Goal: Task Accomplishment & Management: Manage account settings

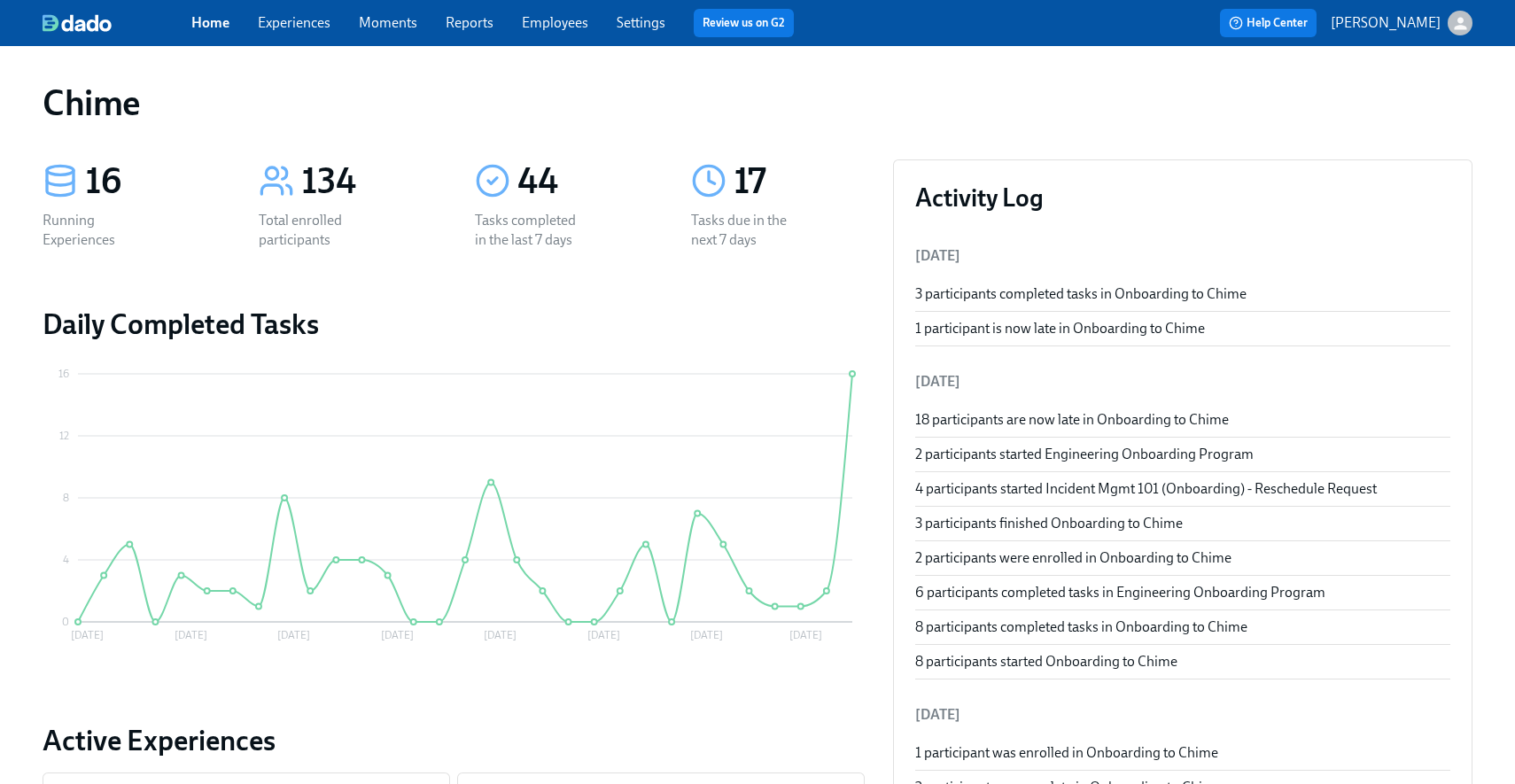
click at [396, 24] on link "Moments" at bounding box center [388, 22] width 58 height 17
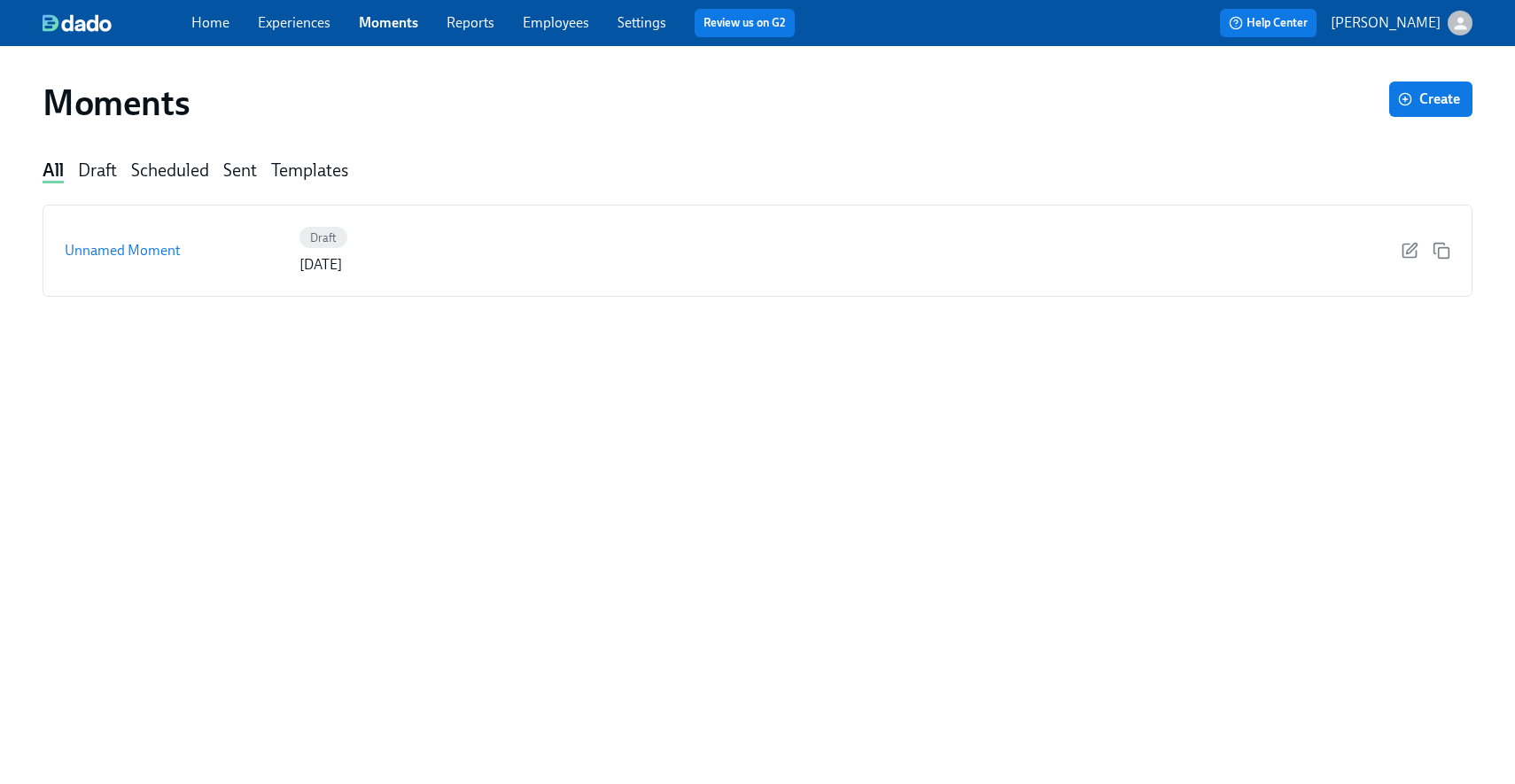
click at [297, 29] on link "Experiences" at bounding box center [294, 22] width 72 height 17
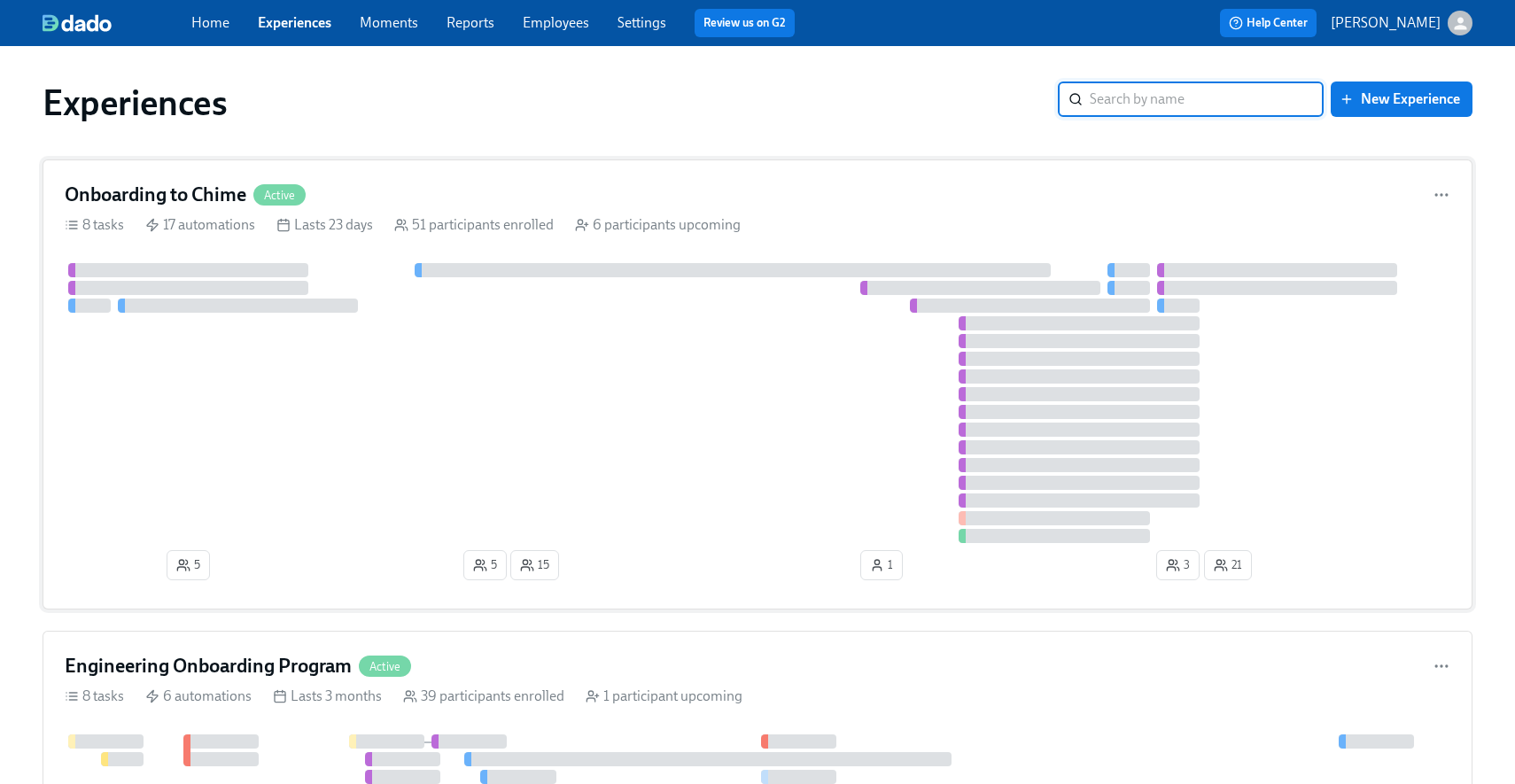
click at [572, 203] on div "Onboarding to Chime Active" at bounding box center [758, 195] width 1386 height 27
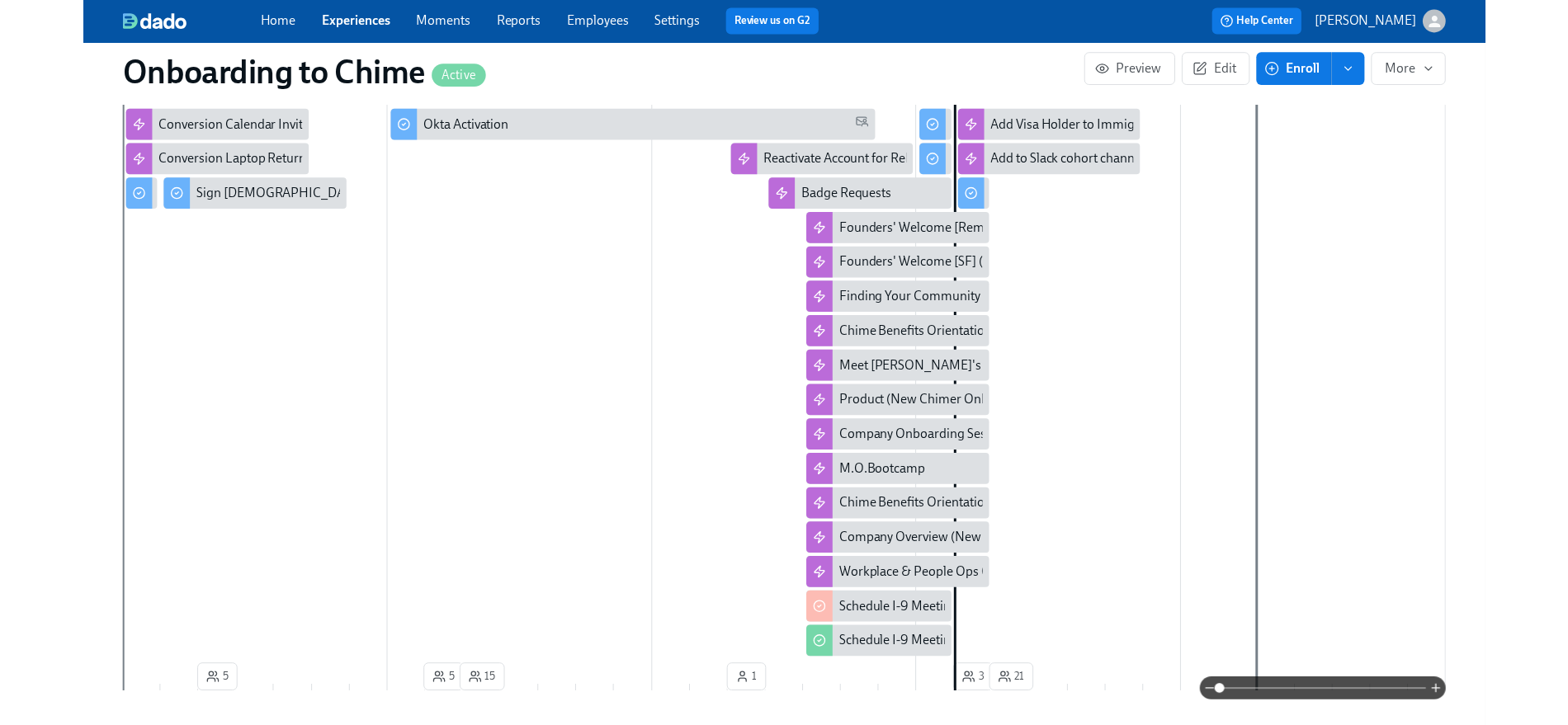
scroll to position [644, 0]
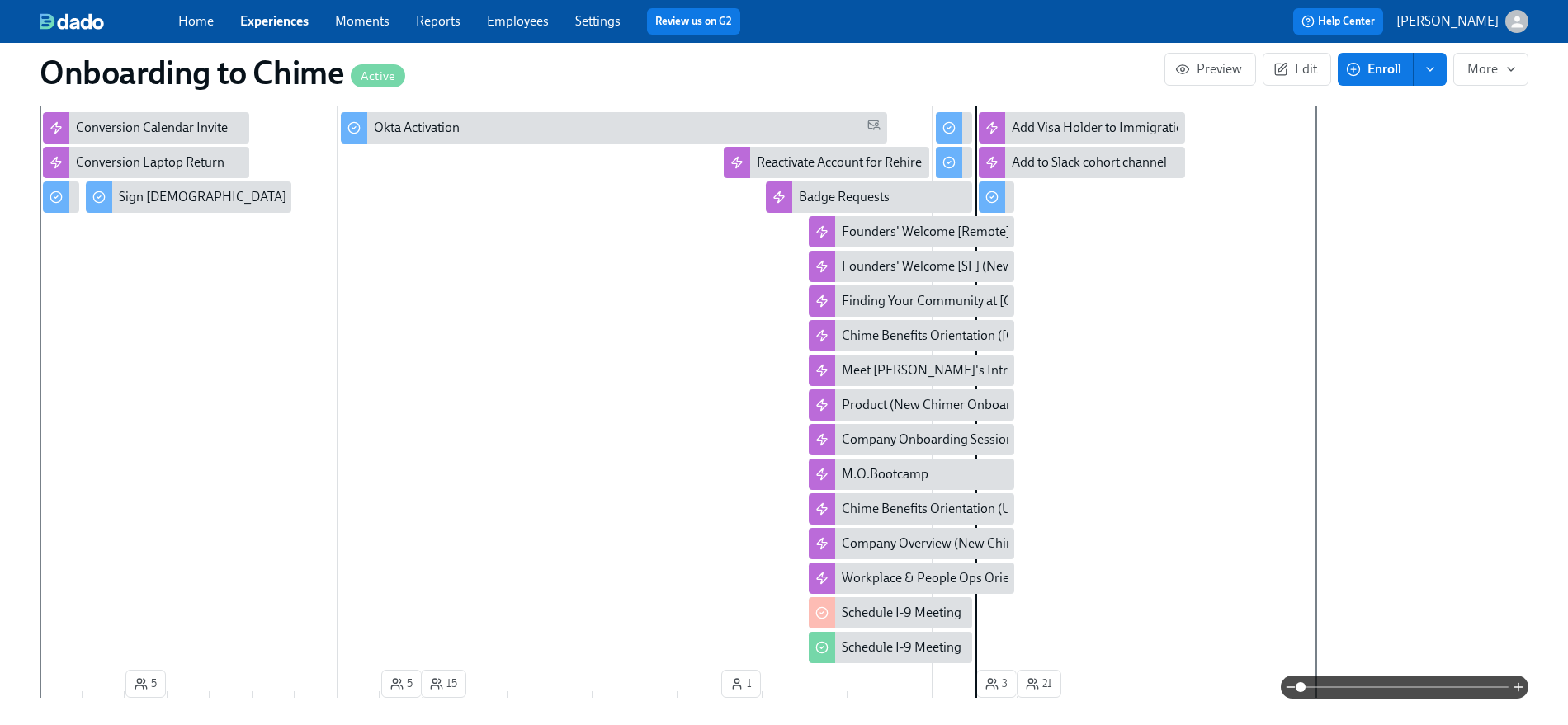
click at [275, 21] on link "Experiences" at bounding box center [274, 21] width 68 height 16
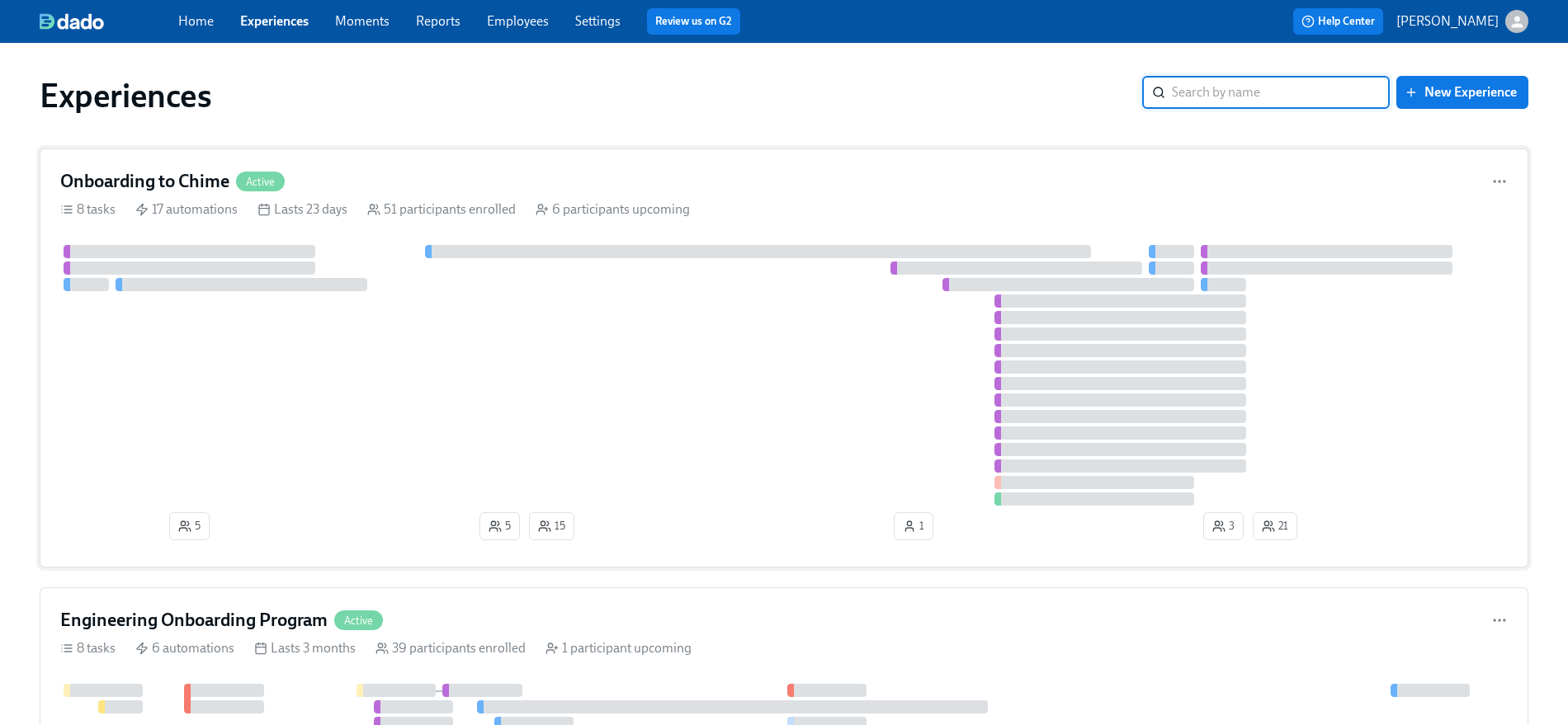
click at [683, 179] on div "Onboarding to Chime Active" at bounding box center [784, 181] width 1447 height 25
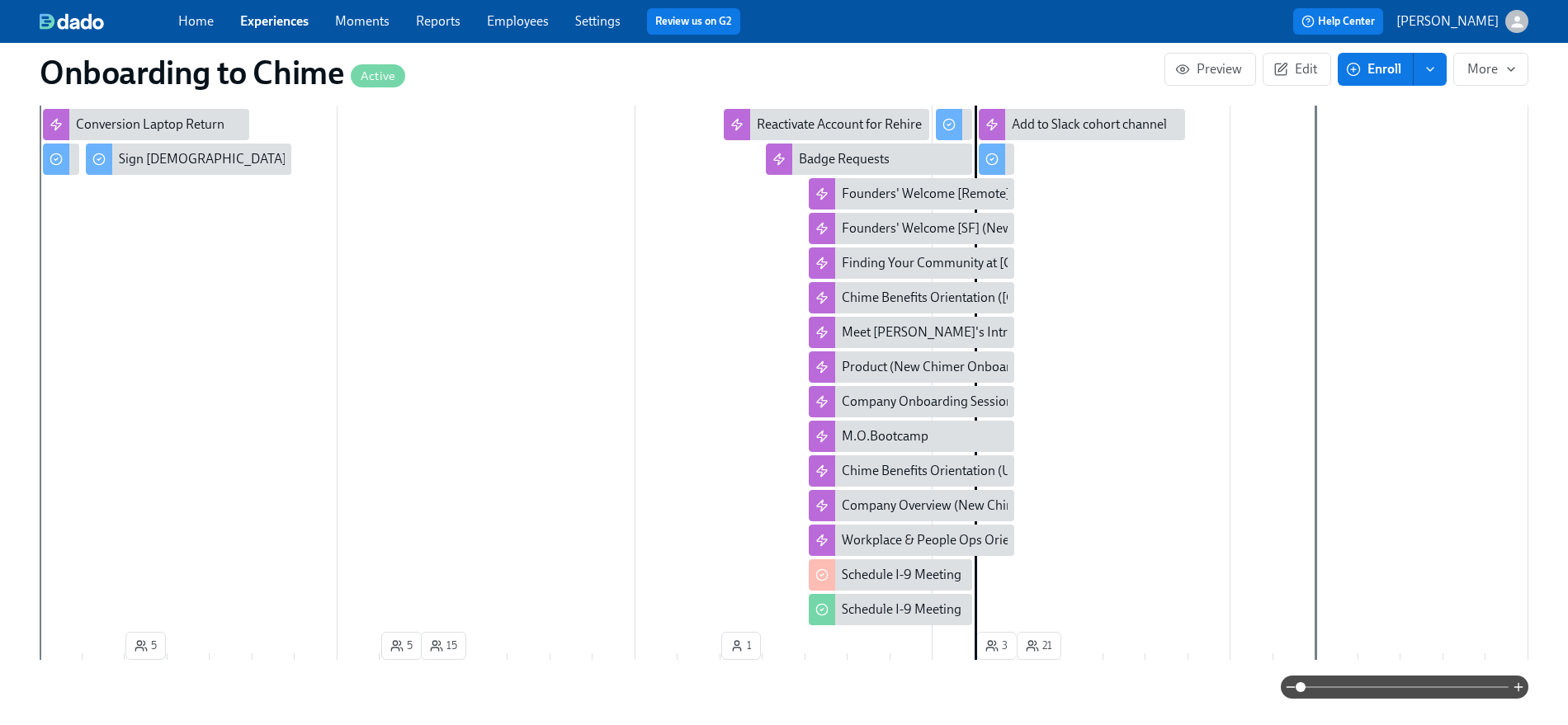
scroll to position [679, 0]
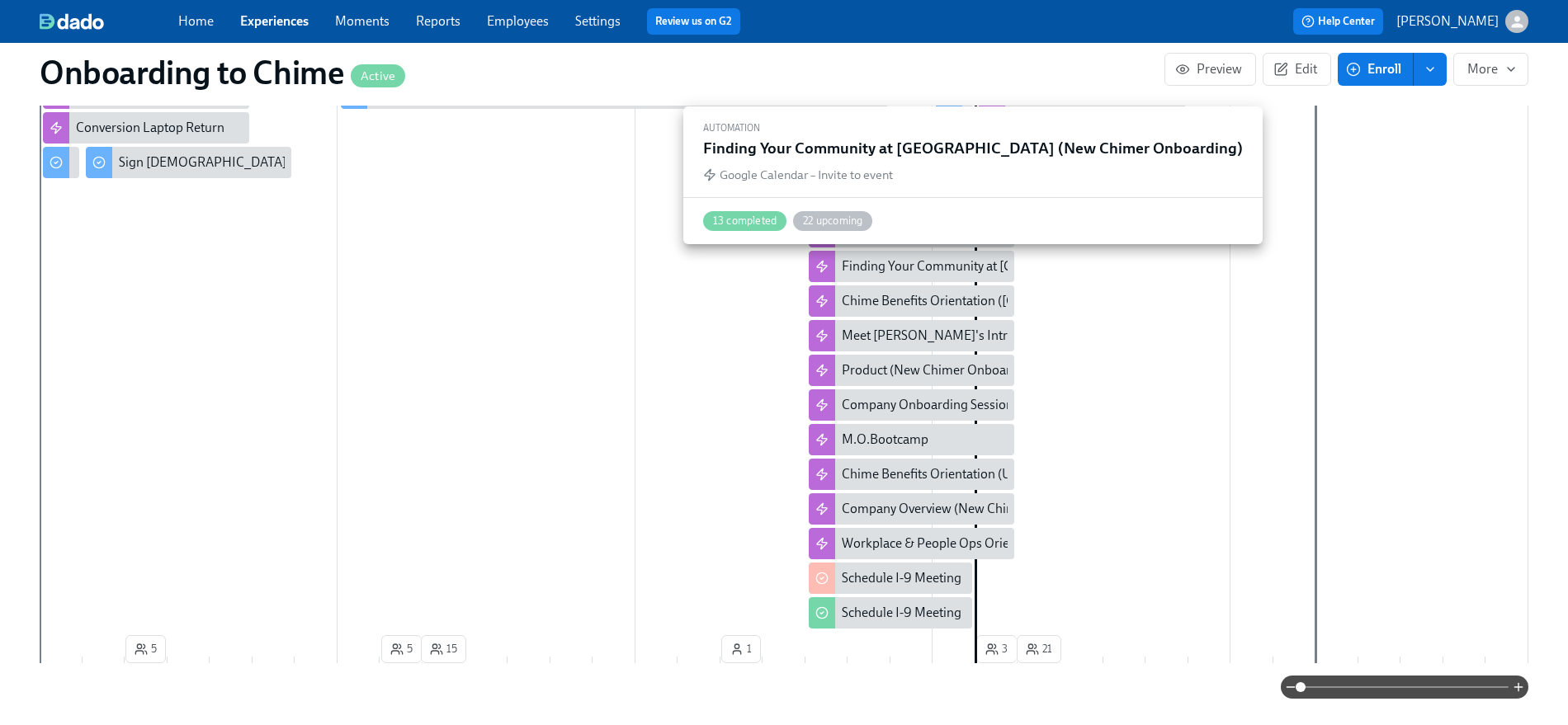
click at [965, 266] on div "Finding Your Community at [GEOGRAPHIC_DATA] (New Chimer Onboarding)" at bounding box center [1061, 266] width 440 height 18
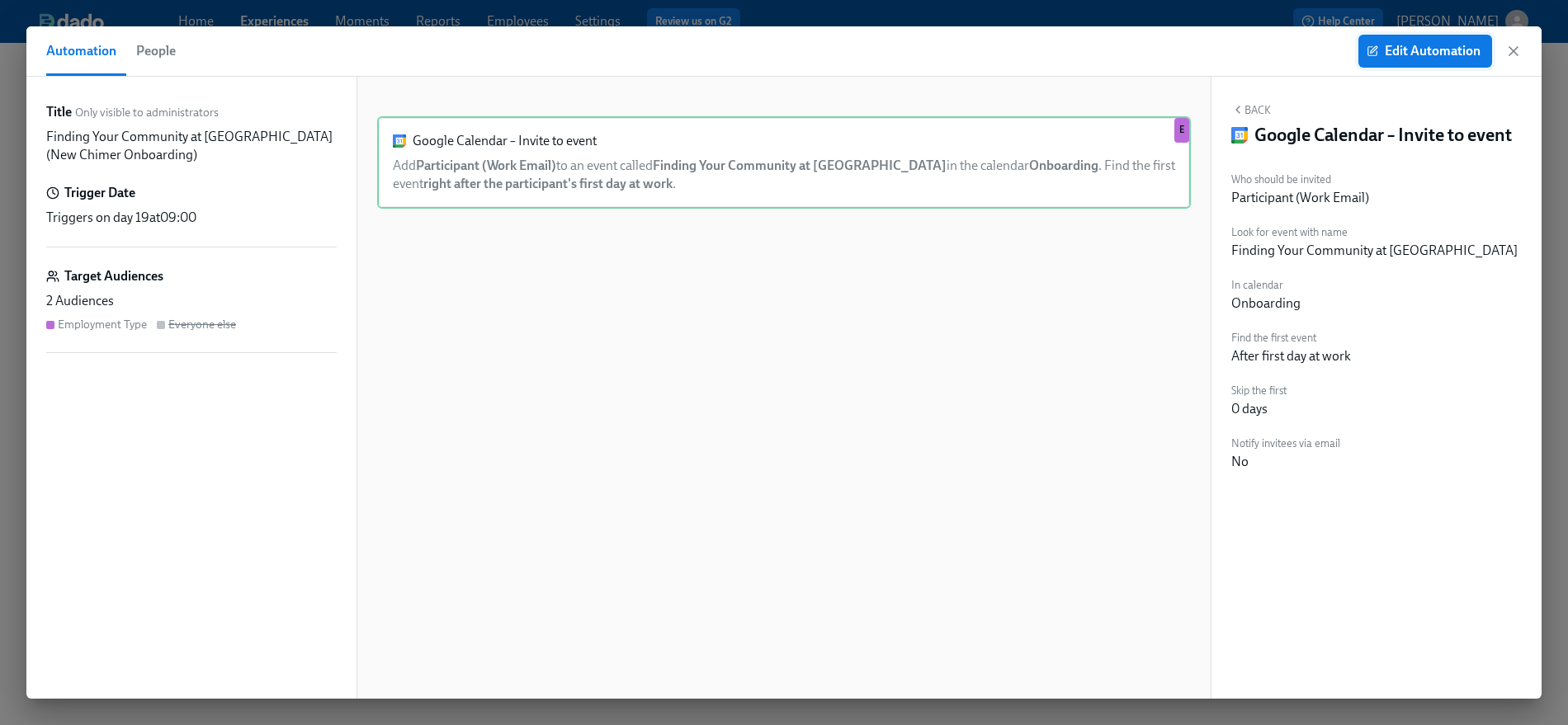
click at [1409, 59] on span "Edit Automation" at bounding box center [1425, 51] width 111 height 16
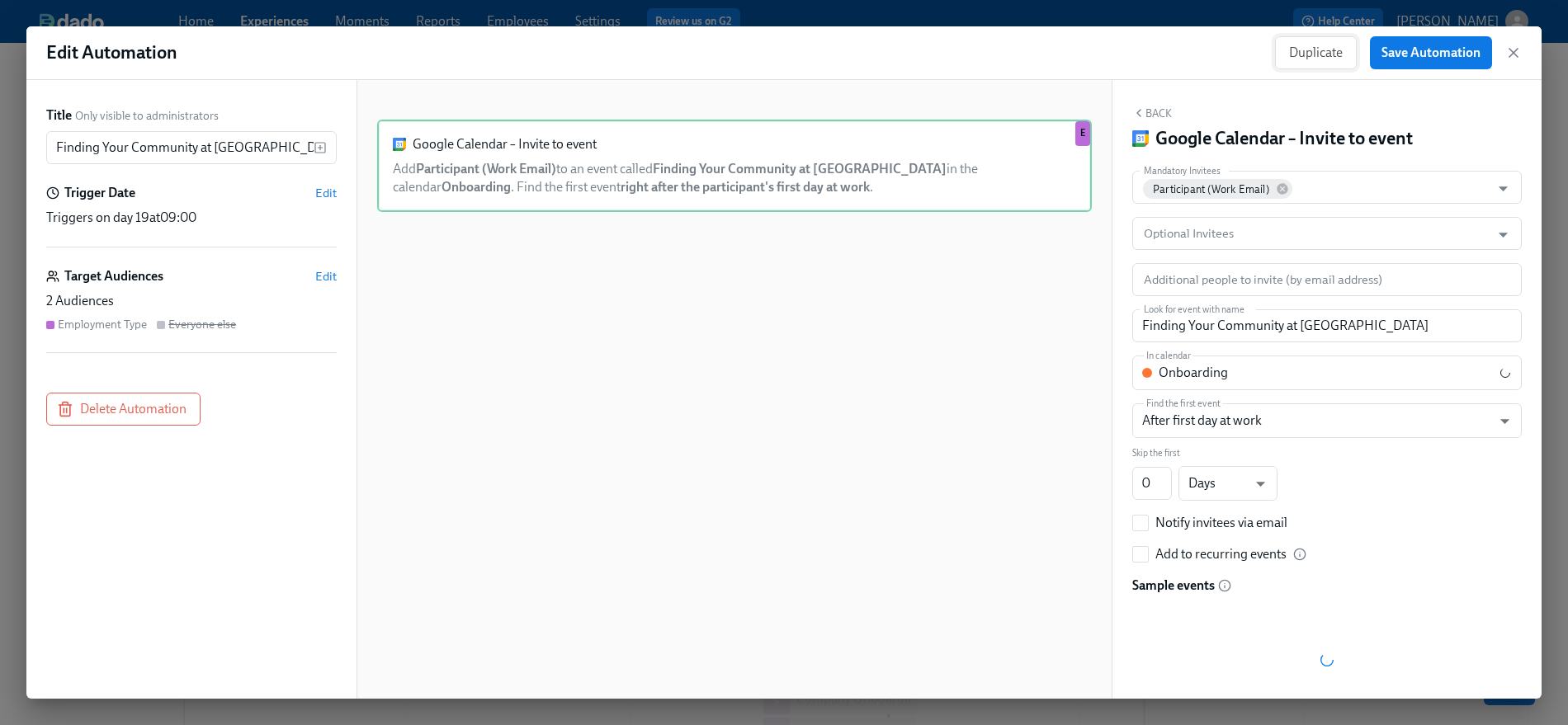
click at [1315, 60] on span "Duplicate" at bounding box center [1316, 53] width 54 height 16
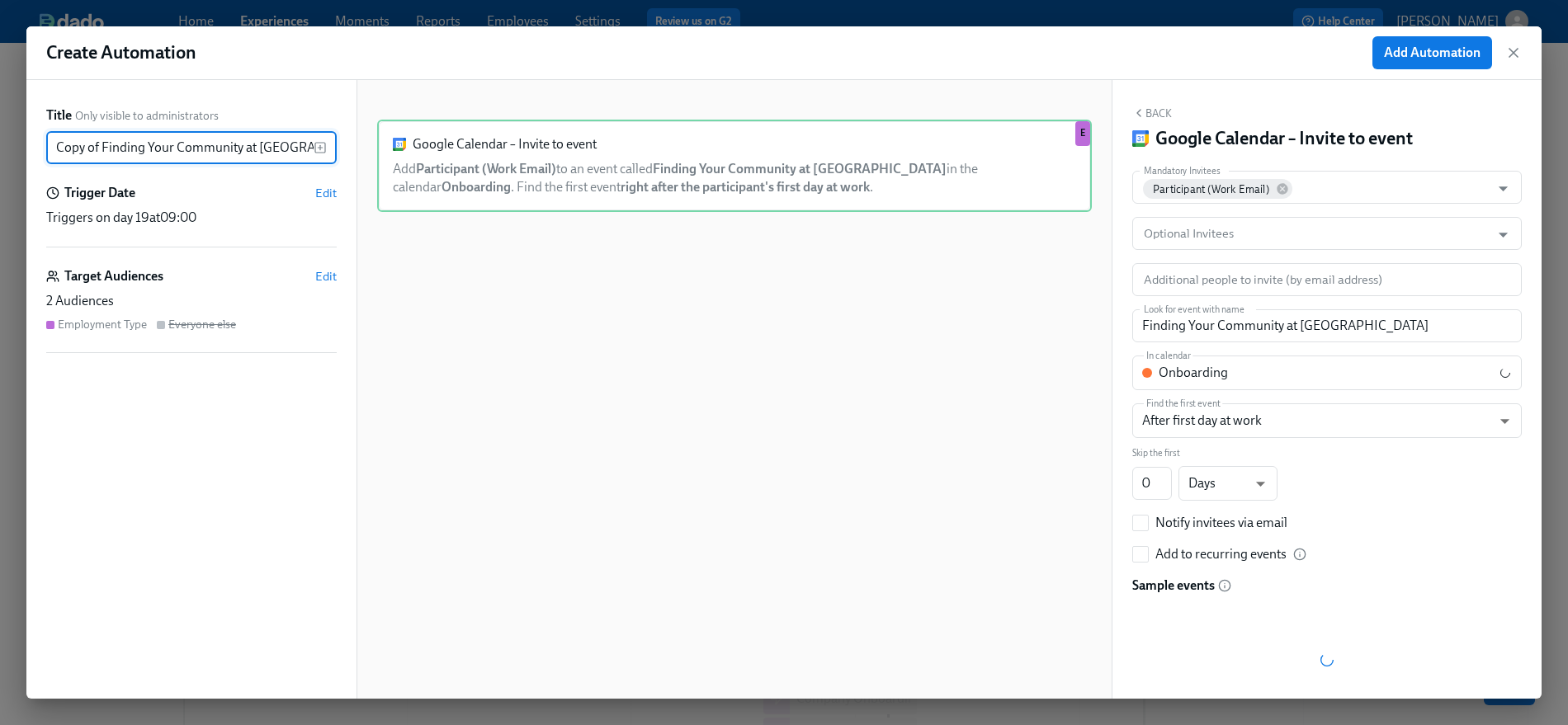
click at [117, 151] on input "Copy of Finding Your Community at [GEOGRAPHIC_DATA] (New Chimer Onboarding)" at bounding box center [179, 148] width 267 height 33
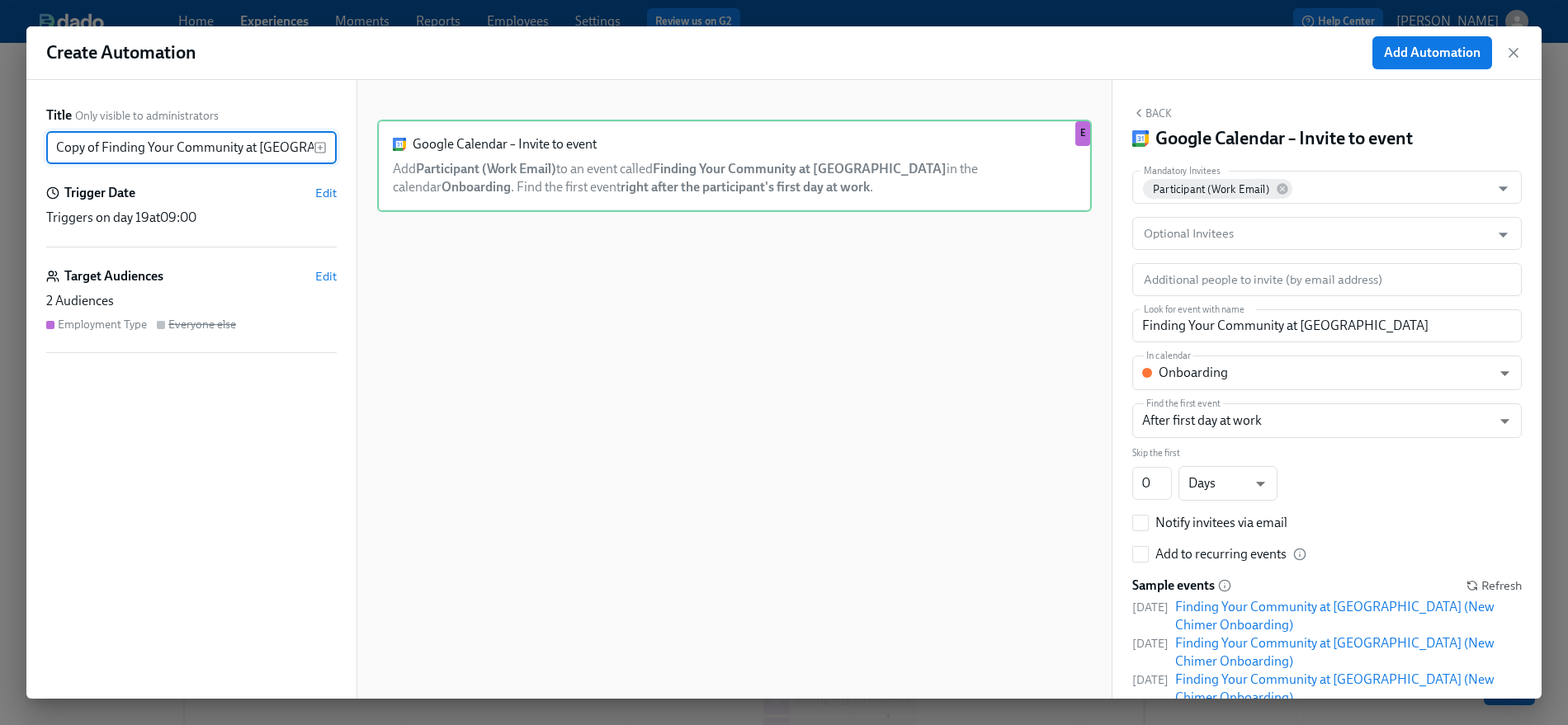
paste input "🤖 AI Apollo"
drag, startPoint x: 103, startPoint y: 148, endPoint x: 18, endPoint y: 148, distance: 85.0
click at [18, 148] on div "Create Automation Add Automation Title Only visible to administrators 🤖 AI Apol…" at bounding box center [784, 362] width 1568 height 725
click at [80, 149] on input "🤖 AI Apollo at Chime (New Chimer Onboarding)" at bounding box center [179, 148] width 267 height 33
click at [65, 150] on input "🤖 AI Apollo at Chime (New Chimer Onboarding)" at bounding box center [179, 148] width 267 height 33
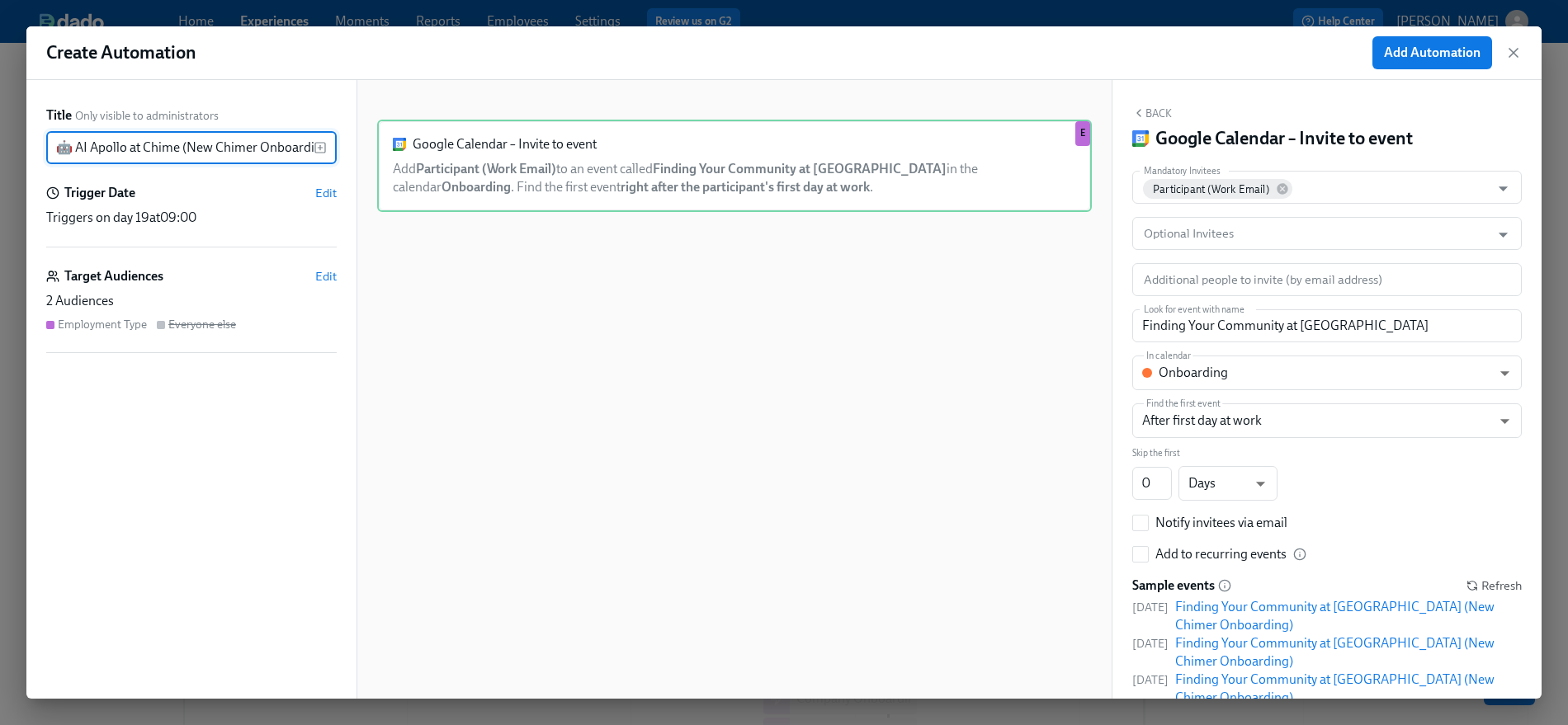
drag, startPoint x: 72, startPoint y: 147, endPoint x: 58, endPoint y: 148, distance: 14.0
click at [56, 148] on input "🤖 AI Apollo at Chime (New Chimer Onboarding)" at bounding box center [179, 148] width 267 height 33
click at [100, 149] on input "🤖 AI Apollo at Chime (New Chimer Onboarding)" at bounding box center [179, 148] width 267 height 33
type input "🤖 AI Apollo at Chime (New Chimer Onboarding)"
click at [334, 194] on span "Edit" at bounding box center [326, 193] width 22 height 16
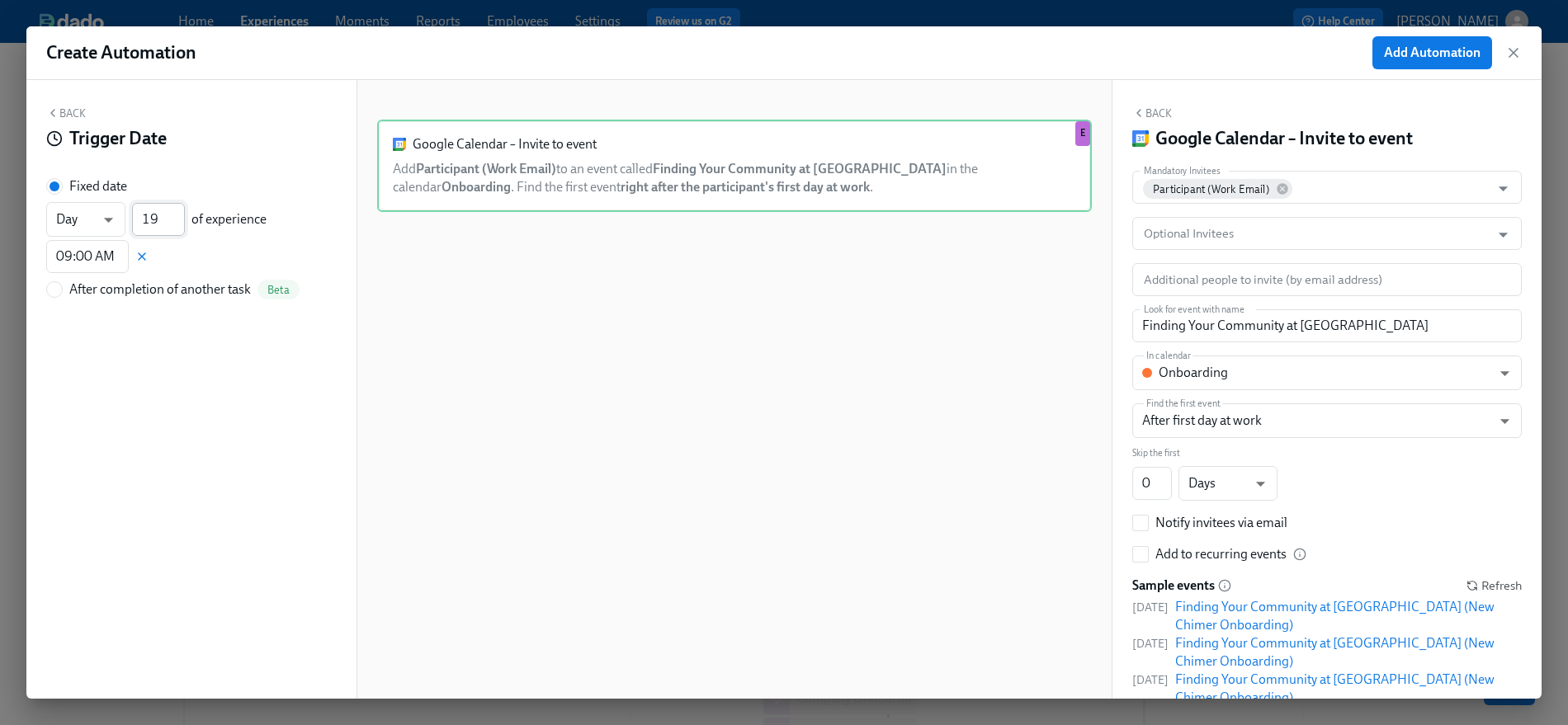
click at [159, 220] on input "19" at bounding box center [158, 219] width 53 height 33
click at [63, 109] on button "Back" at bounding box center [66, 112] width 40 height 13
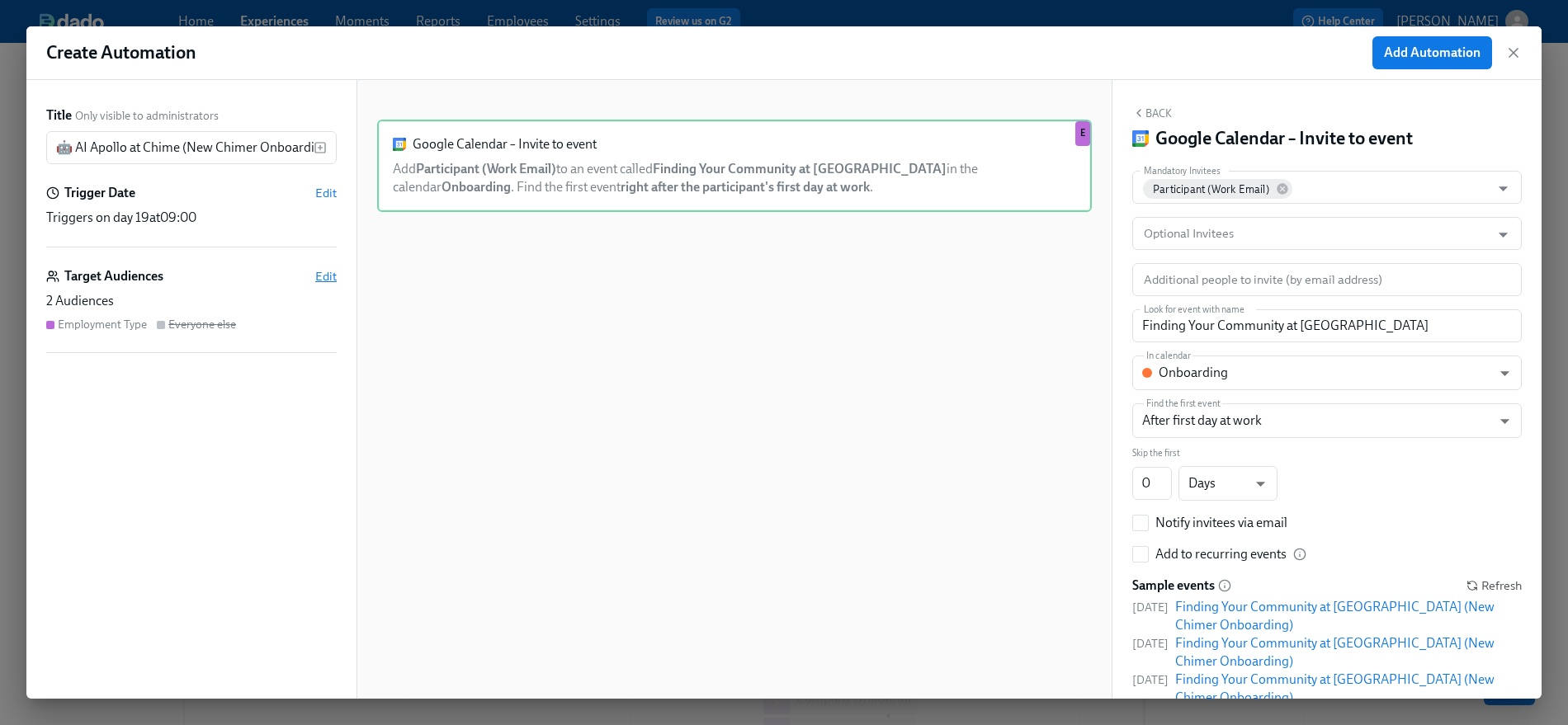
click at [330, 277] on span "Edit" at bounding box center [326, 276] width 22 height 16
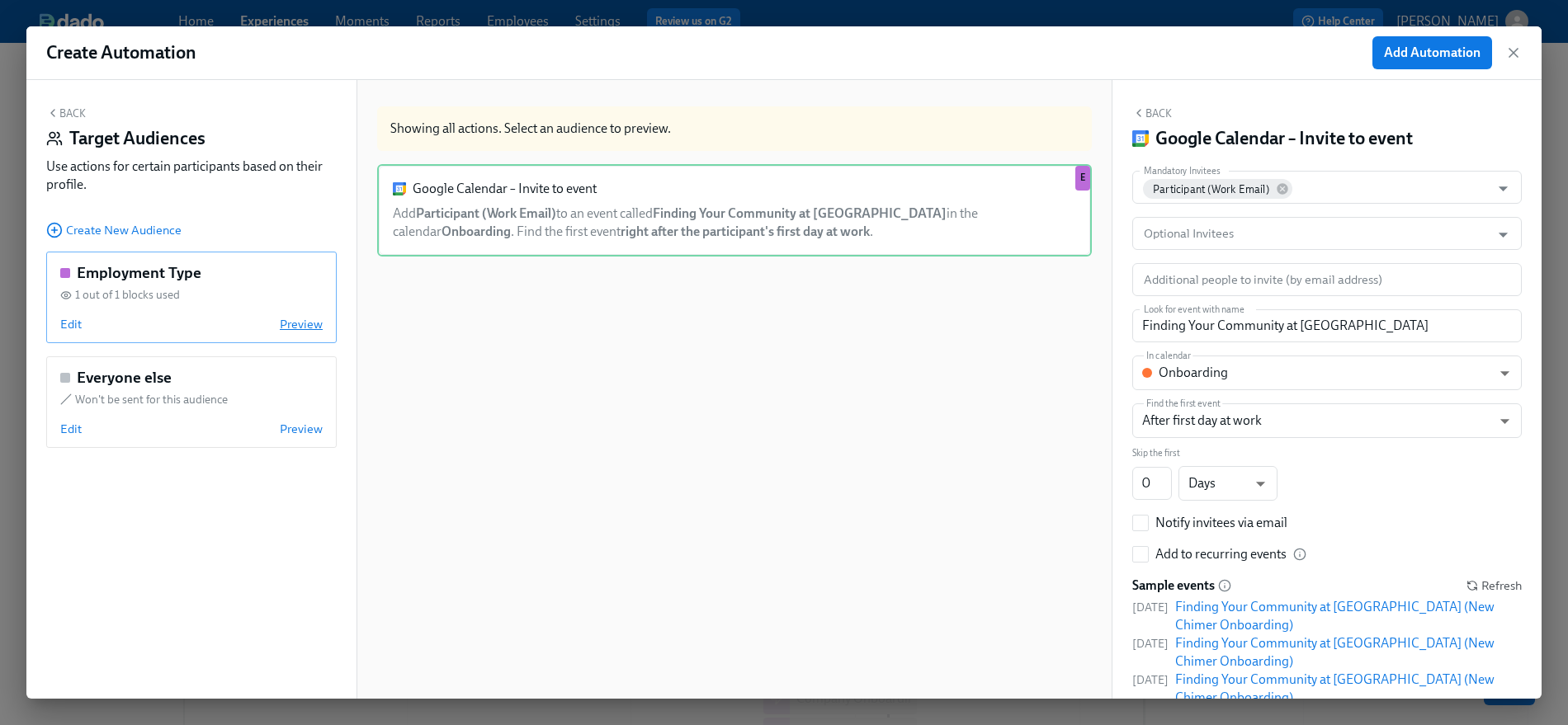
click at [306, 319] on span "Preview" at bounding box center [302, 324] width 43 height 16
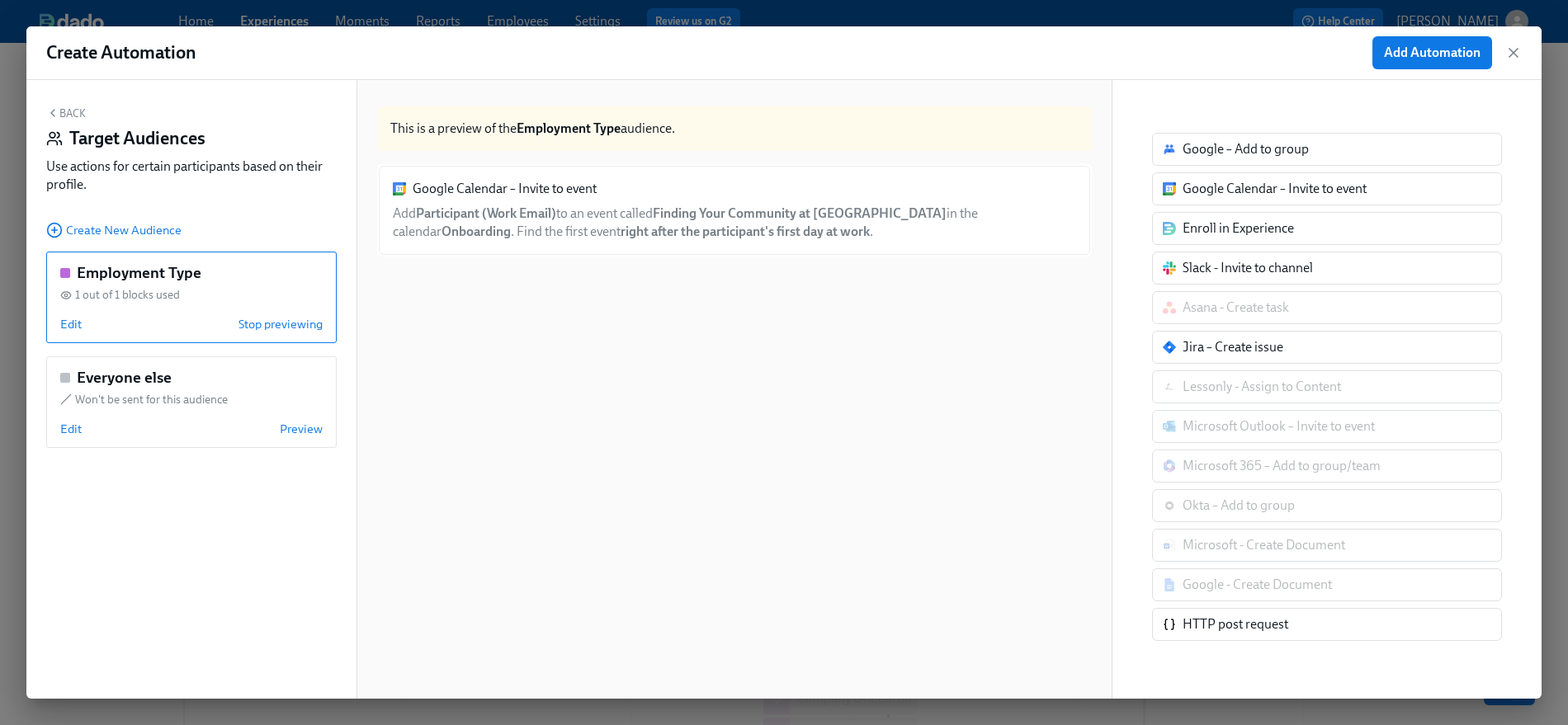
click at [122, 325] on div "Edit Stop previewing" at bounding box center [192, 324] width 263 height 16
click at [201, 411] on div "Everyone else Won't be sent for this audience Edit Preview" at bounding box center [191, 402] width 290 height 92
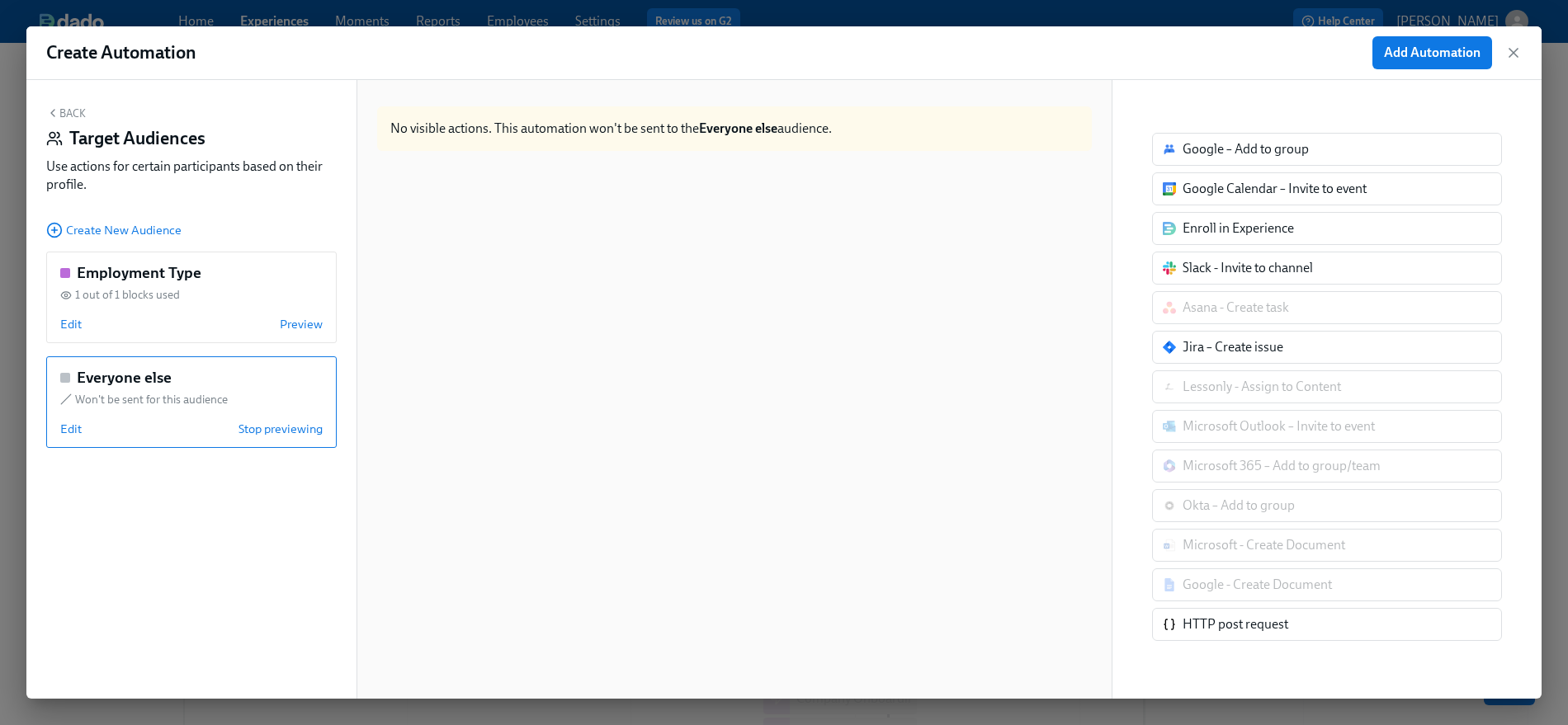
click at [201, 411] on div "Everyone else Won't be sent for this audience Edit Stop previewing" at bounding box center [191, 402] width 290 height 92
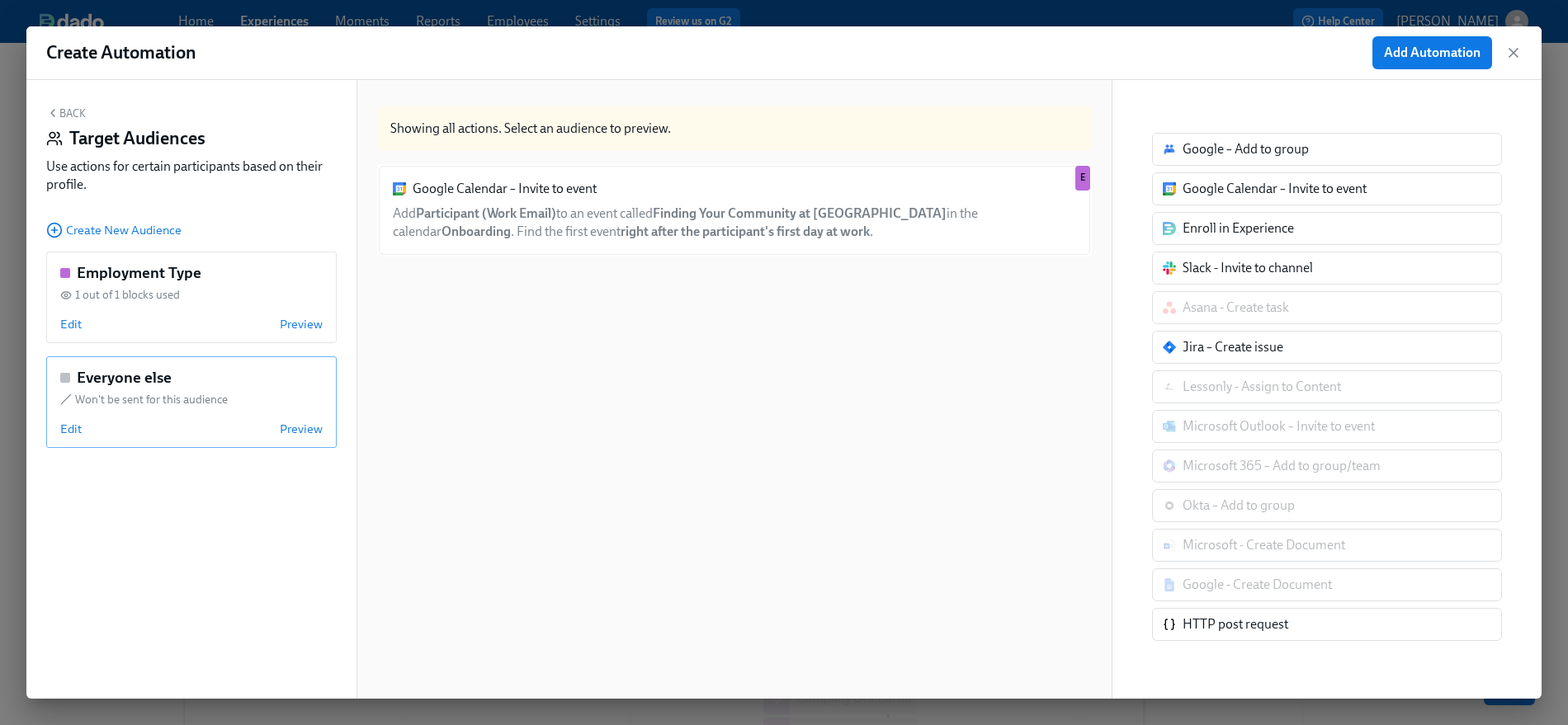
click at [214, 394] on span "Won't be sent for this audience" at bounding box center [151, 399] width 153 height 16
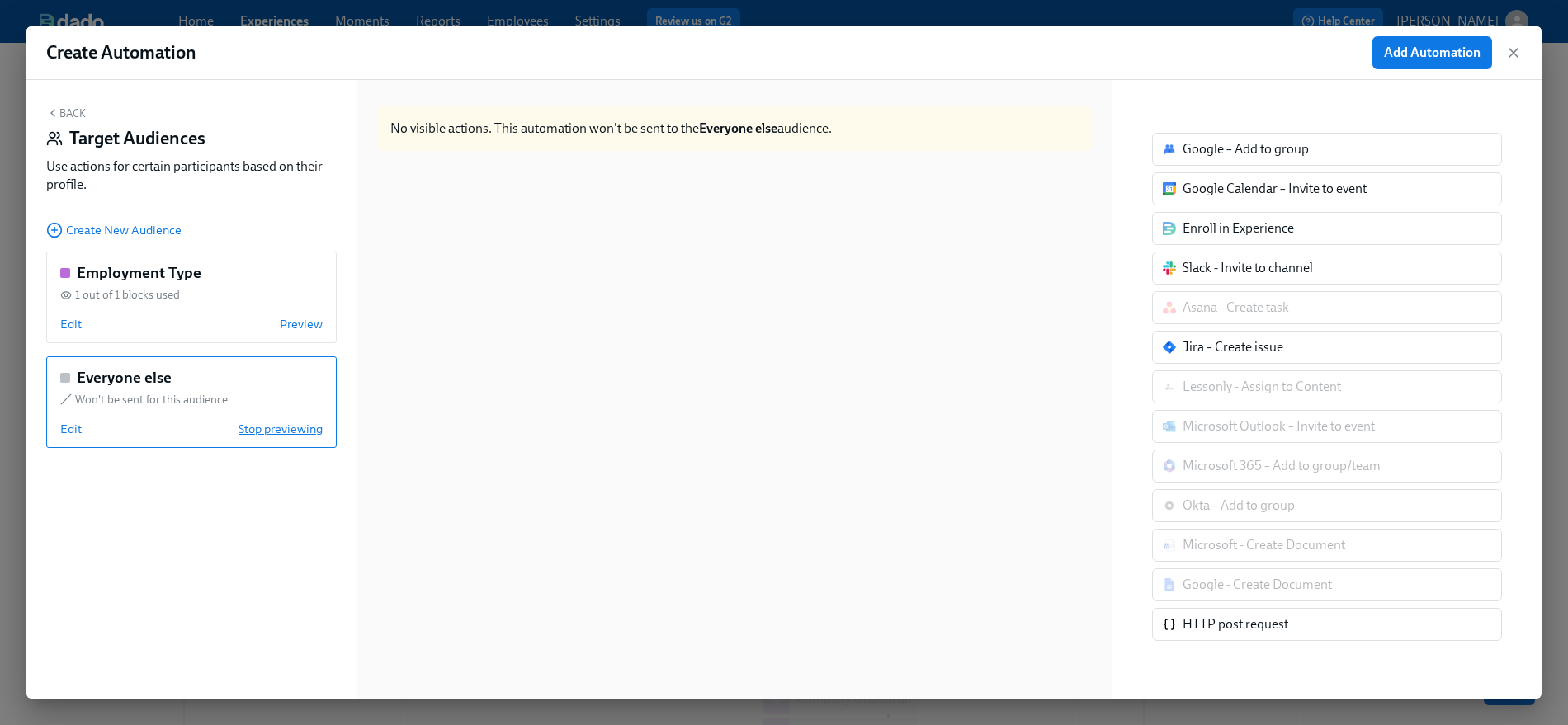
click at [260, 424] on span "Stop previewing" at bounding box center [280, 429] width 84 height 16
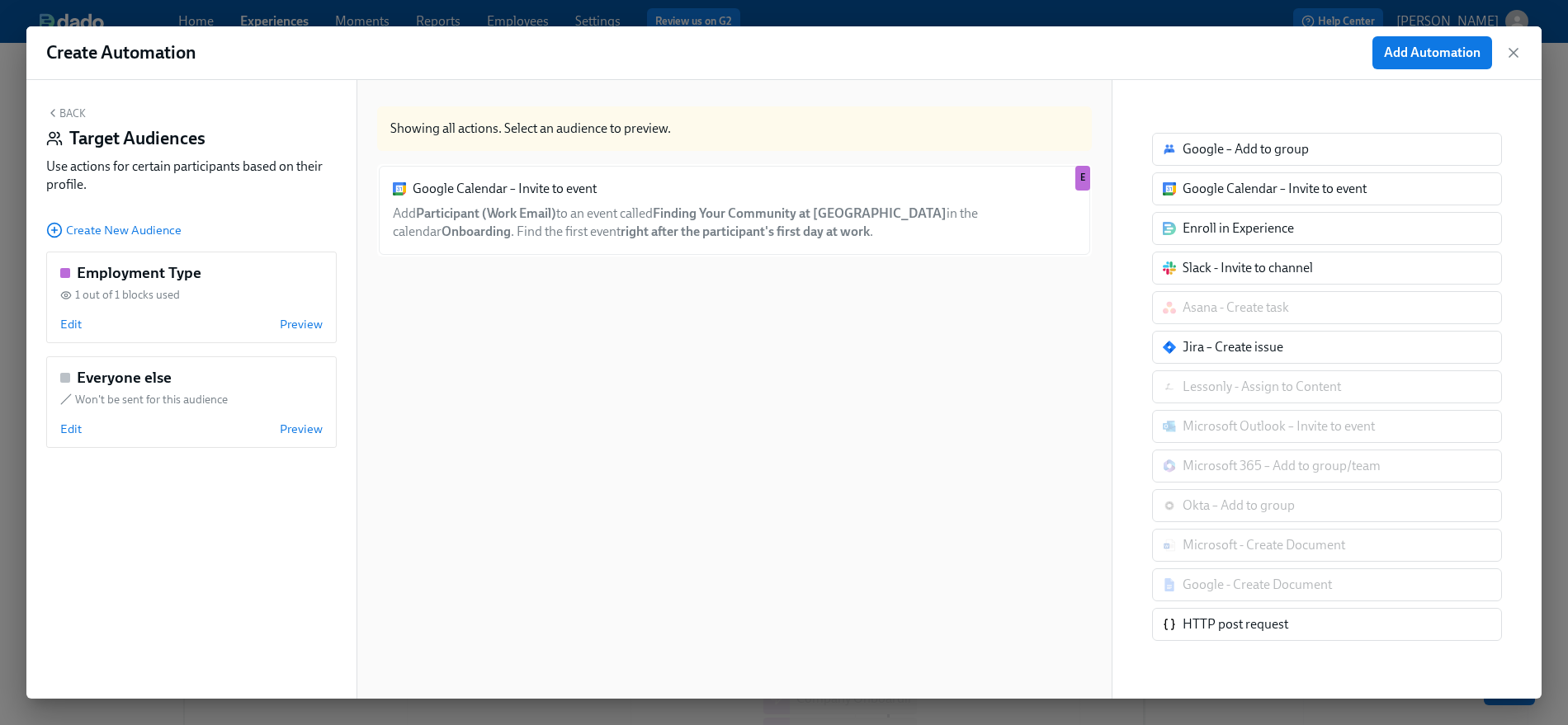
click at [61, 113] on button "Back" at bounding box center [66, 112] width 40 height 13
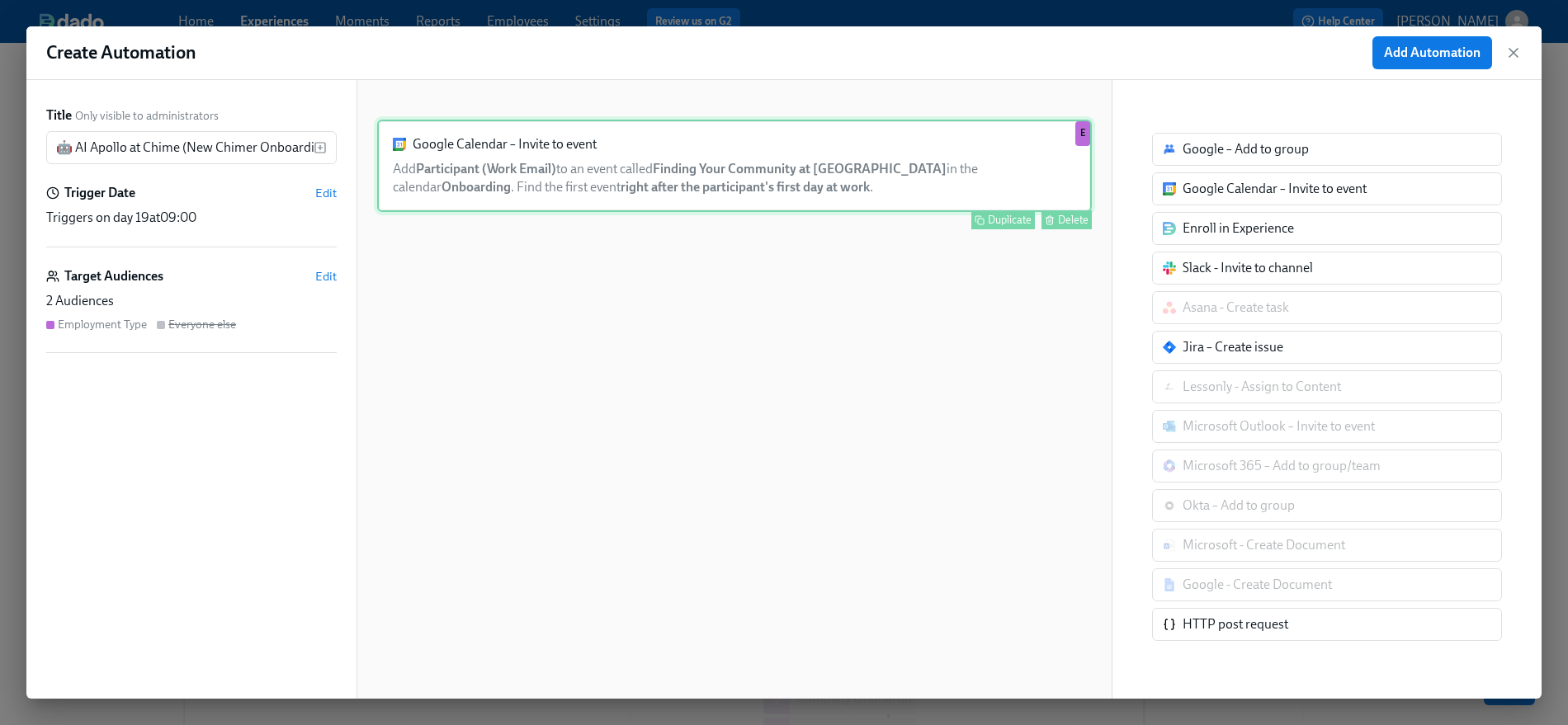
click at [643, 148] on div "Google Calendar – Invite to event Add Participant (Work Email) to an event call…" at bounding box center [734, 165] width 715 height 92
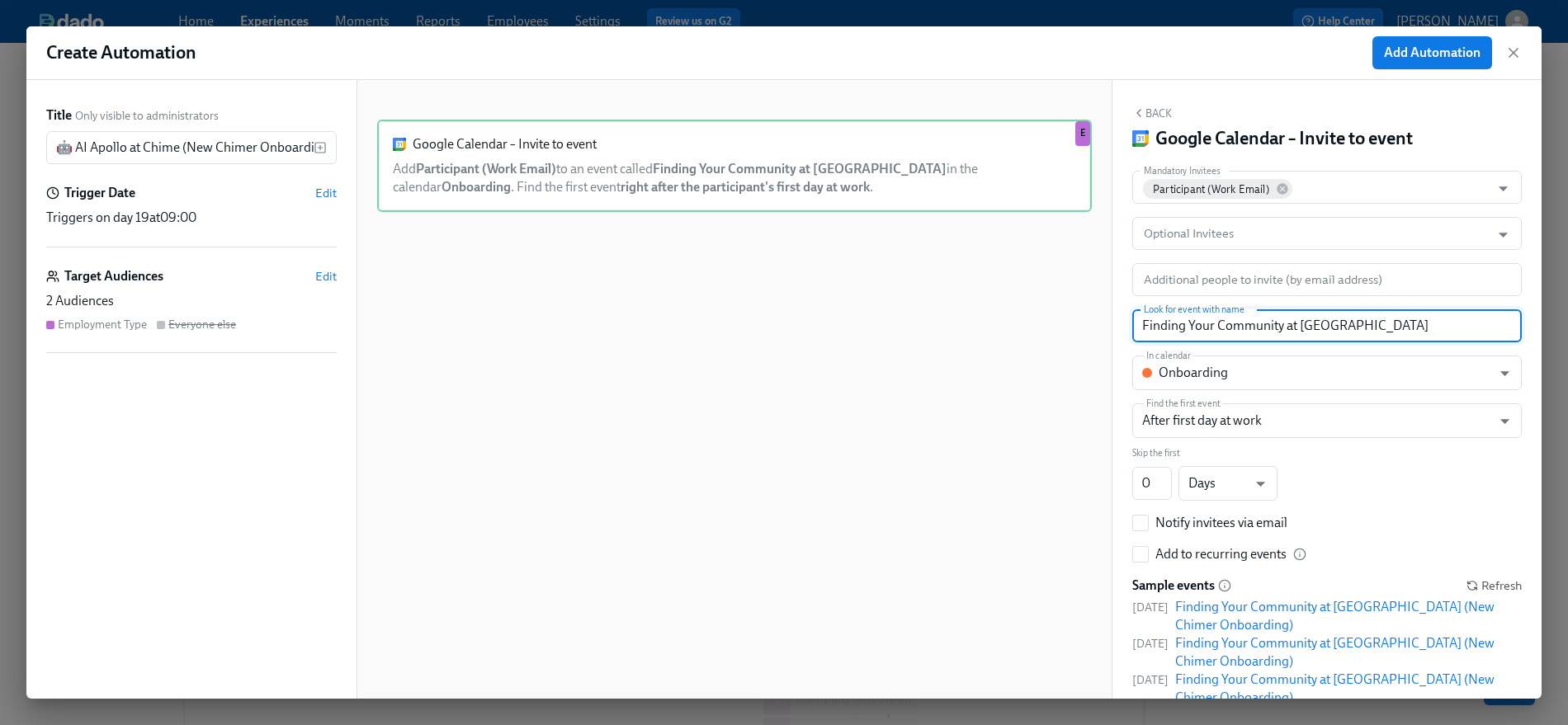
drag, startPoint x: 1378, startPoint y: 325, endPoint x: 1127, endPoint y: 328, distance: 251.0
click at [1127, 328] on div "Back Google Calendar – Invite to event Mandatory Invitees Participant (Work Ema…" at bounding box center [1327, 390] width 429 height 619
paste input "🤖 AI Apollo at Chime (New Chimer Onboarding)"
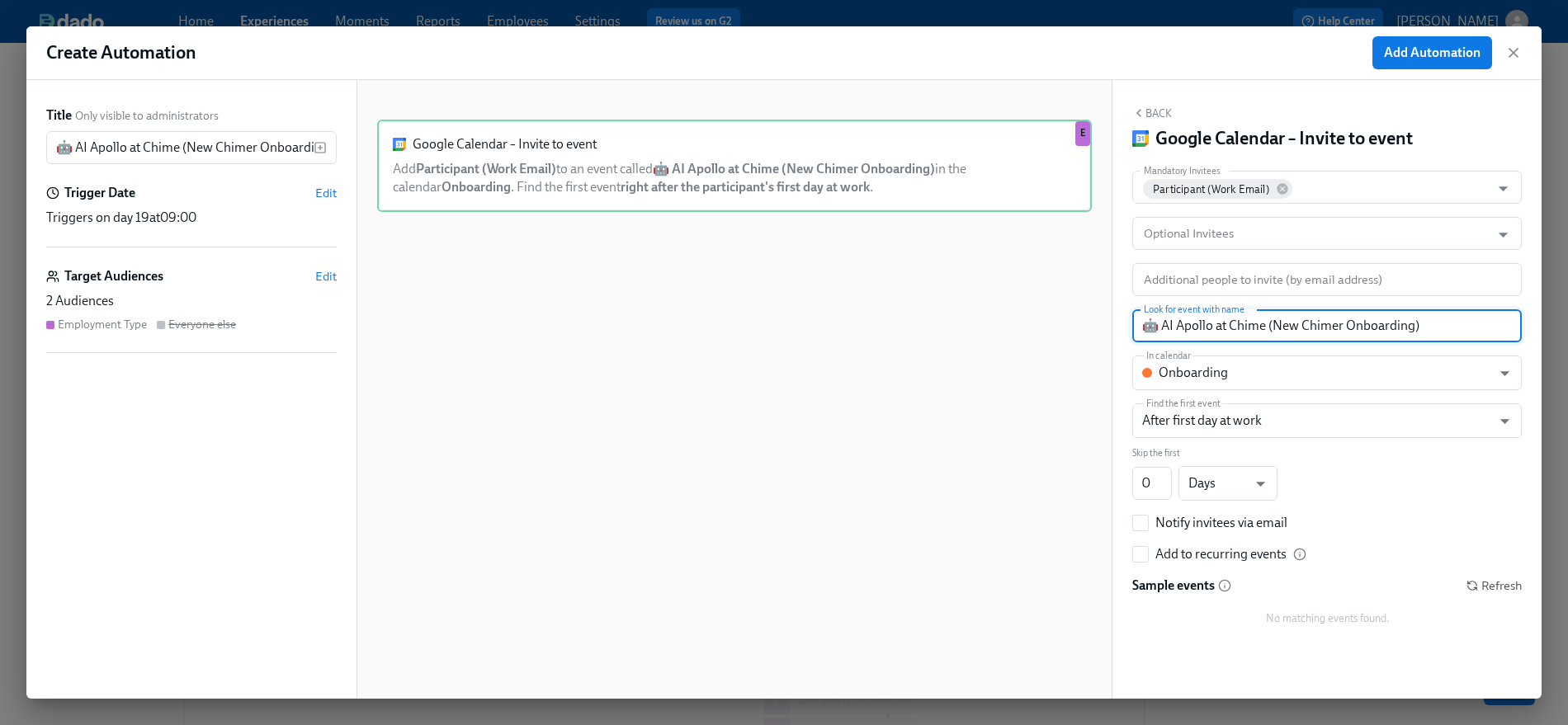
drag, startPoint x: 1143, startPoint y: 326, endPoint x: 1437, endPoint y: 321, distance: 294.0
click at [1410, 321] on input "🤖 AI Apollo at Chime (New Chimer Onboarding)" at bounding box center [1327, 326] width 390 height 33
click at [1410, 323] on input "🤖 AI Apollo at Chime (New Chimer Onboarding)" at bounding box center [1327, 326] width 390 height 33
type input "🤖 AI Apollo at Chime (New Chimer Onboarding)"
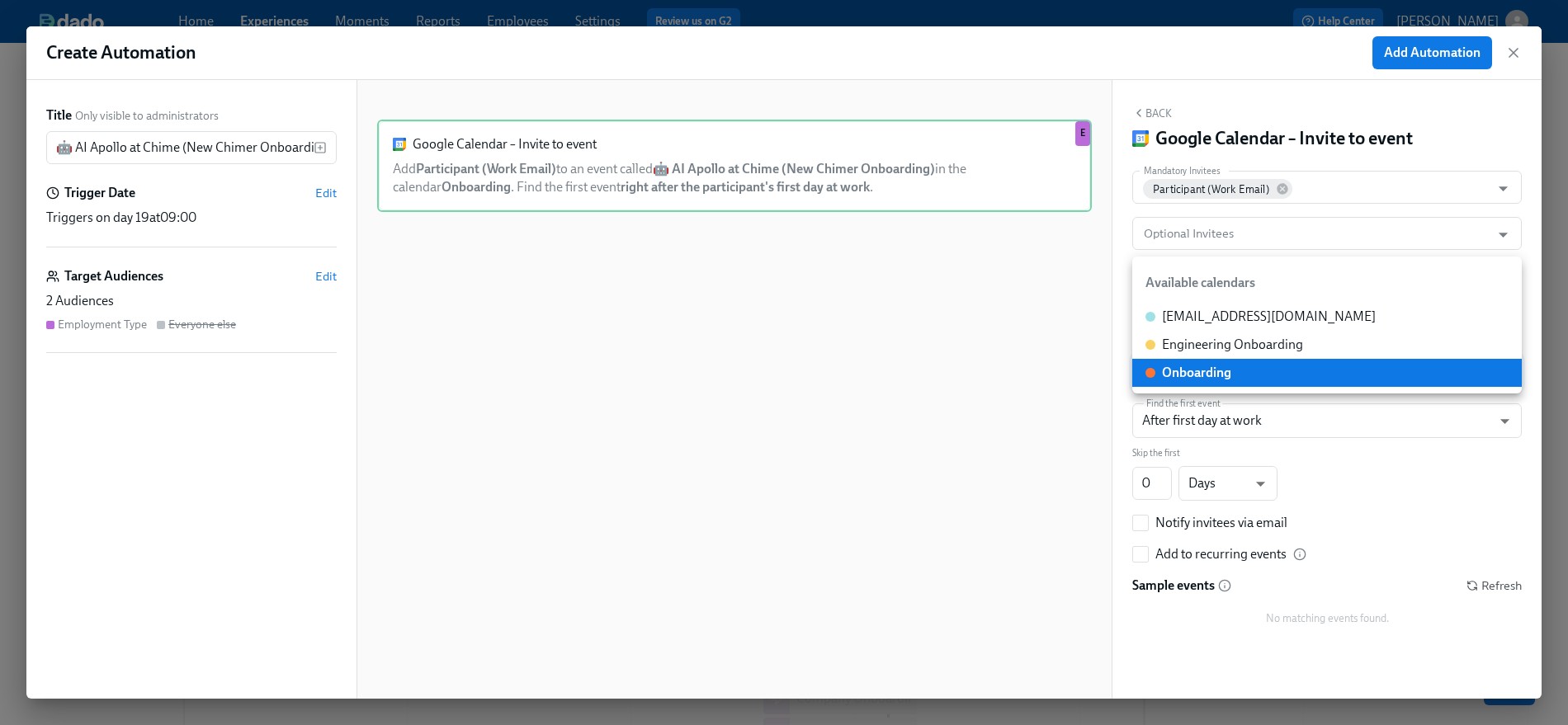
click at [1294, 378] on body "Home Experiences Moments Reports Employees Settings Review us on G2 Help Center…" at bounding box center [784, 540] width 1568 height 1080
click at [1233, 373] on li "Onboarding" at bounding box center [1327, 372] width 390 height 28
click at [1233, 373] on body "Home Experiences Moments Reports Employees Settings Review us on G2 Help Center…" at bounding box center [784, 540] width 1568 height 1080
click at [1234, 372] on li "Onboarding" at bounding box center [1327, 372] width 390 height 28
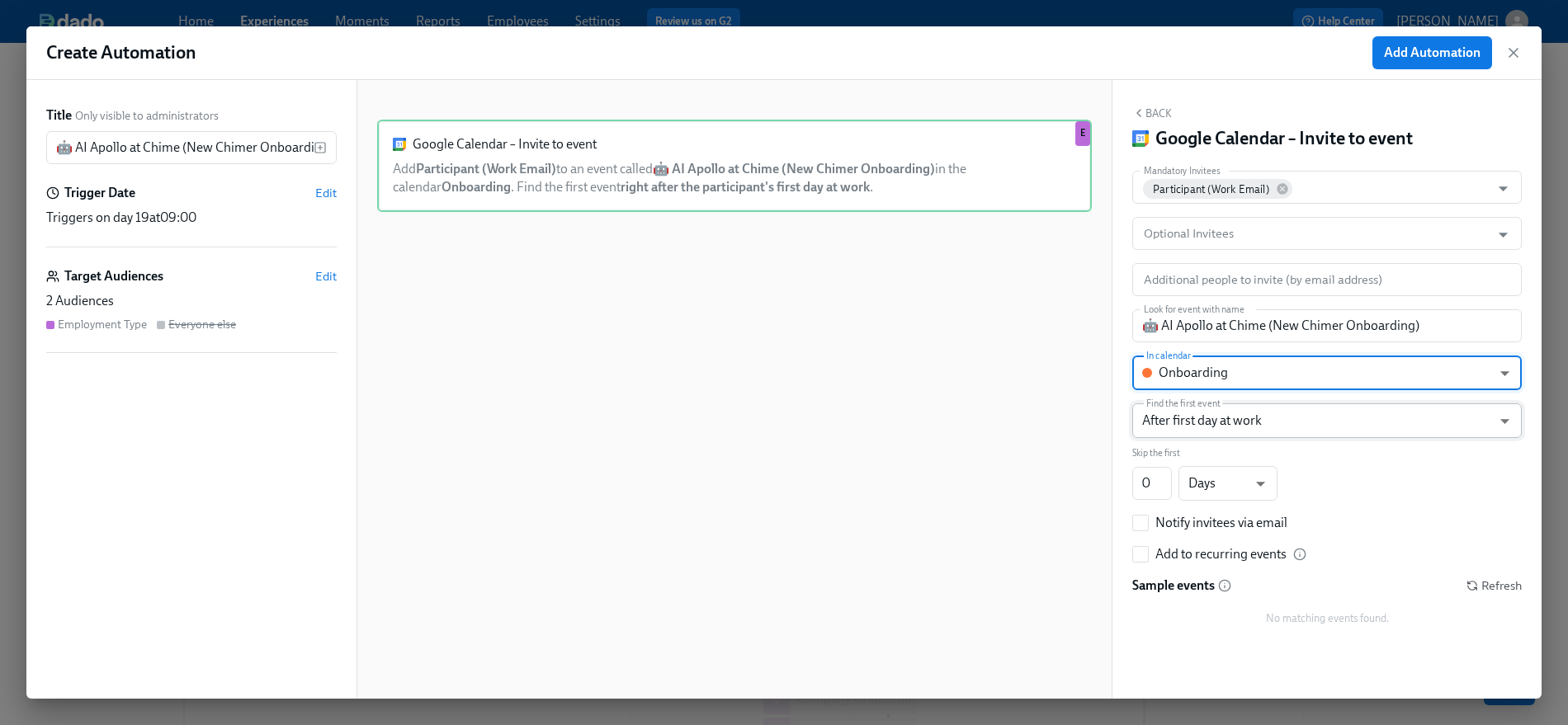
click at [1398, 421] on body "Home Experiences Moments Reports Employees Settings Review us on G2 Help Center…" at bounding box center [784, 540] width 1568 height 1080
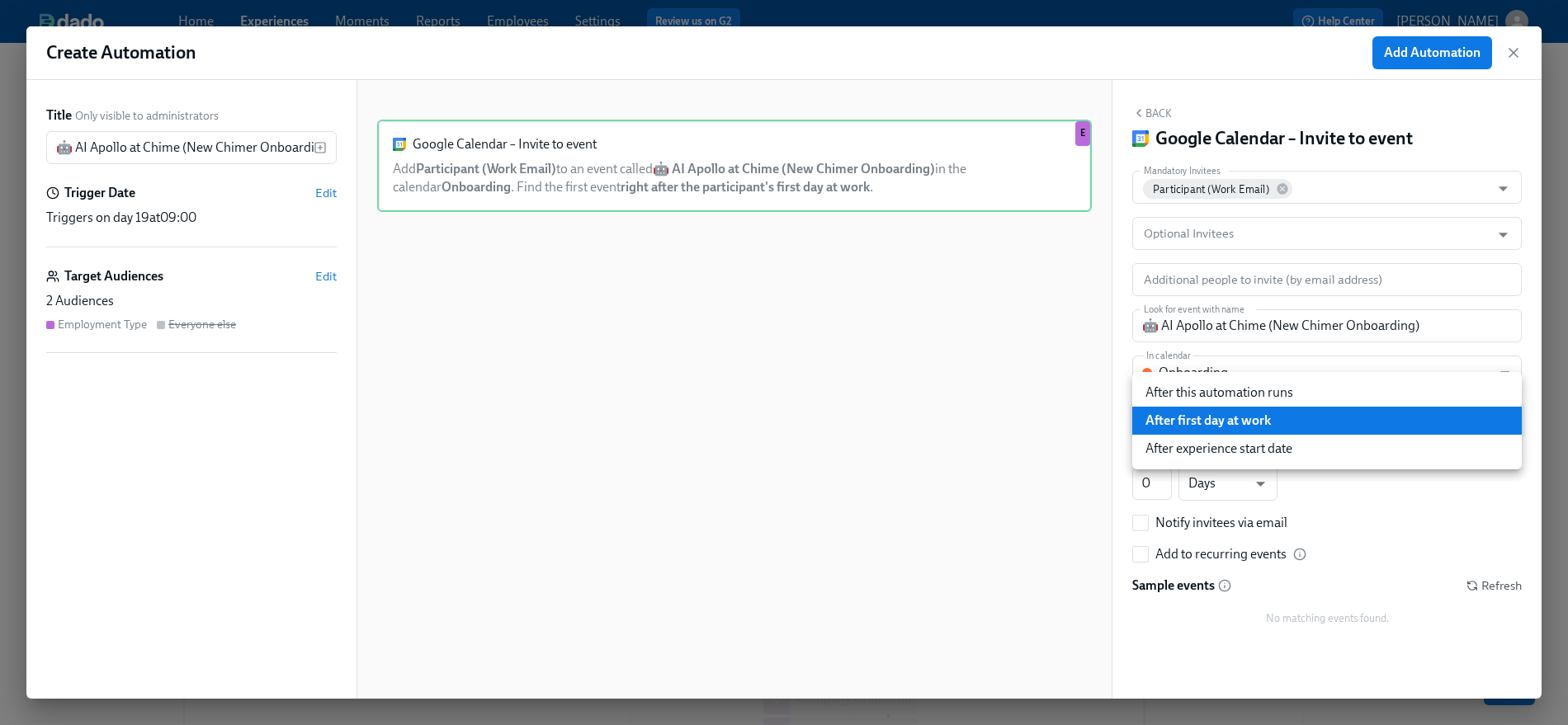
click at [1112, 416] on div at bounding box center [784, 362] width 1568 height 725
click at [1195, 427] on body "Home Experiences Moments Reports Employees Settings Review us on G2 Help Center…" at bounding box center [784, 540] width 1568 height 1080
click at [1170, 419] on li "After first day at work" at bounding box center [1327, 421] width 390 height 28
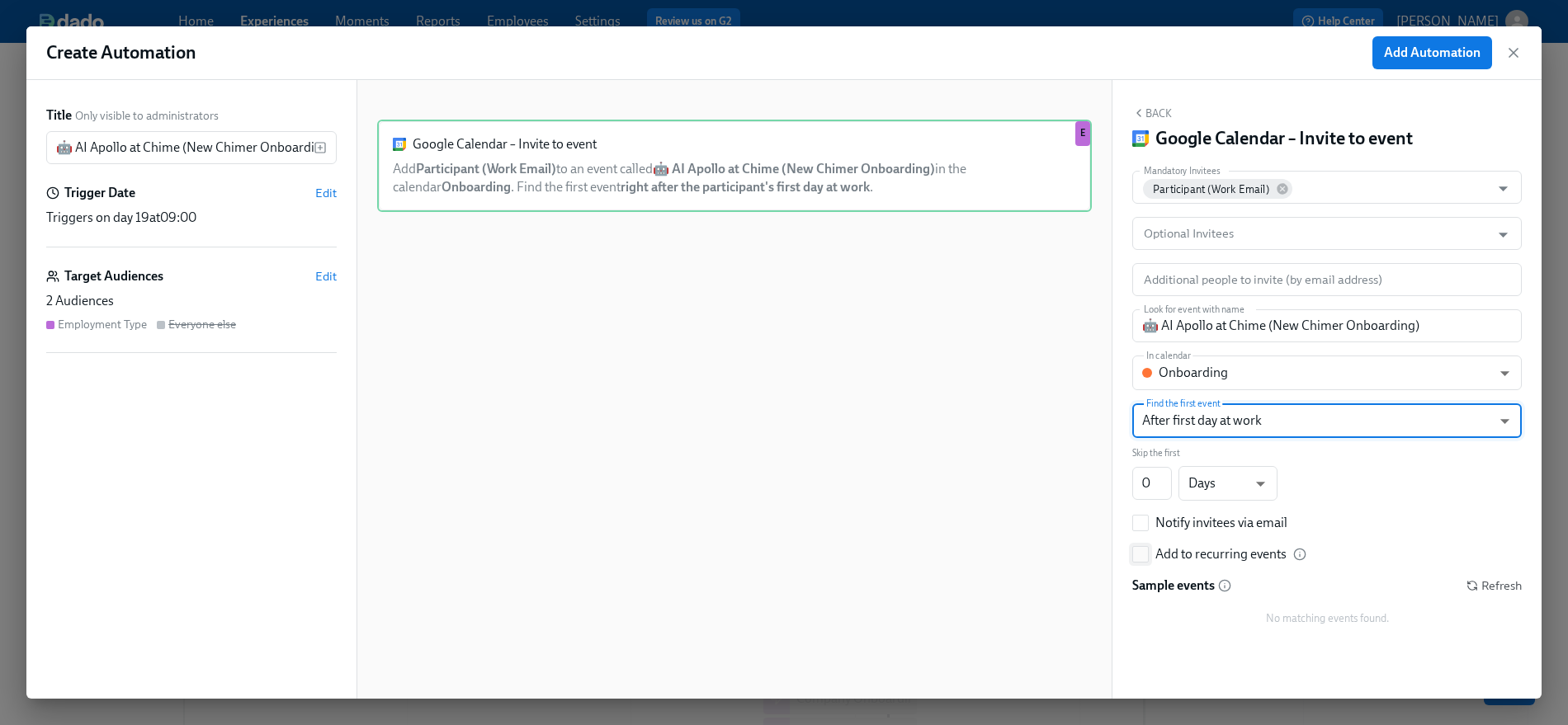
click at [1303, 554] on icon at bounding box center [1299, 554] width 13 height 13
click at [1148, 554] on input "Add to recurring events" at bounding box center [1140, 554] width 15 height 15
click at [1136, 555] on input "Add to recurring events" at bounding box center [1140, 554] width 15 height 15
checkbox input "false"
click at [1410, 59] on span "Add Automation" at bounding box center [1432, 53] width 97 height 16
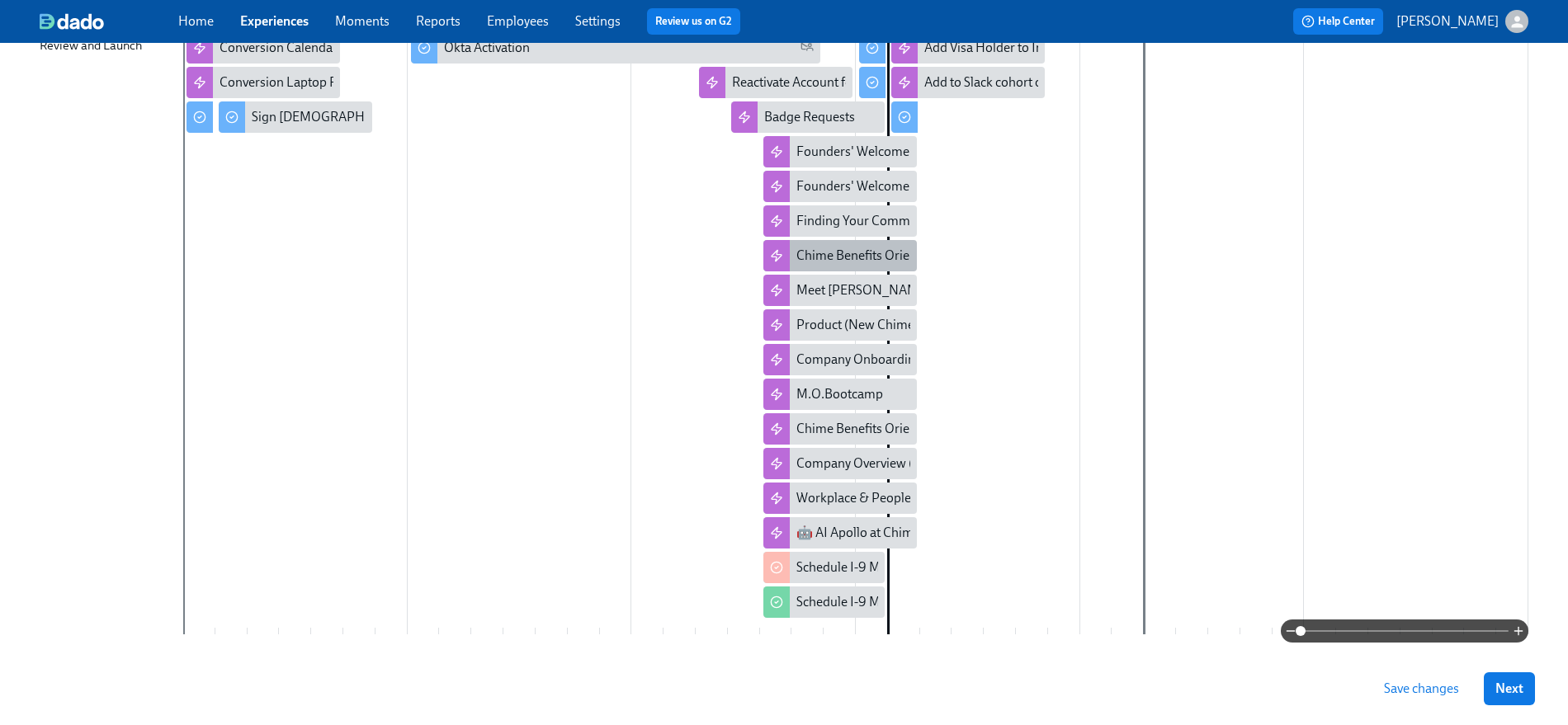
scroll to position [345, 0]
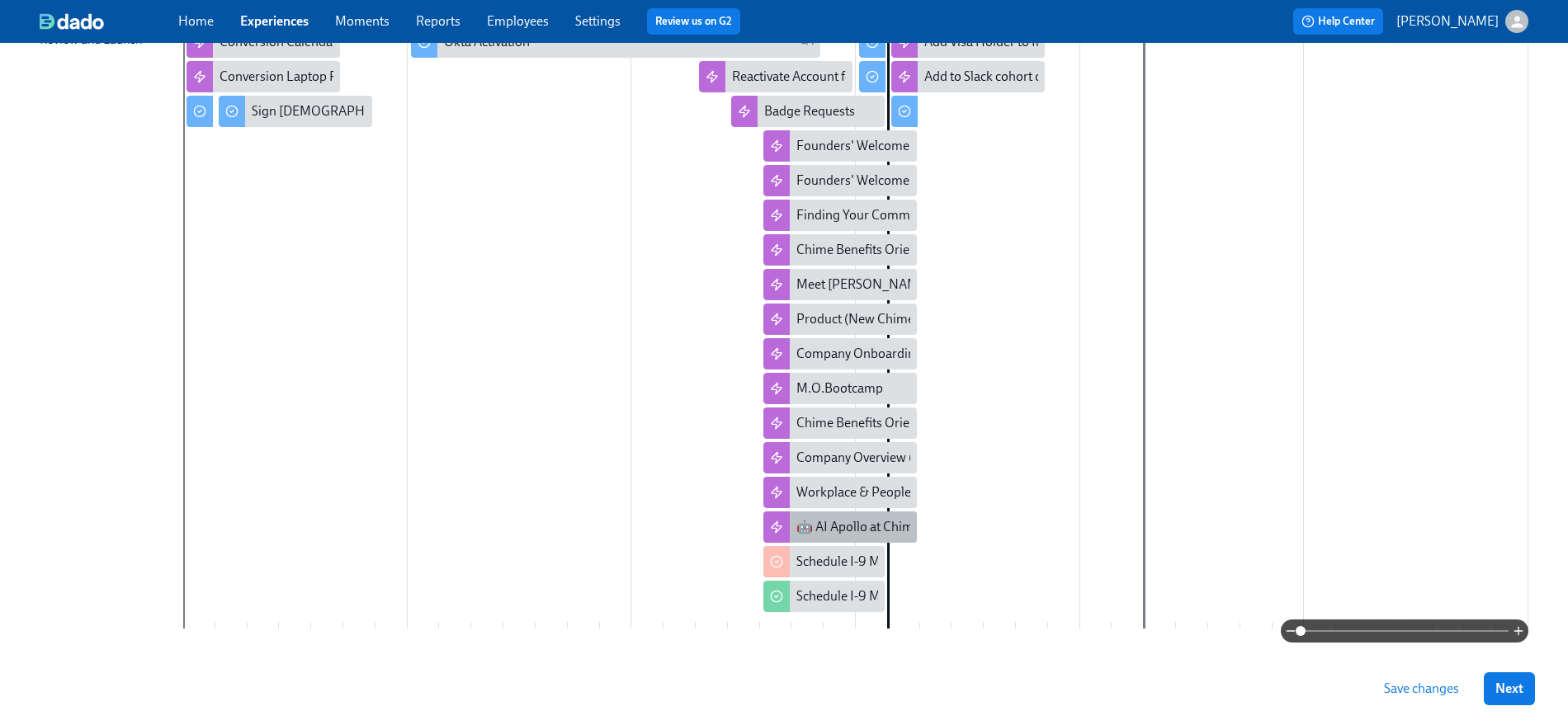
click at [888, 532] on div "🤖 AI Apollo at Chime (New Chimer Onboarding)" at bounding box center [934, 526] width 277 height 18
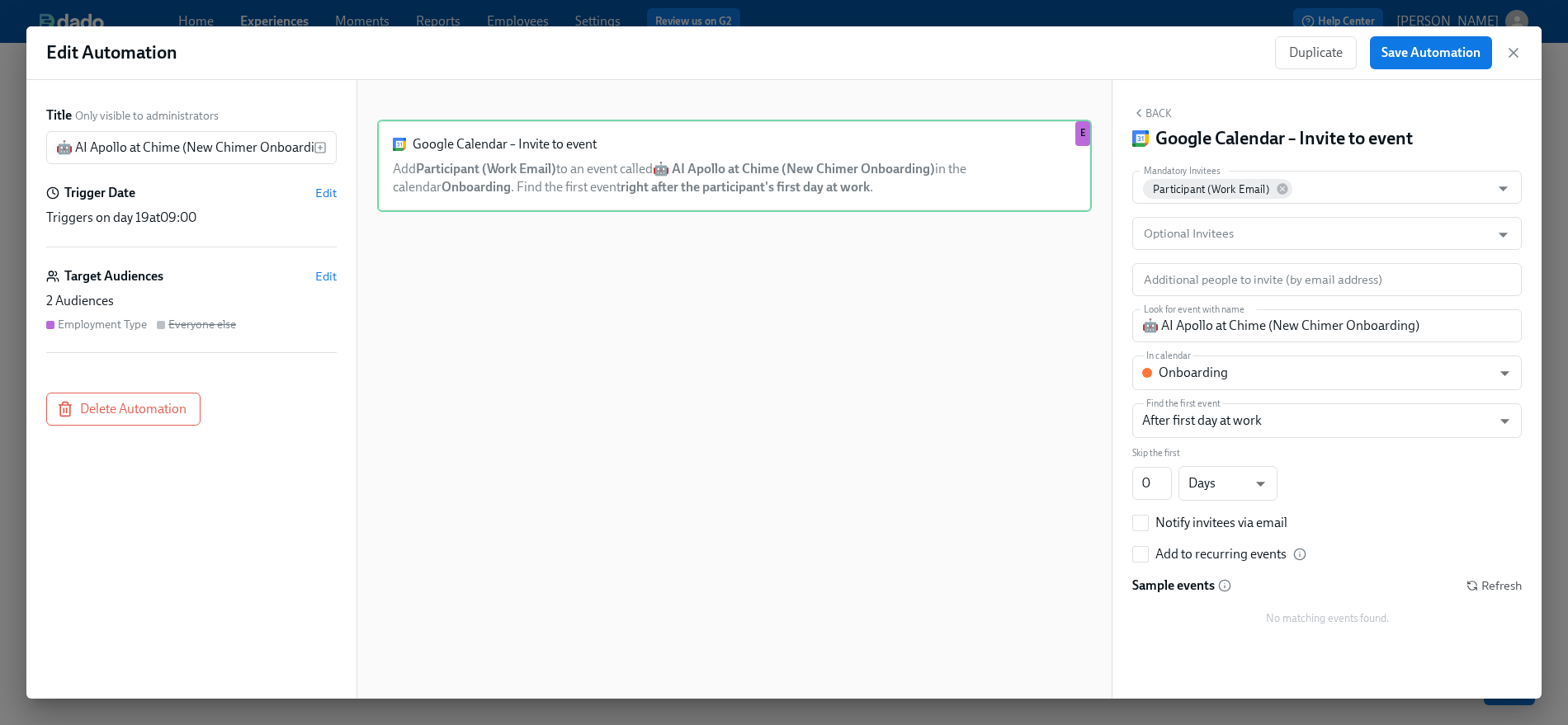
click at [1327, 614] on div "No matching events found." at bounding box center [1327, 619] width 390 height 41
drag, startPoint x: 1514, startPoint y: 51, endPoint x: 1473, endPoint y: 75, distance: 47.5
click at [1410, 51] on icon "button" at bounding box center [1514, 53] width 9 height 9
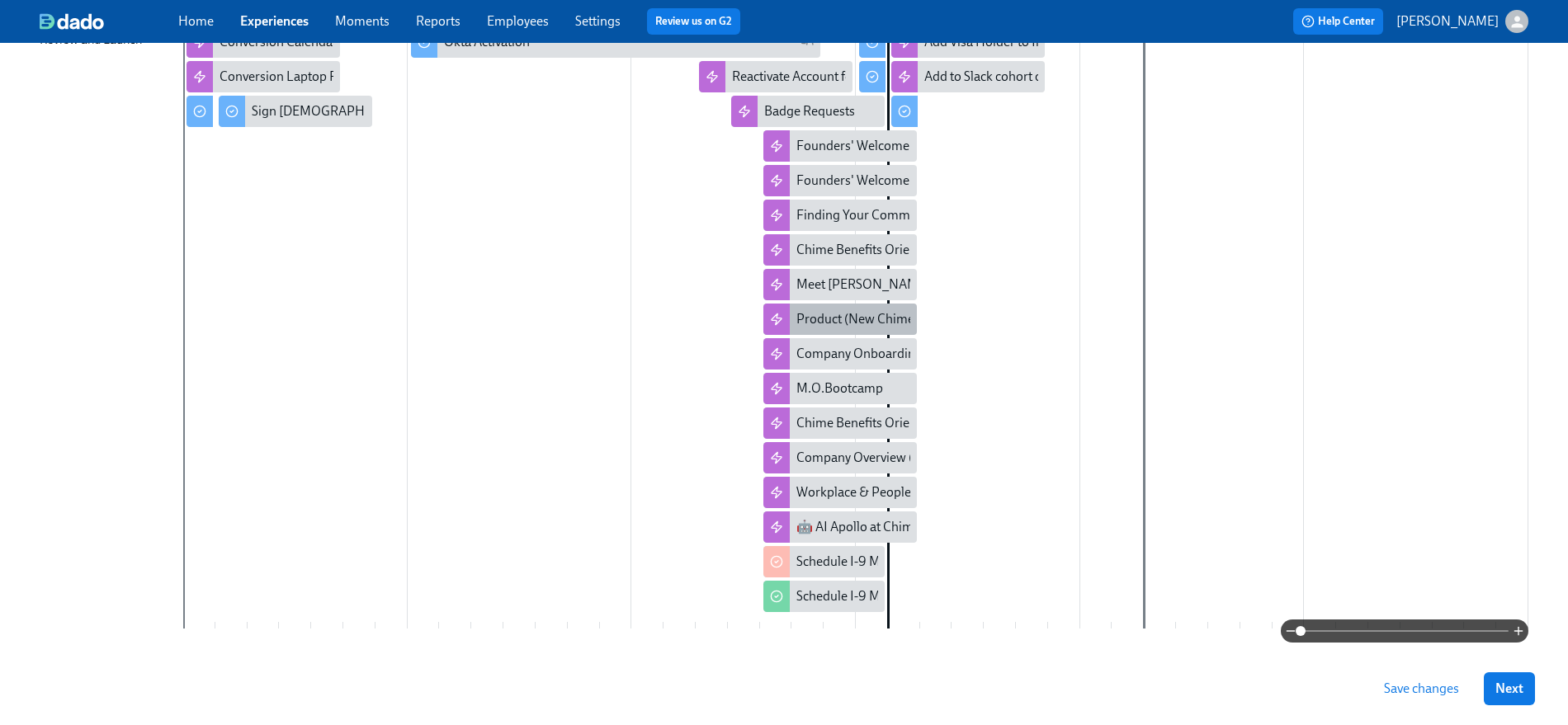
click at [841, 328] on div "Product (New Chimer Onboarding)" at bounding box center [840, 319] width 154 height 31
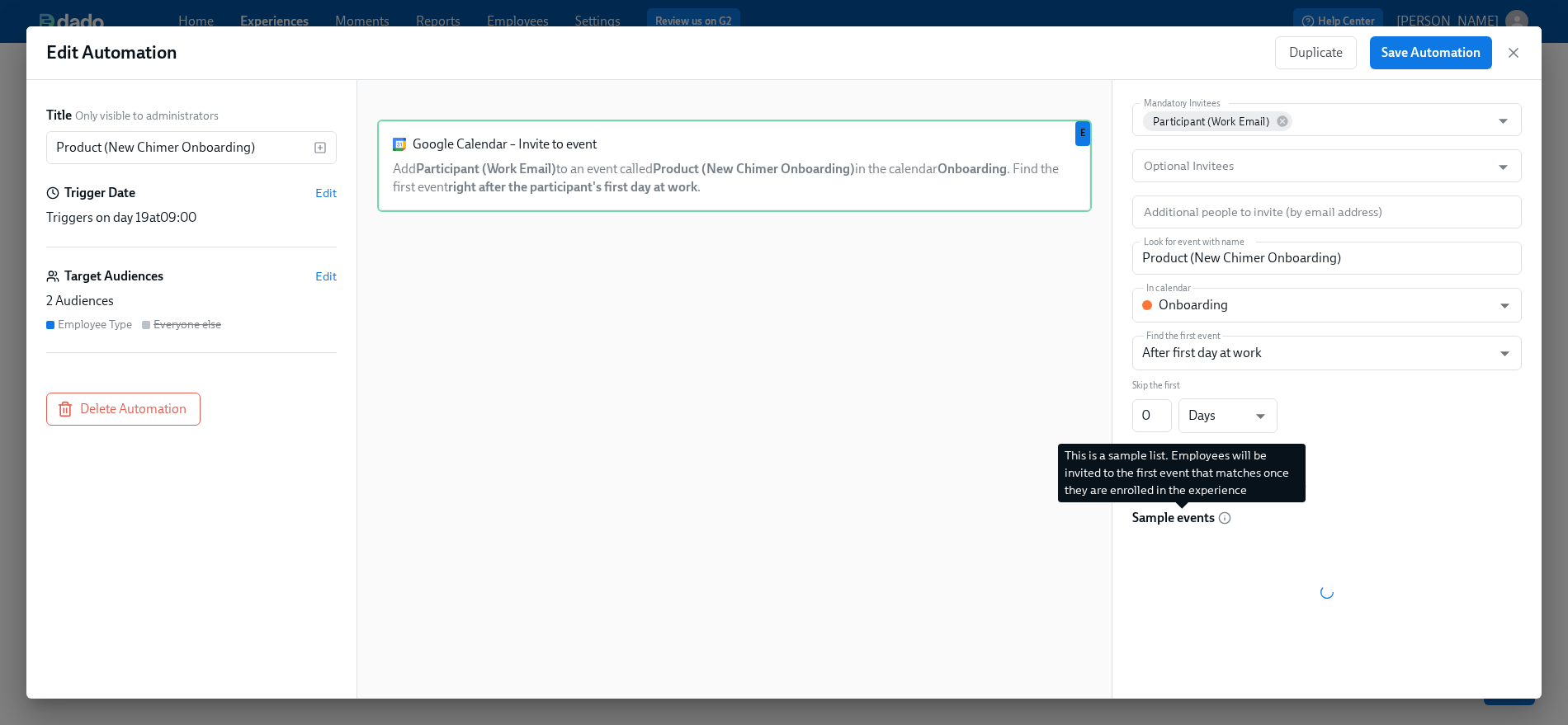
scroll to position [35, 0]
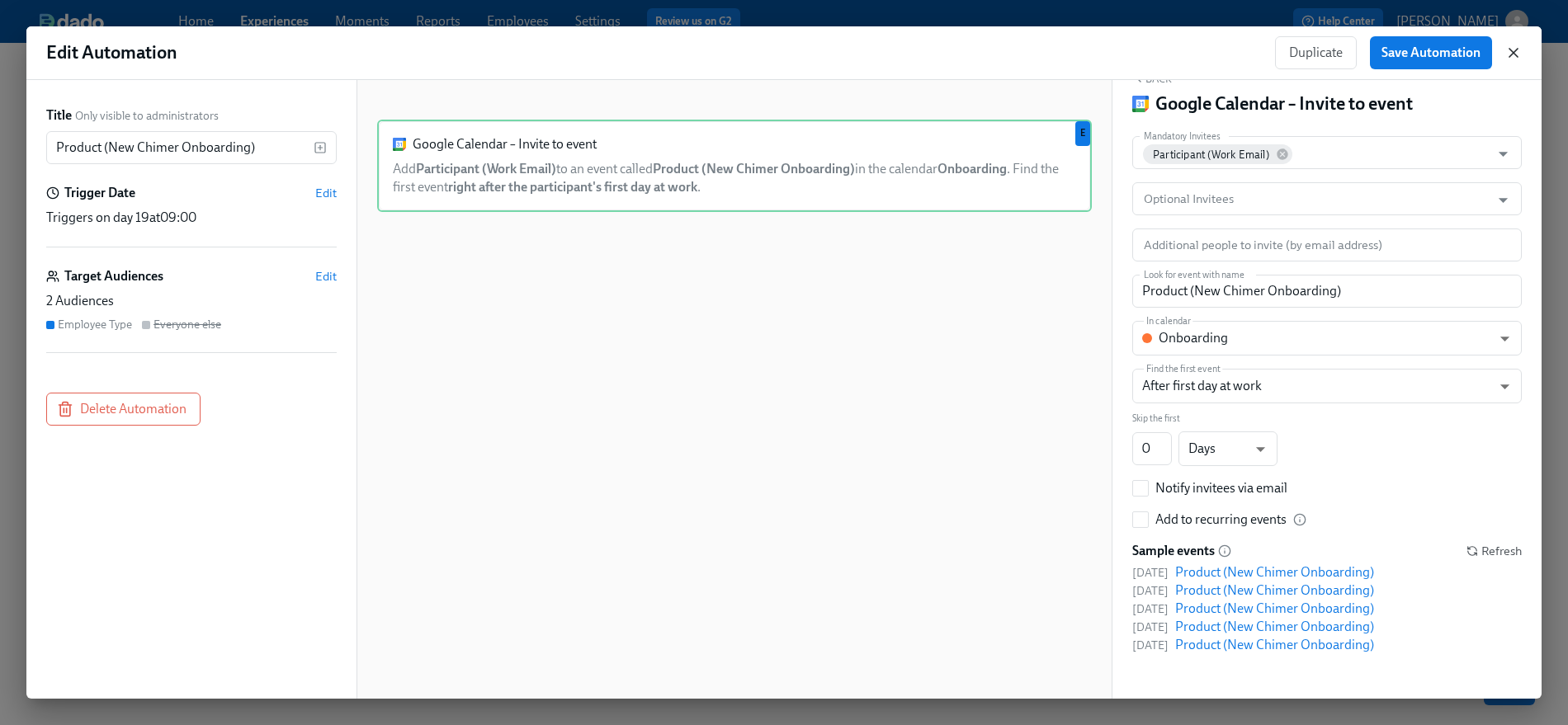
click at [1410, 47] on icon "button" at bounding box center [1513, 53] width 16 height 16
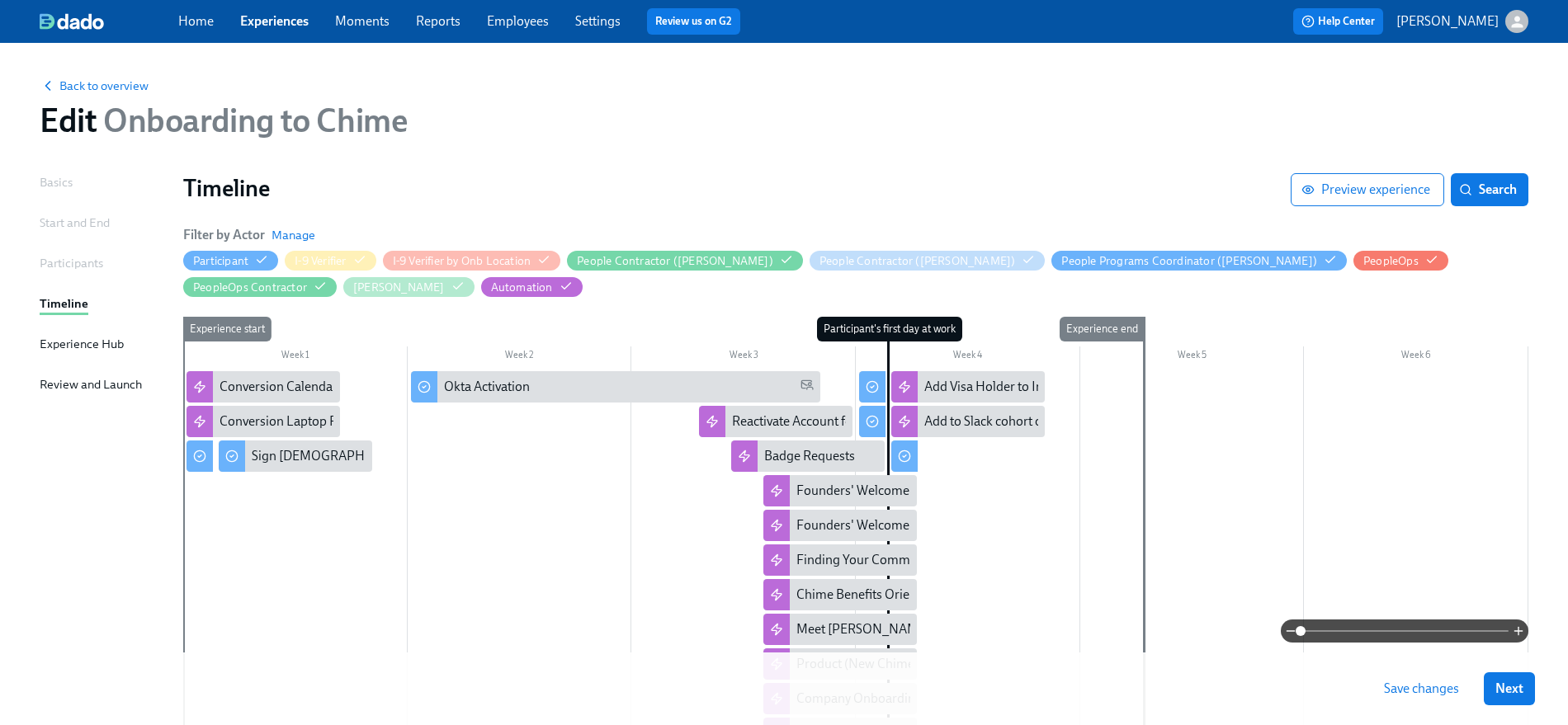
scroll to position [2, 0]
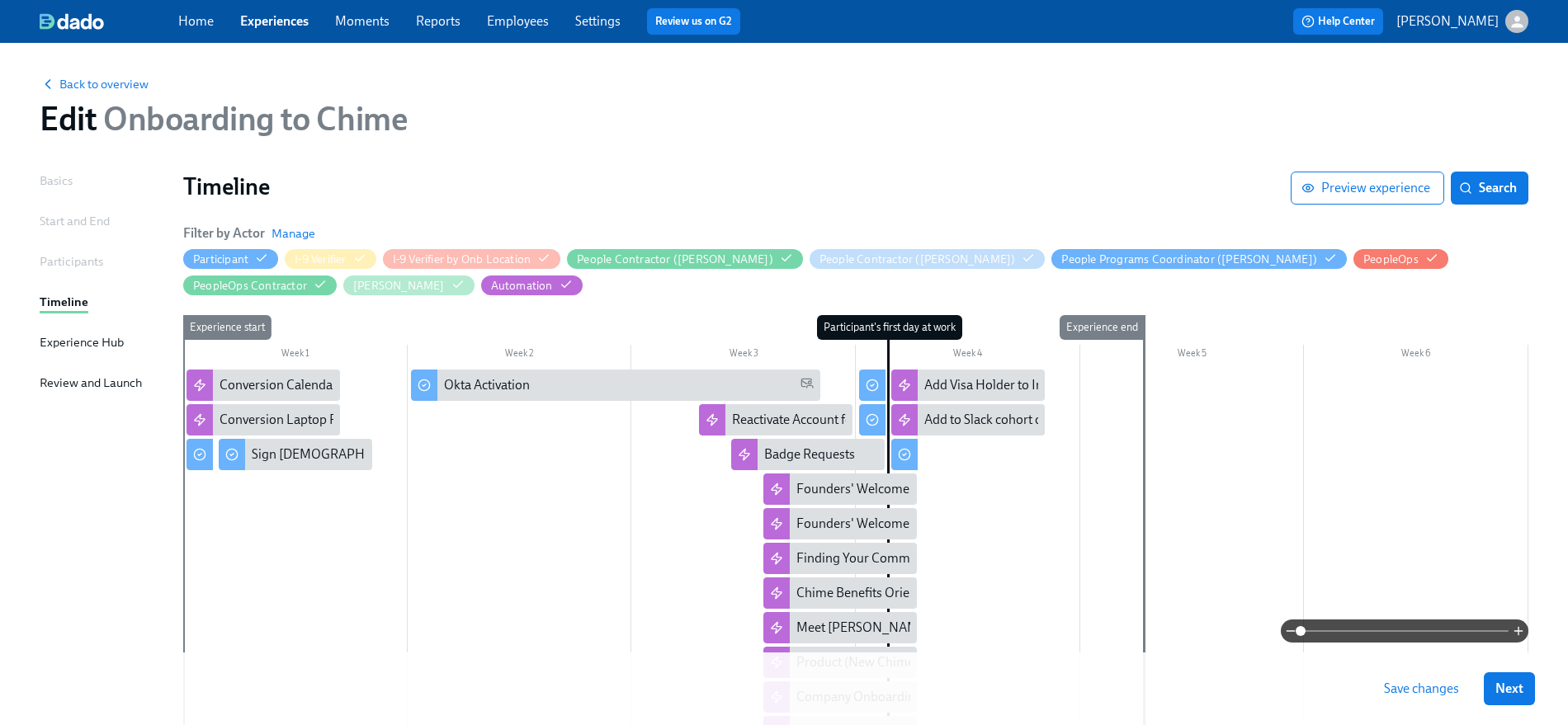
click at [1410, 691] on span "Save changes" at bounding box center [1421, 688] width 75 height 16
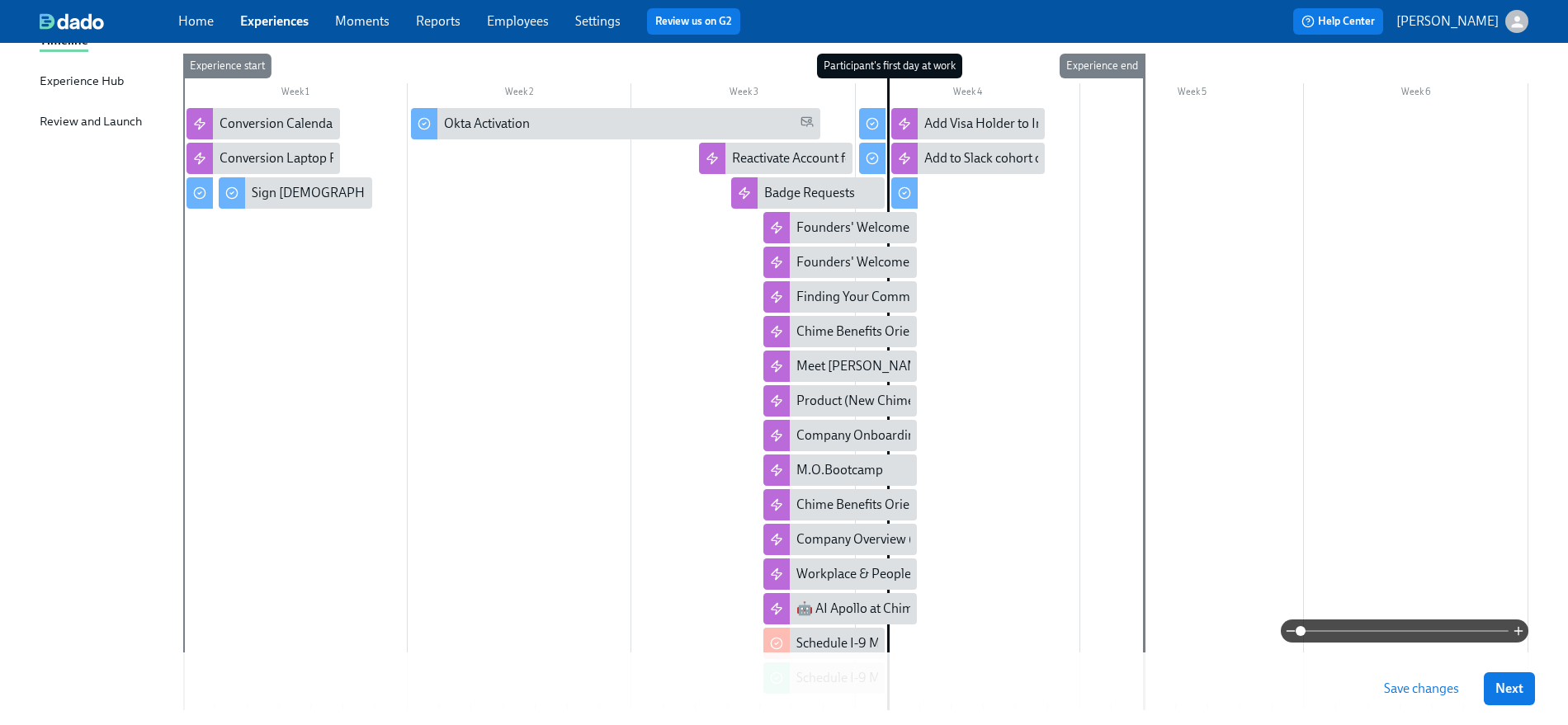
scroll to position [390, 0]
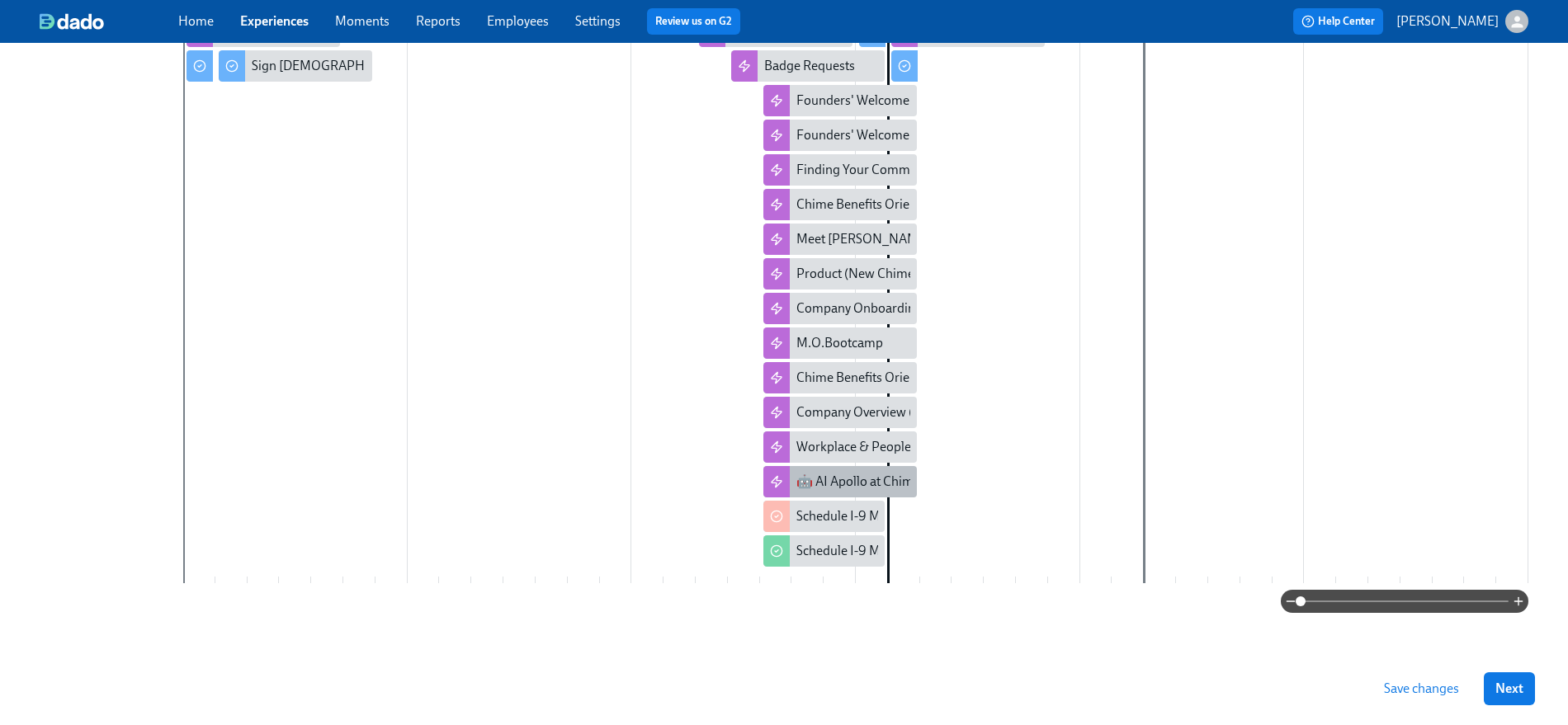
click at [905, 487] on div "🤖 AI Apollo at Chime (New Chimer Onboarding)" at bounding box center [934, 481] width 277 height 18
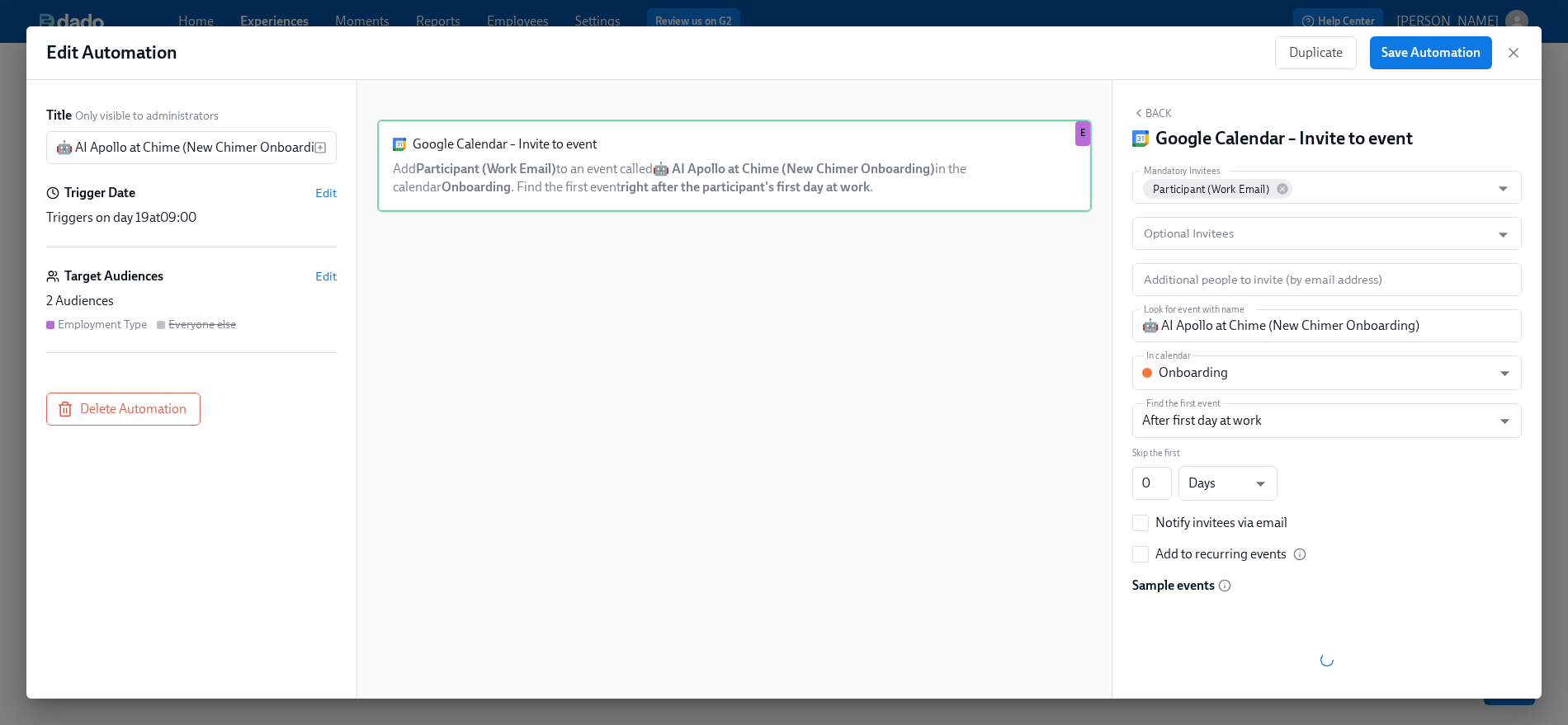
scroll to position [1, 0]
click at [1410, 53] on icon "button" at bounding box center [1513, 53] width 16 height 16
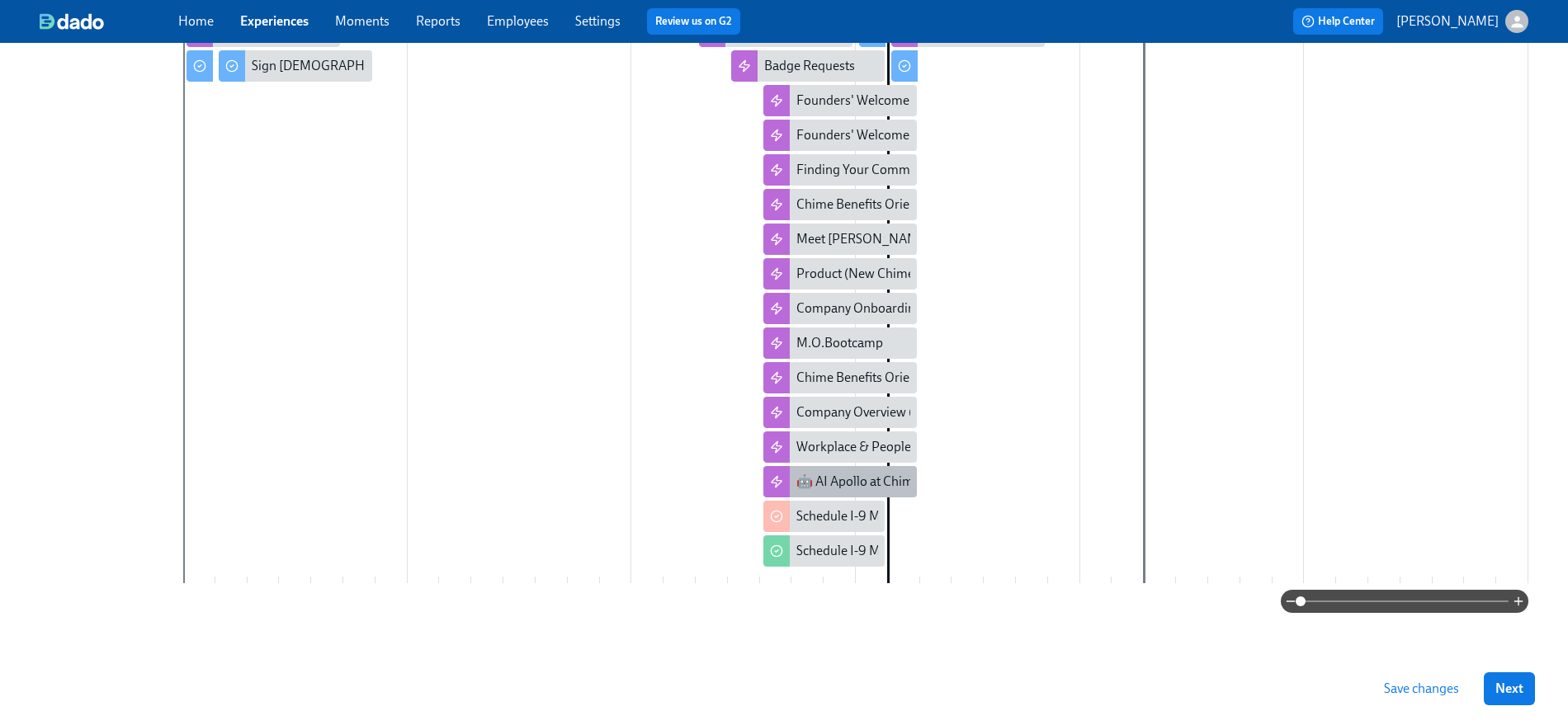
click at [838, 482] on div "🤖 AI Apollo at Chime (New Chimer Onboarding)" at bounding box center [934, 481] width 277 height 18
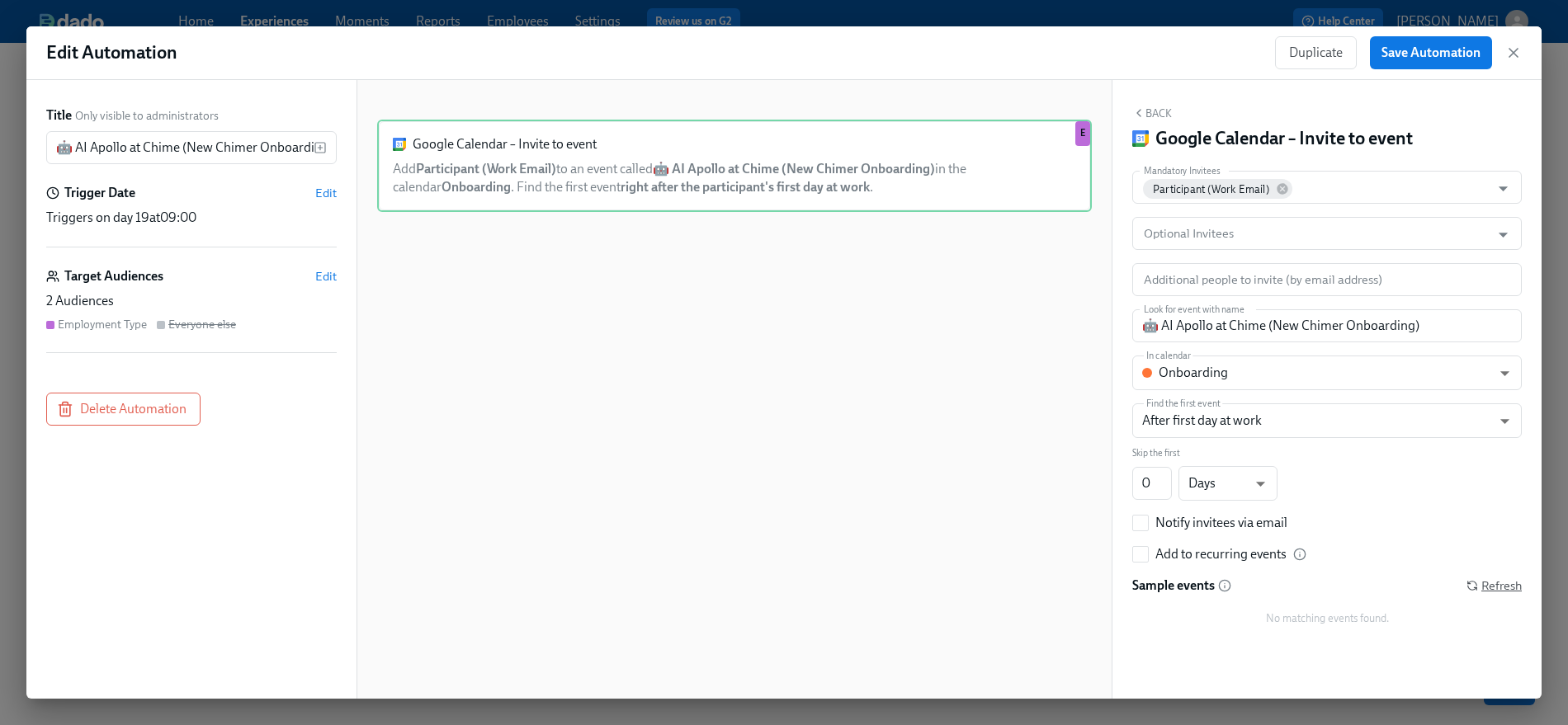
click at [1410, 582] on span "Refresh" at bounding box center [1494, 585] width 55 height 16
click at [1295, 613] on div "No matching events found." at bounding box center [1327, 619] width 390 height 41
click at [1389, 617] on div "No matching events found." at bounding box center [1327, 619] width 390 height 41
drag, startPoint x: 1419, startPoint y: 612, endPoint x: 1378, endPoint y: 619, distance: 41.6
click at [1410, 613] on div "No matching events found." at bounding box center [1327, 619] width 390 height 41
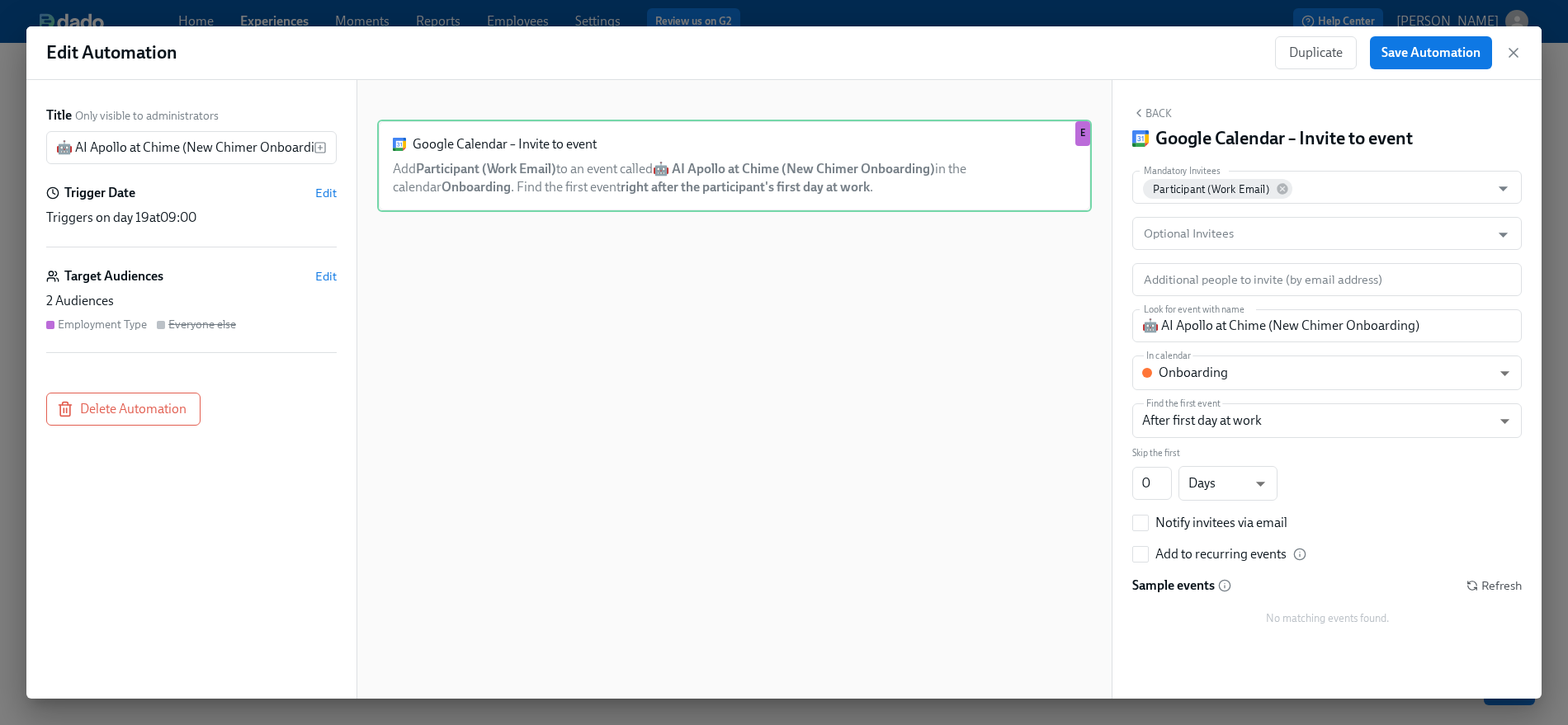
click at [1367, 619] on div "No matching events found." at bounding box center [1327, 619] width 390 height 41
click at [1410, 585] on span "Refresh" at bounding box center [1494, 585] width 55 height 16
click at [455, 308] on div "Google Calendar – Invite to event Add Participant (Work Email) to an event call…" at bounding box center [734, 402] width 715 height 566
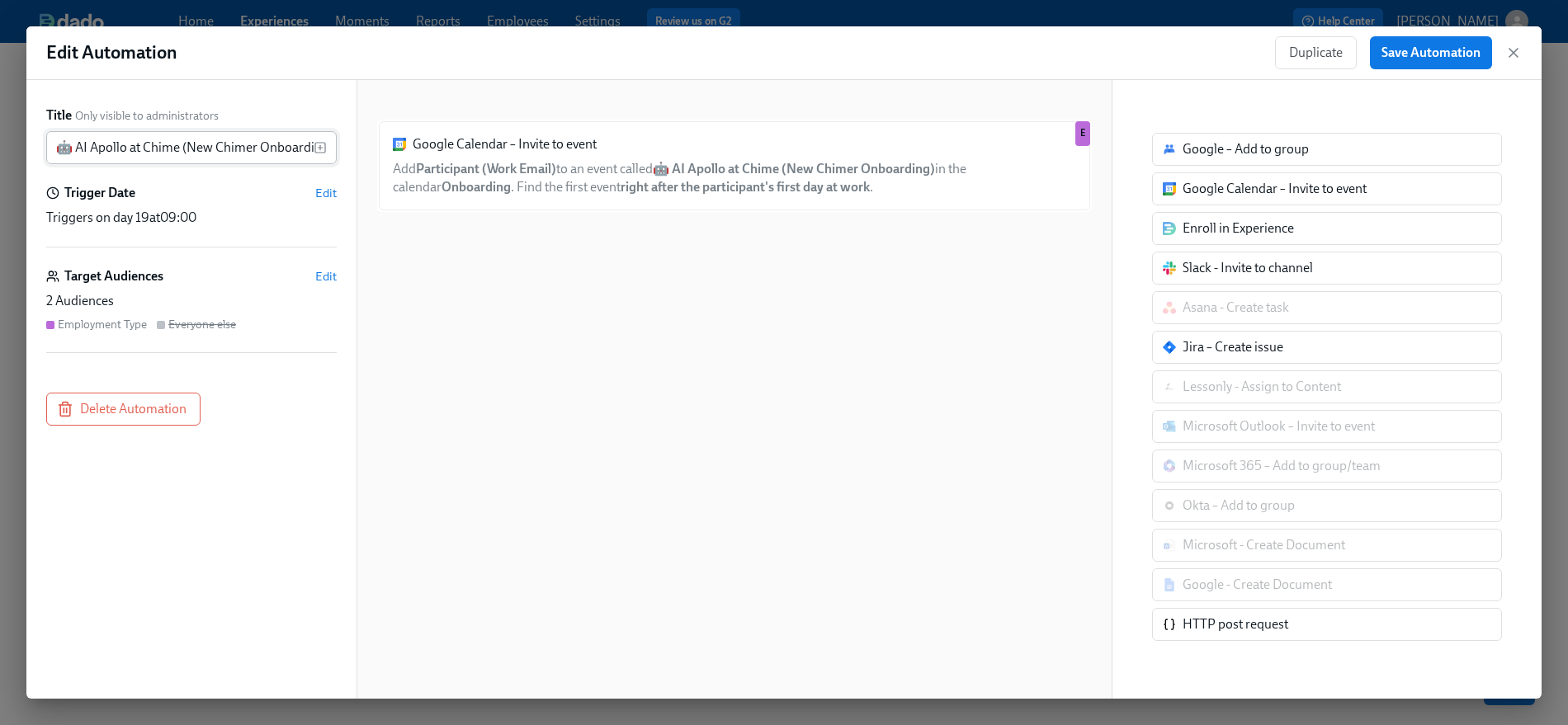
click at [160, 145] on input "🤖 AI Apollo at Chime (New Chimer Onboarding)" at bounding box center [179, 148] width 267 height 33
drag, startPoint x: 258, startPoint y: 149, endPoint x: 384, endPoint y: 220, distance: 144.6
click at [335, 150] on div "🤖 AI Apollo at Chime (New Chimer Onboarding) ​" at bounding box center [191, 148] width 290 height 33
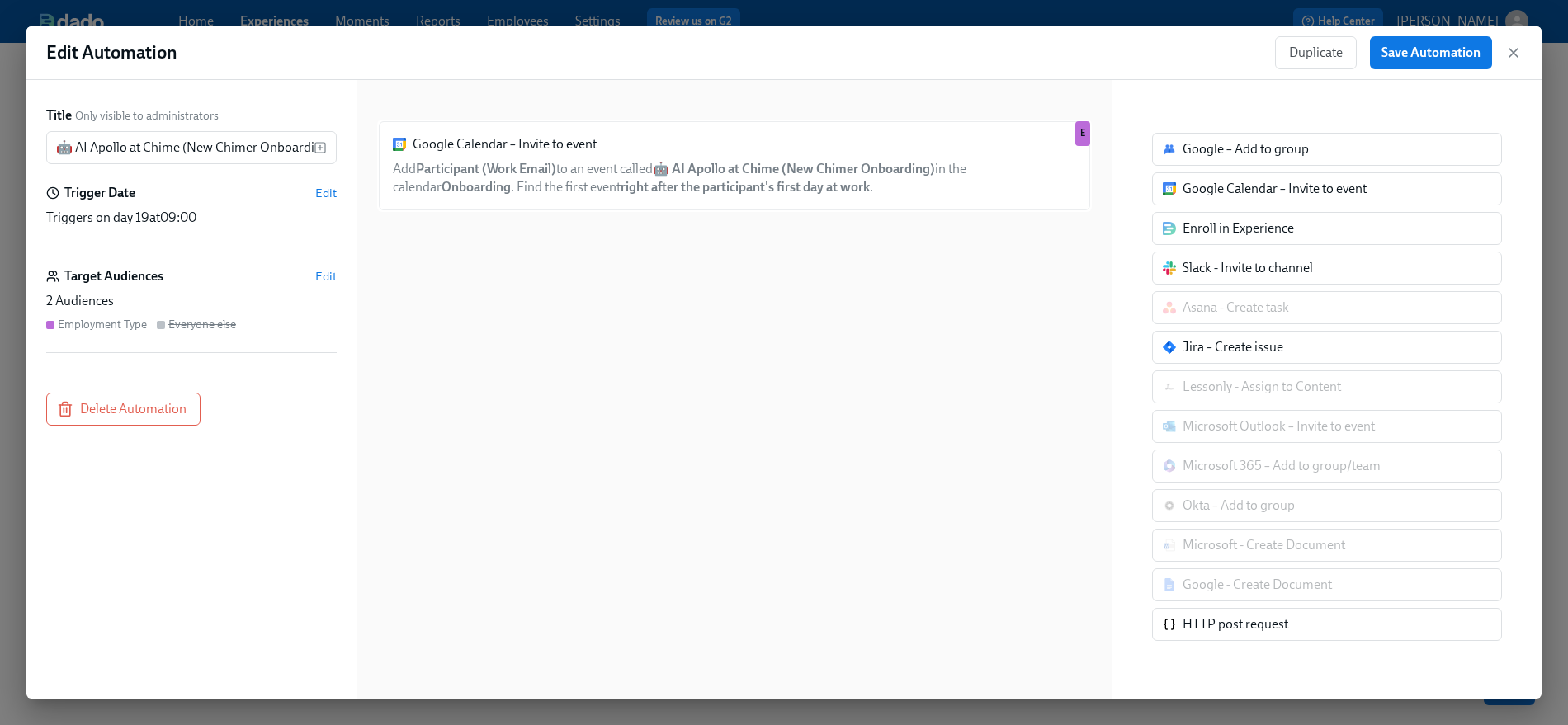
drag, startPoint x: 615, startPoint y: 315, endPoint x: 600, endPoint y: 313, distance: 15.1
click at [615, 315] on div "Google Calendar – Invite to event Add Participant (Work Email) to an event call…" at bounding box center [734, 402] width 715 height 566
click at [907, 299] on div "Google Calendar – Invite to event Add Participant (Work Email) to an event call…" at bounding box center [734, 402] width 715 height 566
click at [955, 74] on div "Edit Automation Duplicate Save Automation" at bounding box center [784, 54] width 1514 height 54
click at [1410, 51] on icon "button" at bounding box center [1513, 53] width 16 height 16
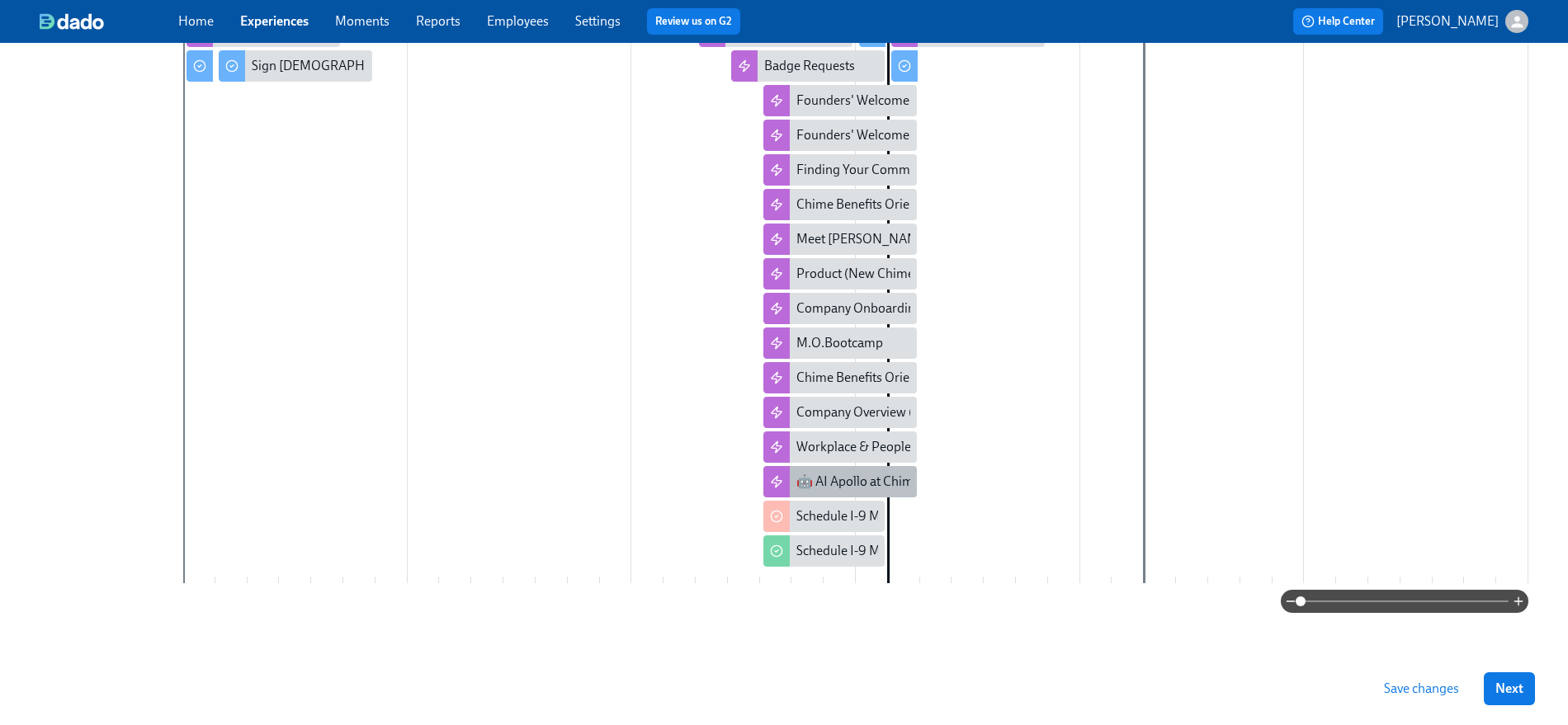
click at [855, 475] on div "🤖 AI Apollo at Chime (New Chimer Onboarding)" at bounding box center [934, 481] width 277 height 18
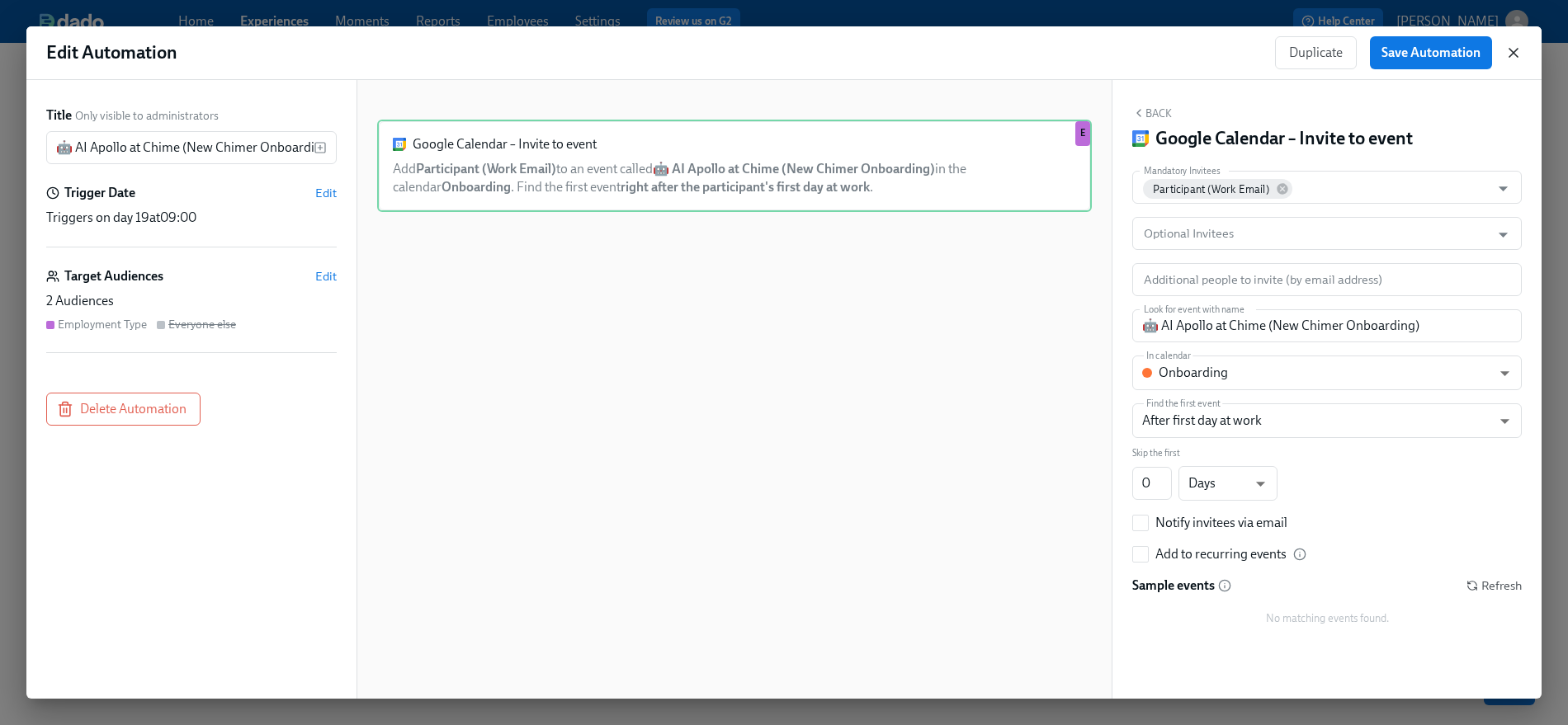
click at [1410, 52] on icon "button" at bounding box center [1513, 53] width 16 height 16
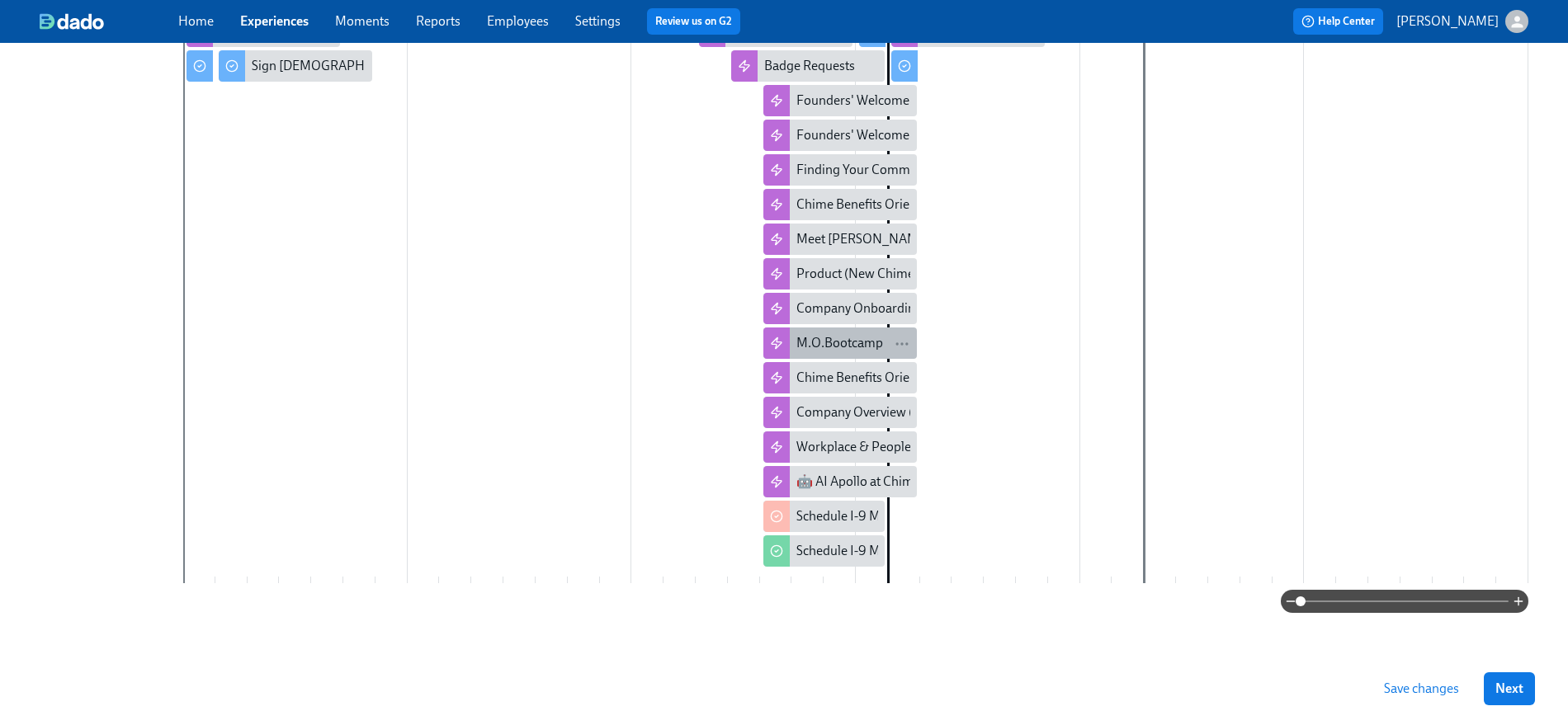
click at [849, 351] on div "M.O.Bootcamp" at bounding box center [839, 343] width 86 height 18
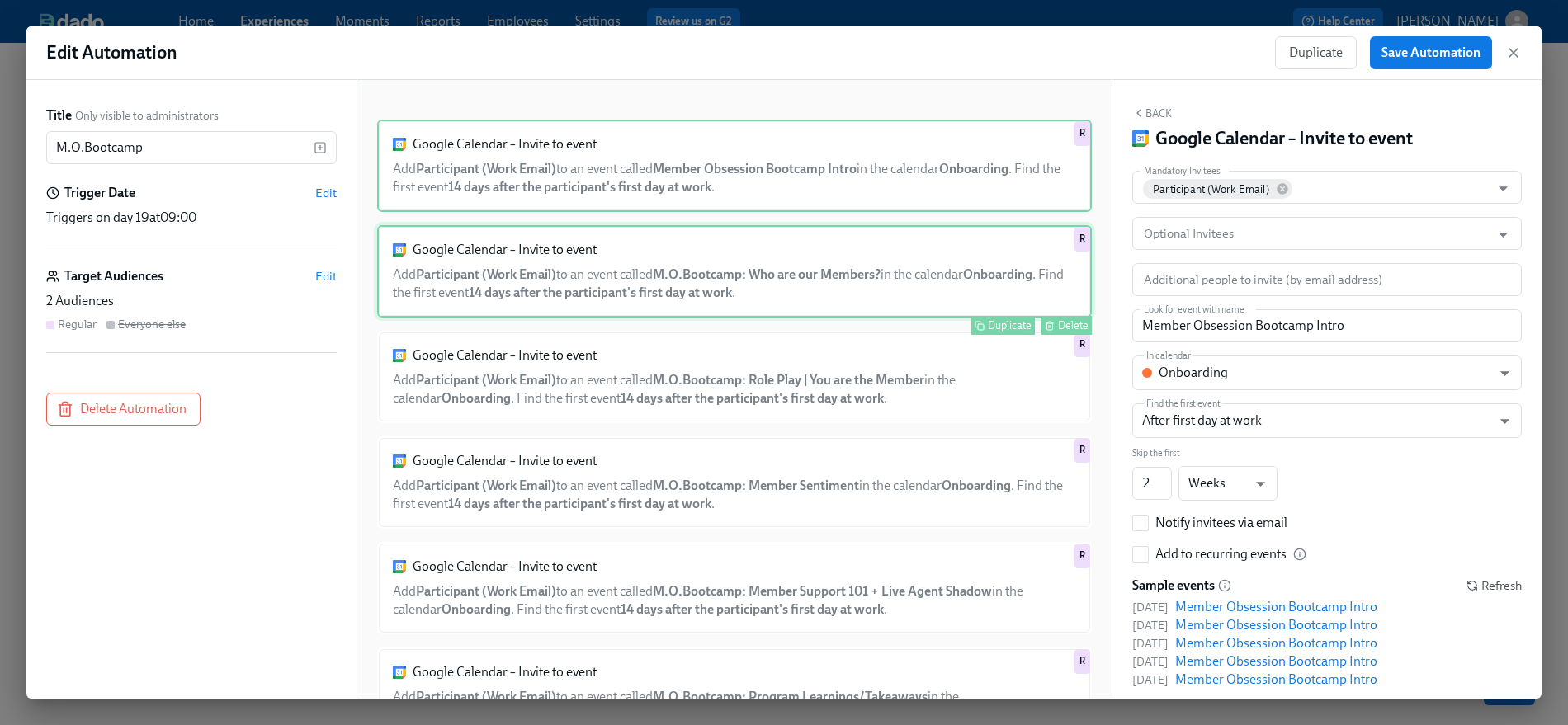
scroll to position [81, 0]
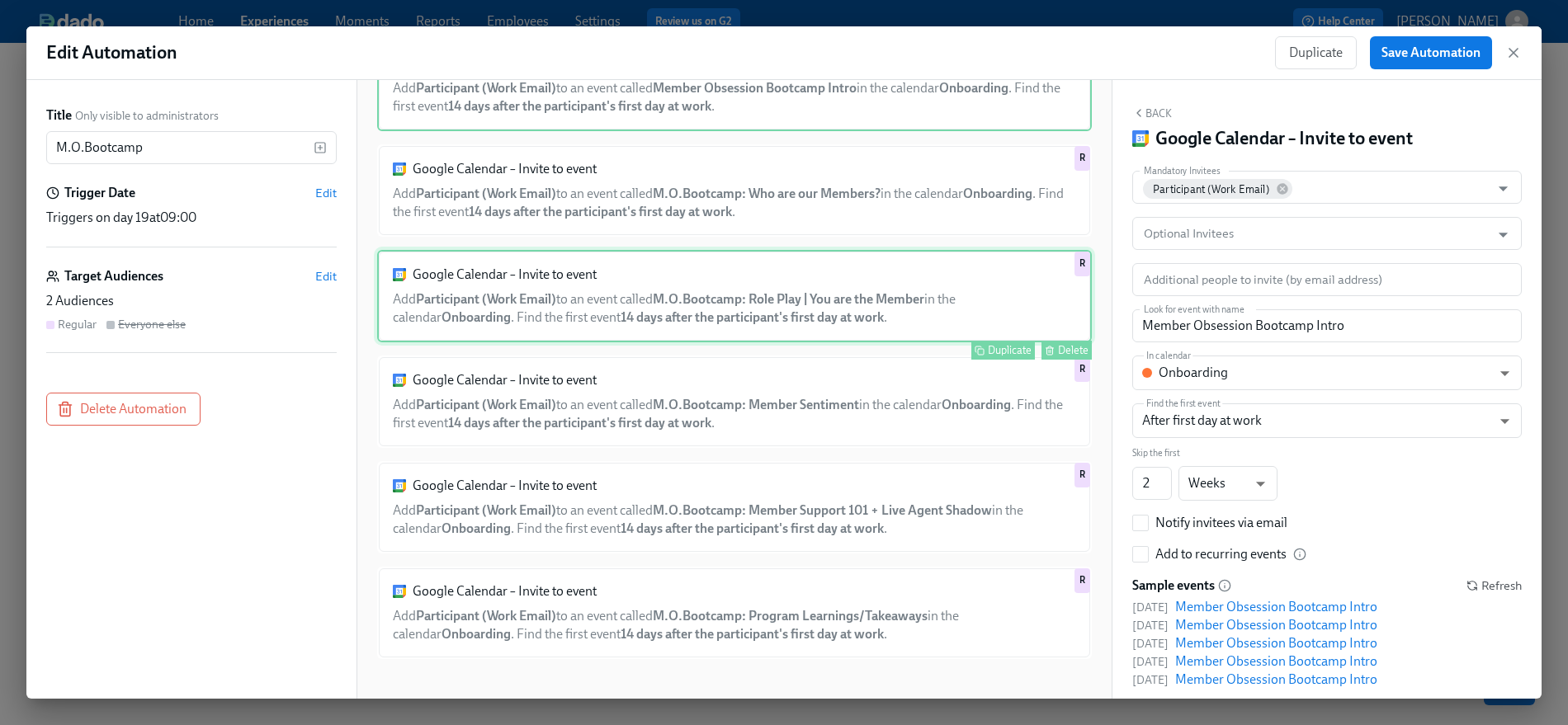
click at [825, 283] on div "Google Calendar – Invite to event Add Participant (Work Email) to an event call…" at bounding box center [734, 296] width 715 height 92
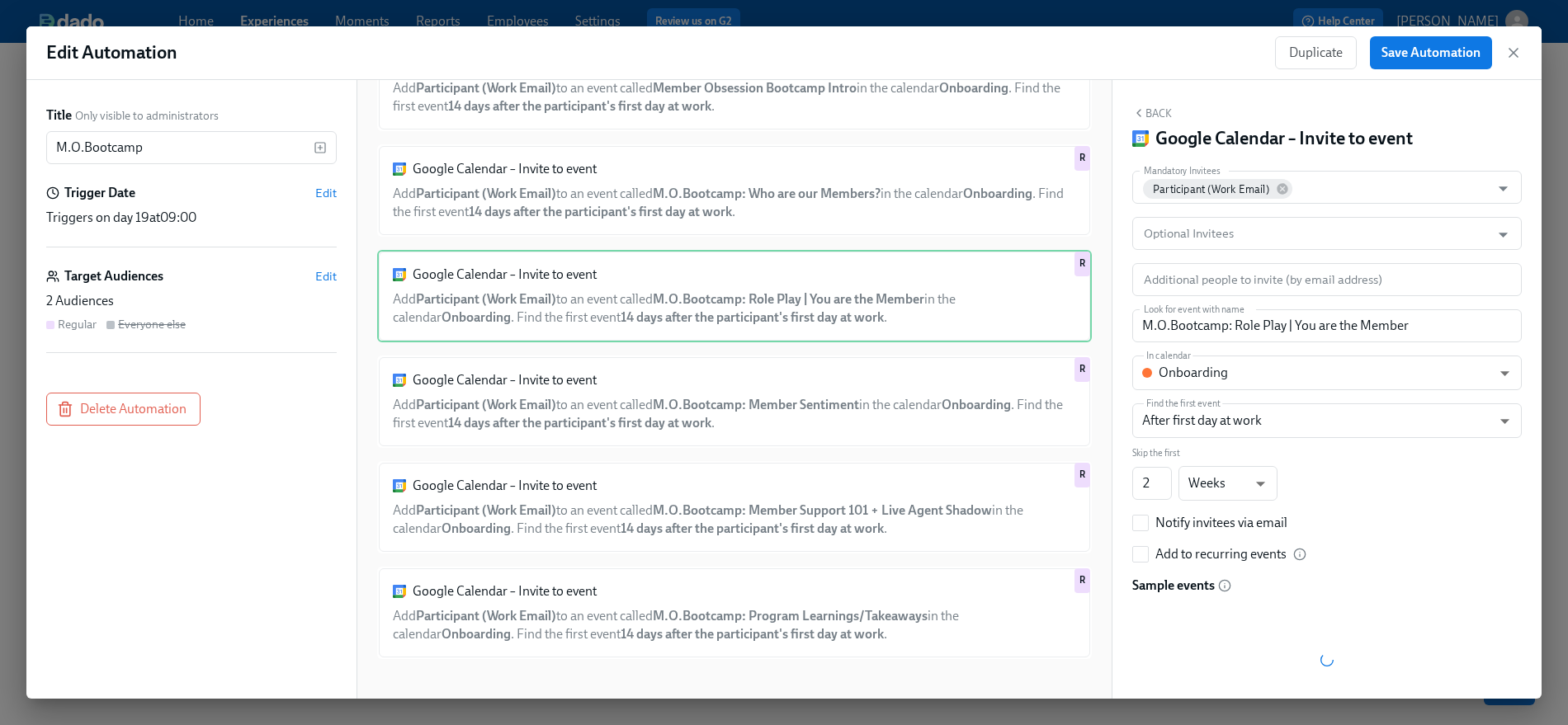
scroll to position [0, 0]
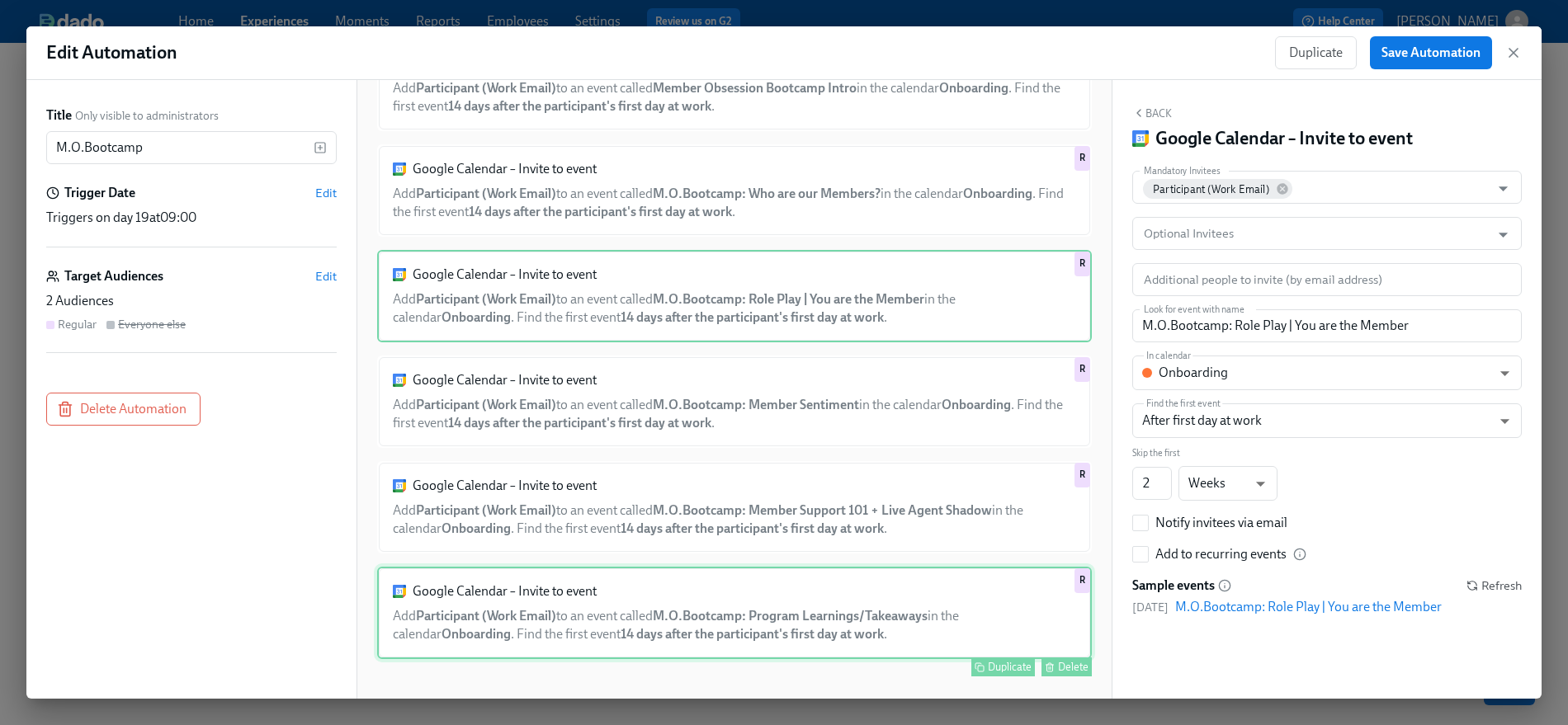
click at [870, 582] on div "Google Calendar – Invite to event Add Participant (Work Email) to an event call…" at bounding box center [734, 613] width 715 height 92
type input "M.O.Bootcamp: Program Learnings/Takeaways"
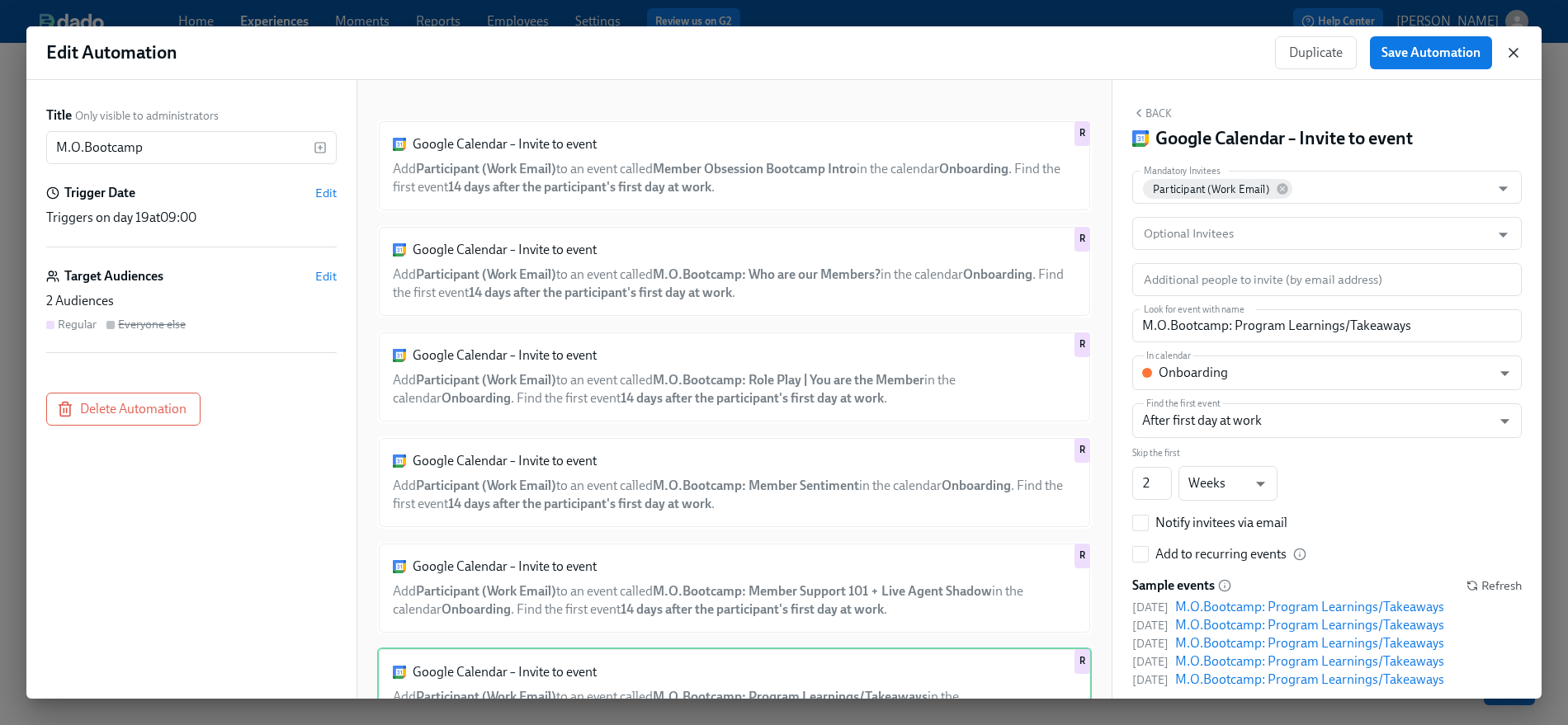
click at [1410, 48] on div "Edit Automation Duplicate Save Automation" at bounding box center [784, 54] width 1514 height 54
click at [1410, 53] on icon "button" at bounding box center [1513, 53] width 16 height 16
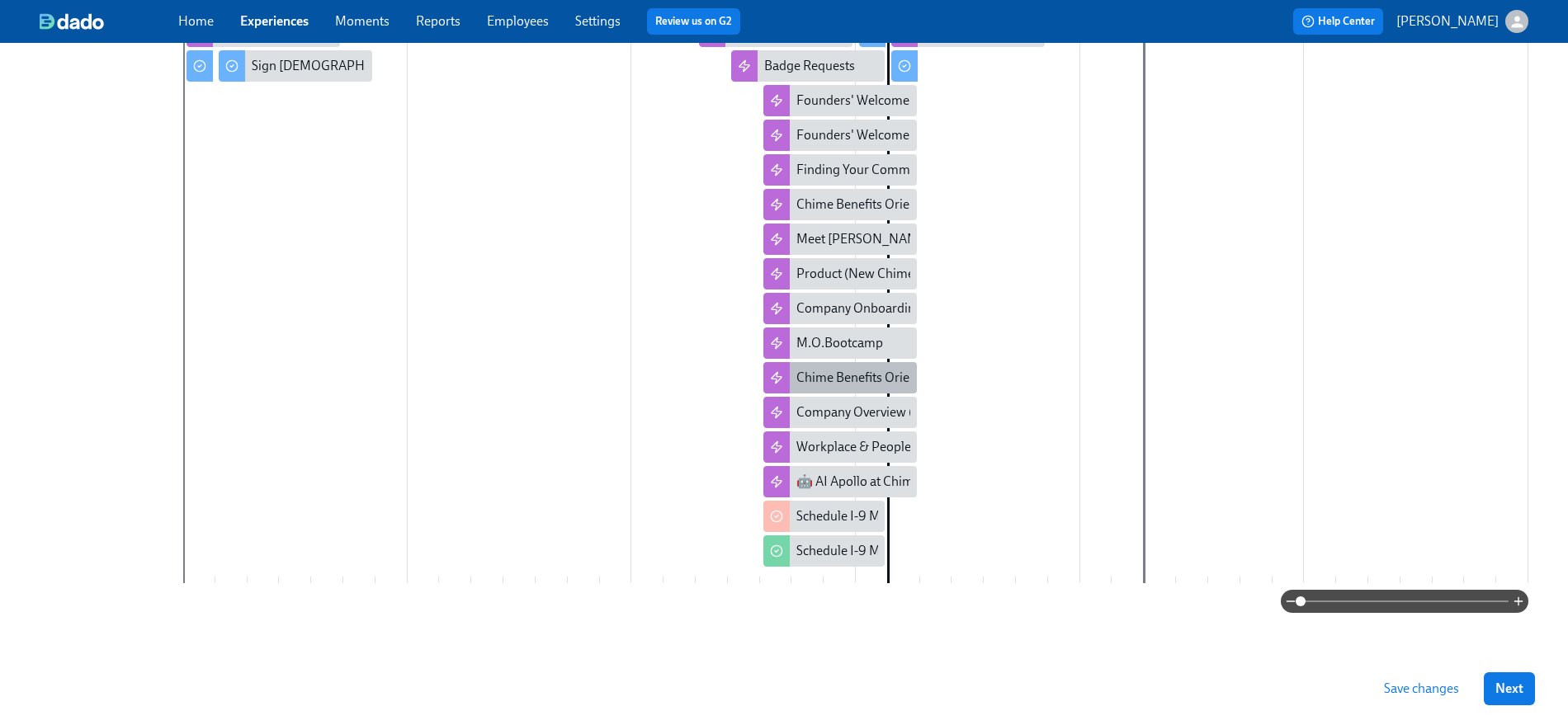
scroll to position [384, 0]
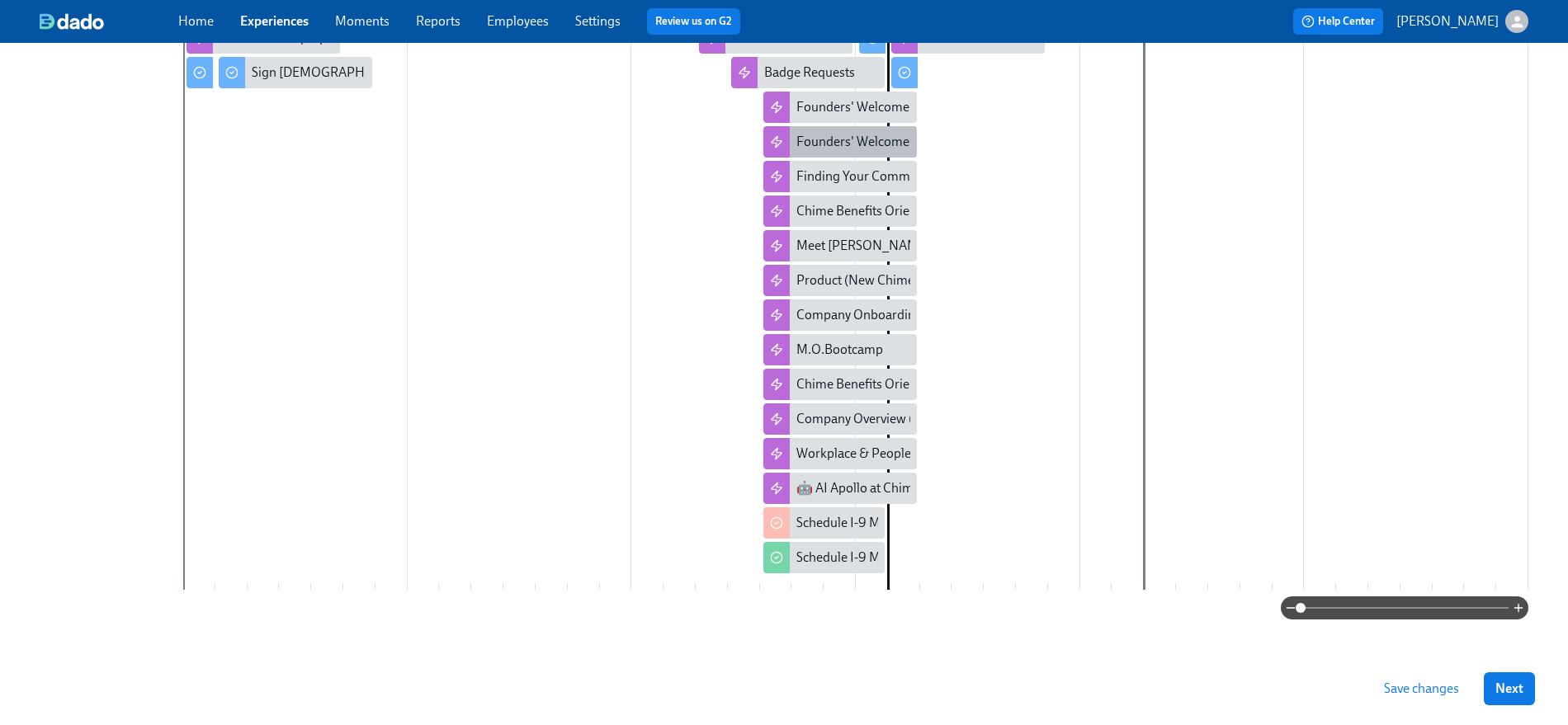
click at [845, 138] on div "Founders' Welcome [SF] (New Chimer Onboarding)" at bounding box center [941, 142] width 291 height 18
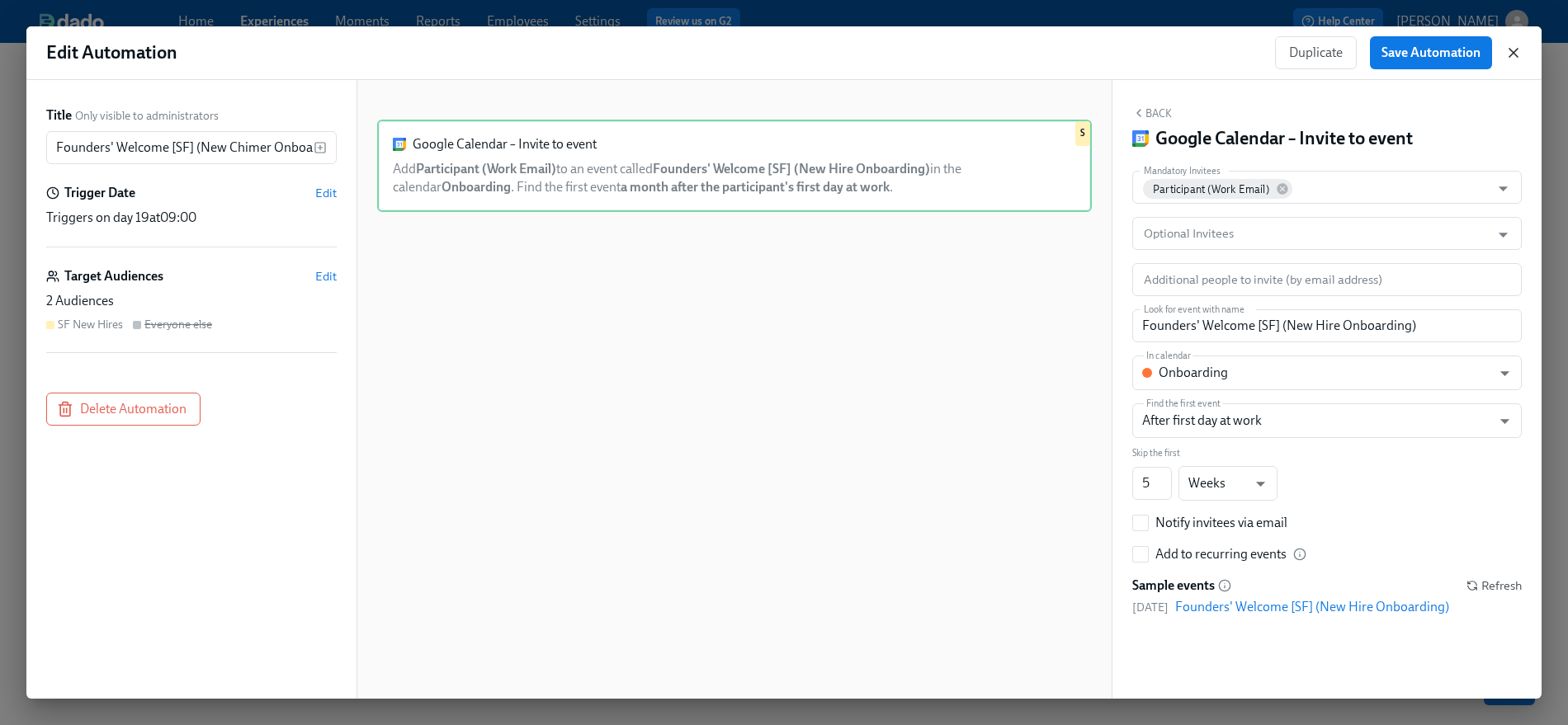
click at [1410, 48] on icon "button" at bounding box center [1513, 53] width 16 height 16
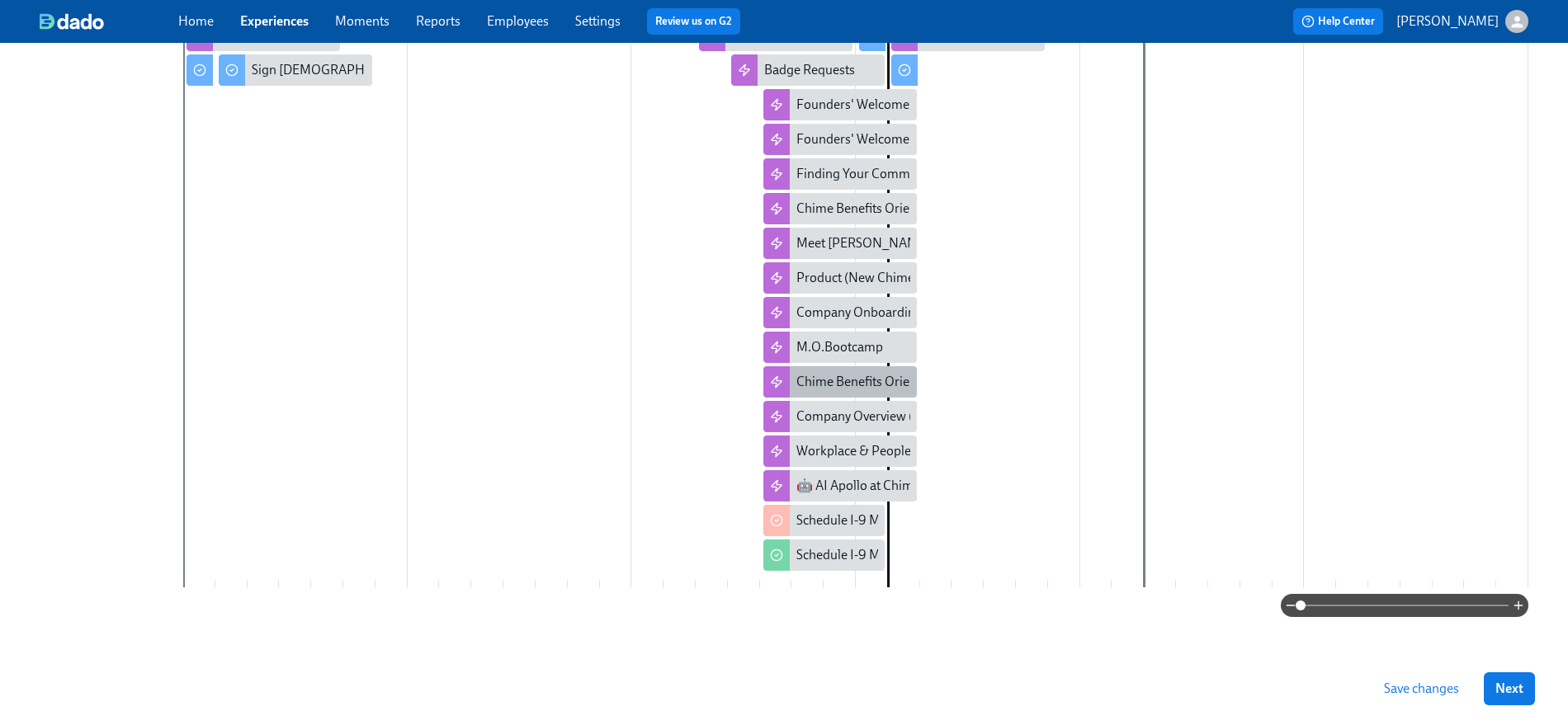
scroll to position [390, 0]
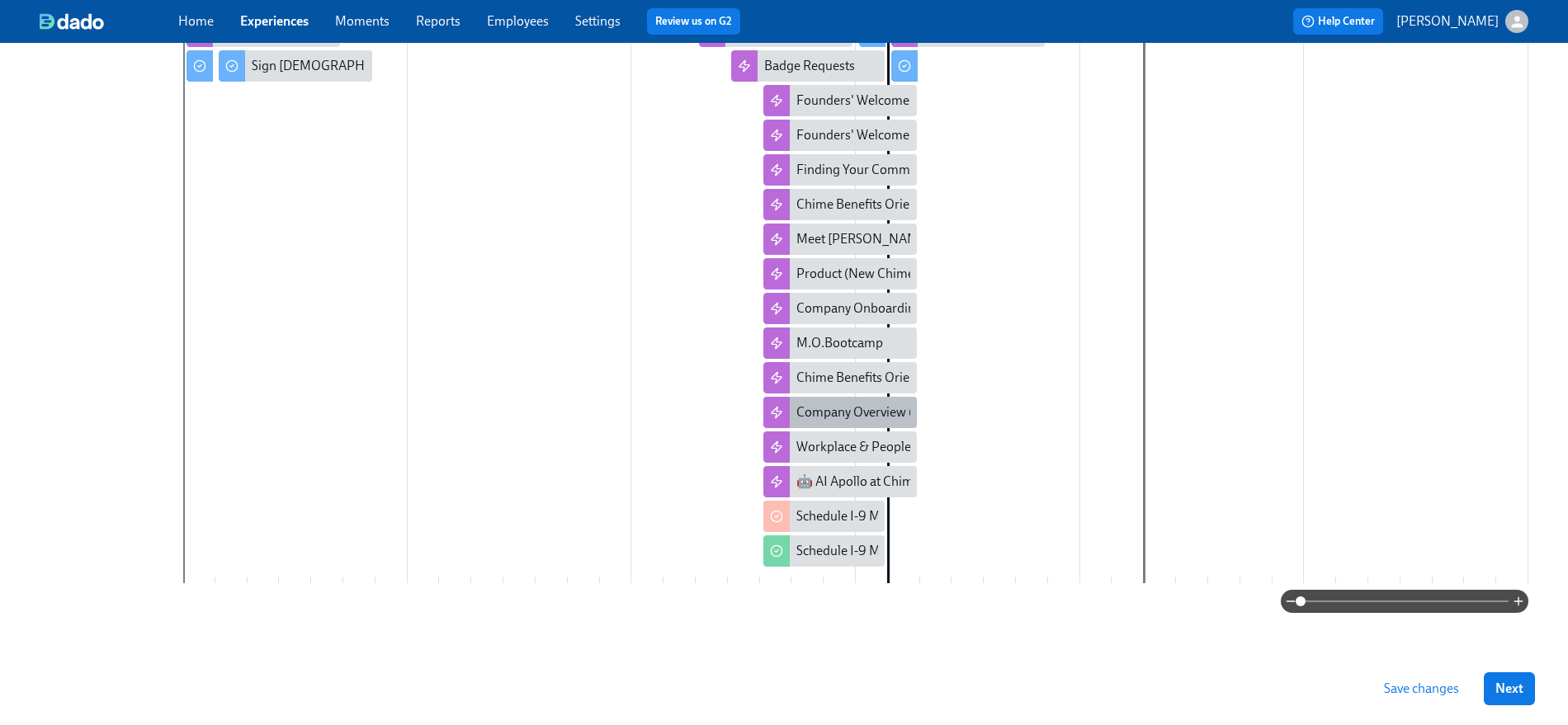
click at [858, 412] on div "Company Overview (New Chimer Onboarding)" at bounding box center [927, 412] width 263 height 18
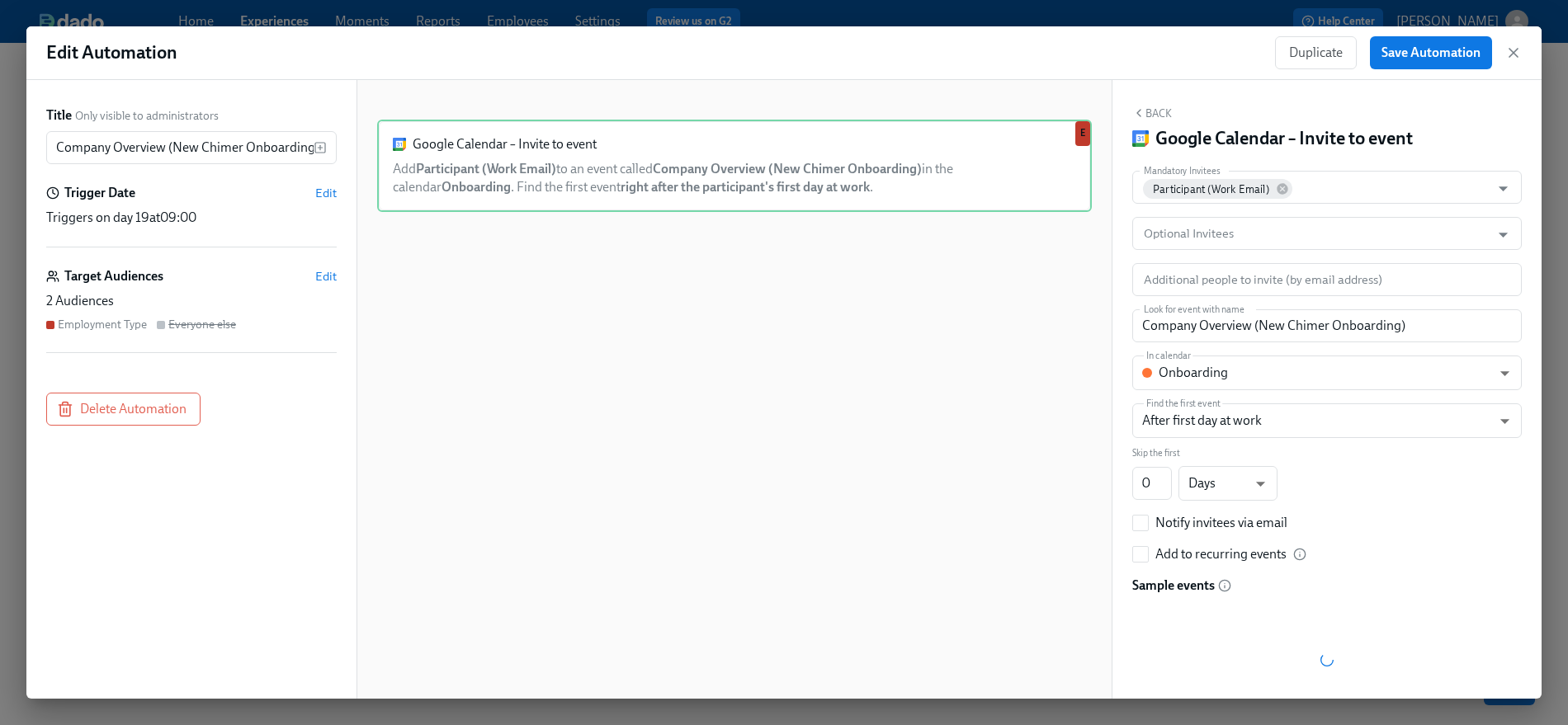
drag, startPoint x: 1511, startPoint y: 54, endPoint x: 1502, endPoint y: 57, distance: 9.5
click at [1410, 54] on icon "button" at bounding box center [1514, 53] width 9 height 9
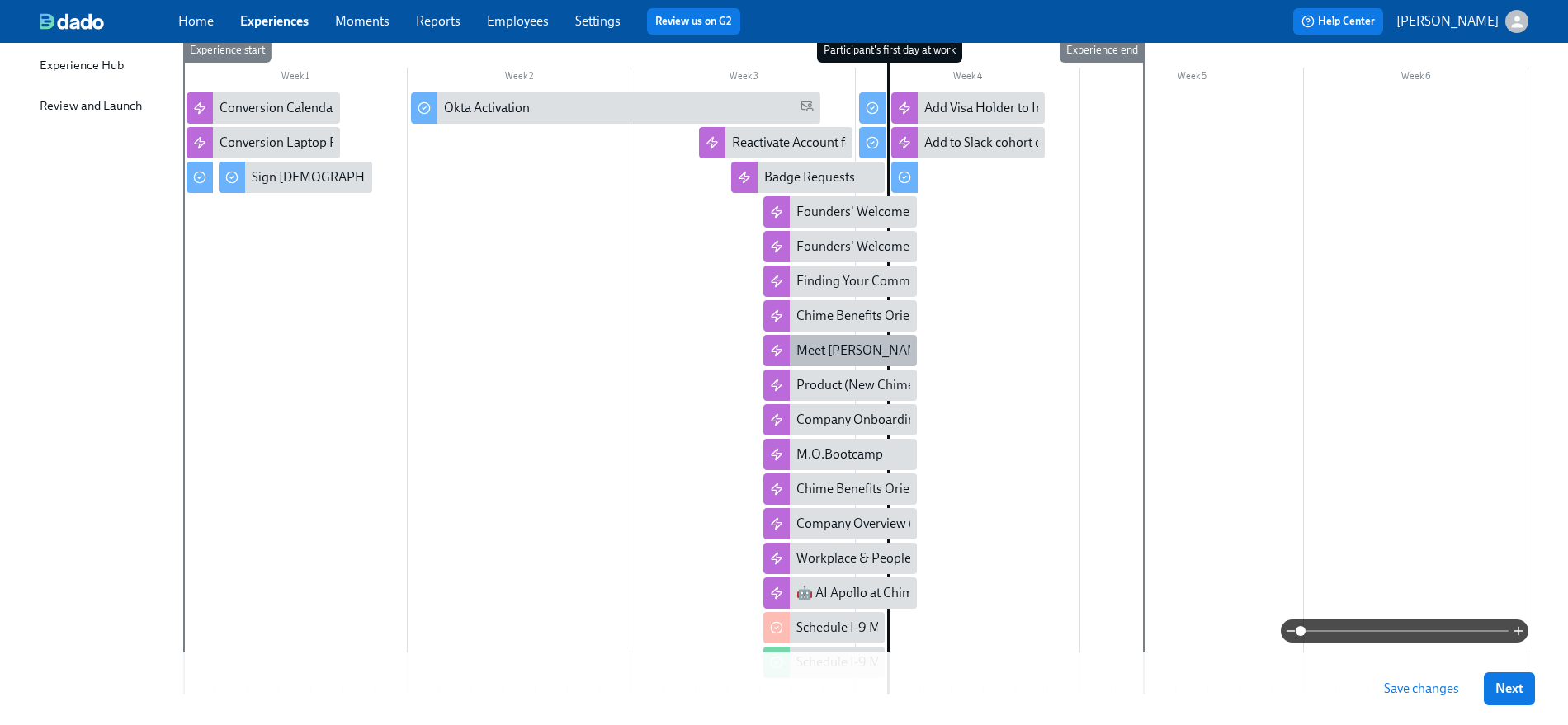
scroll to position [281, 0]
click at [873, 426] on div "Company Onboarding Sessions" at bounding box center [884, 417] width 177 height 18
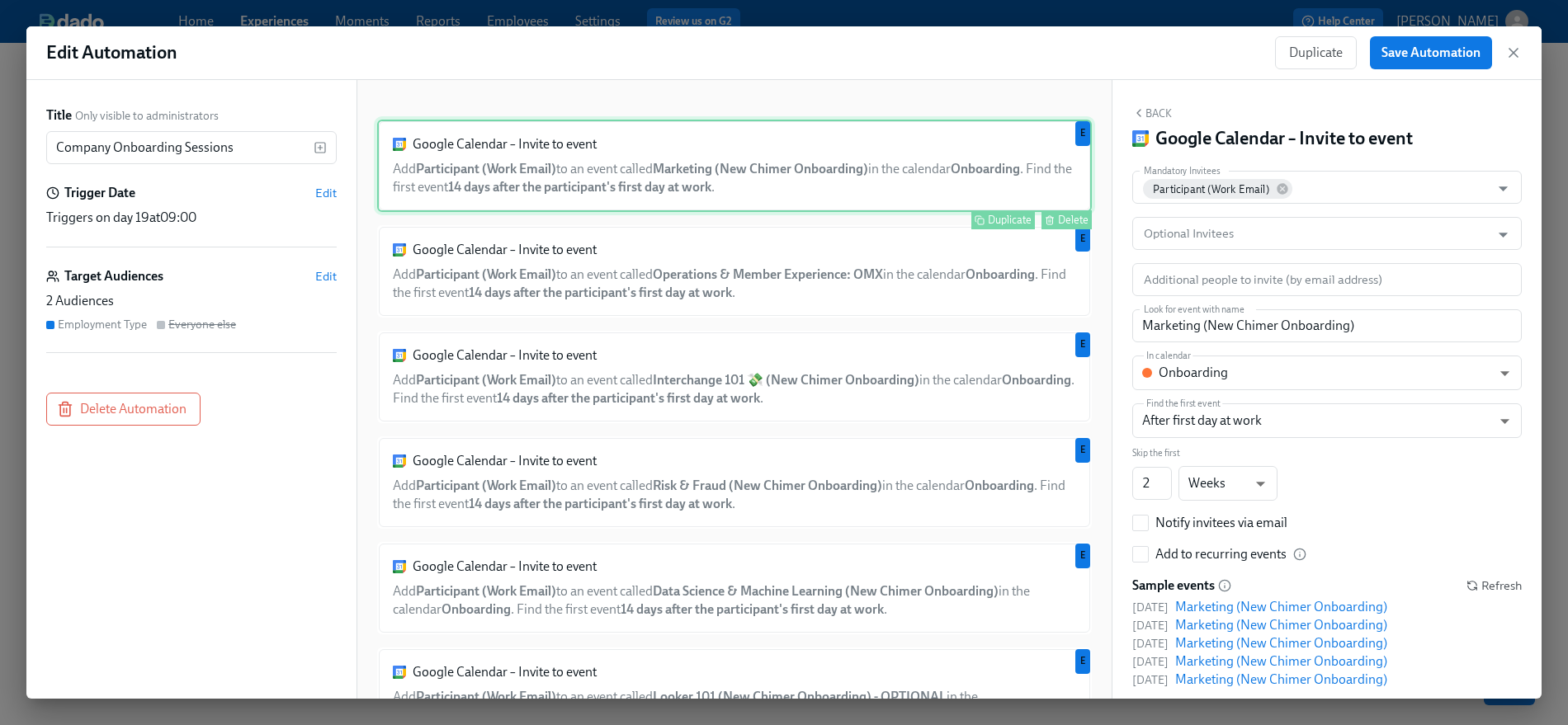
click at [758, 172] on div "Google Calendar – Invite to event Add Participant (Work Email) to an event call…" at bounding box center [734, 165] width 715 height 92
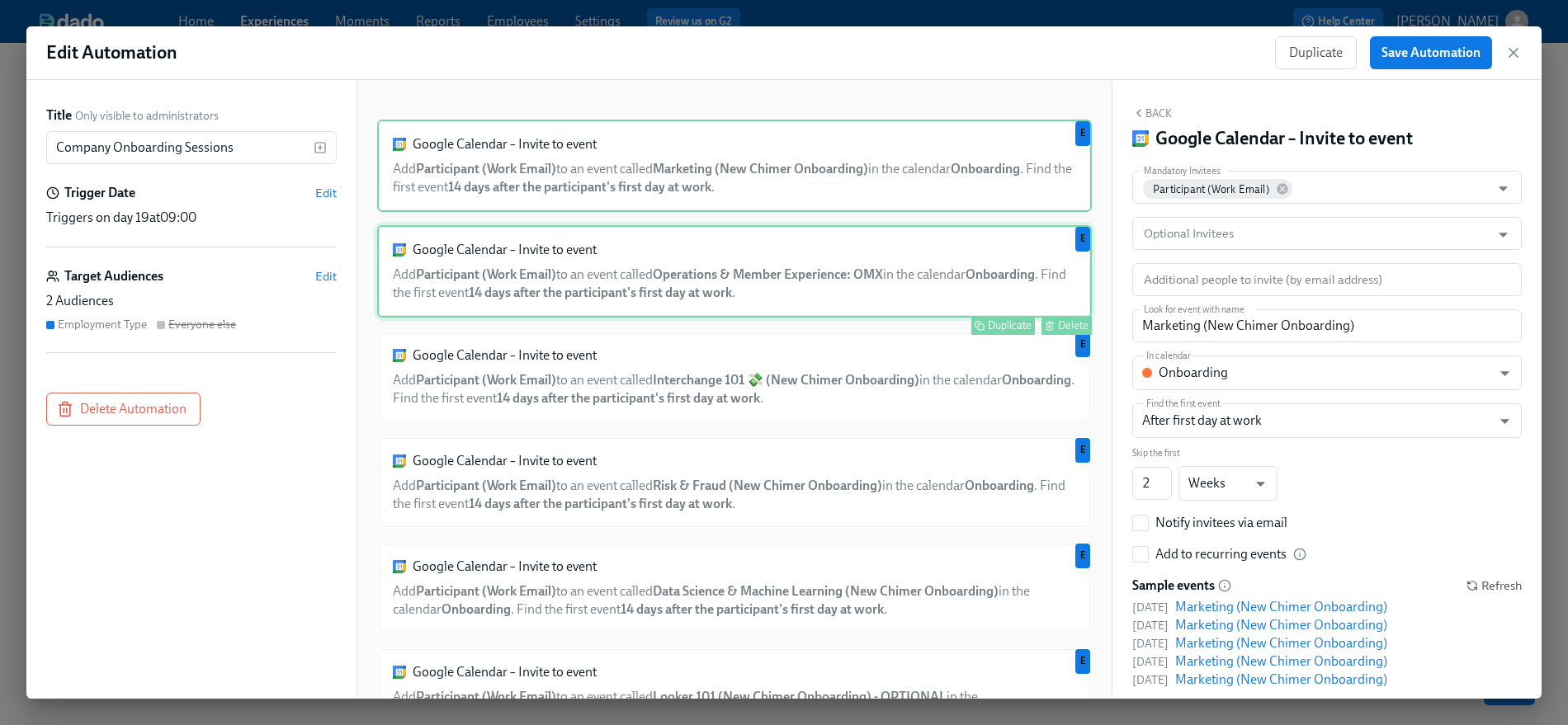
click at [915, 260] on div "Google Calendar – Invite to event Add Participant (Work Email) to an event call…" at bounding box center [734, 271] width 715 height 92
type input "Operations & Member Experience: OMX"
checkbox input "true"
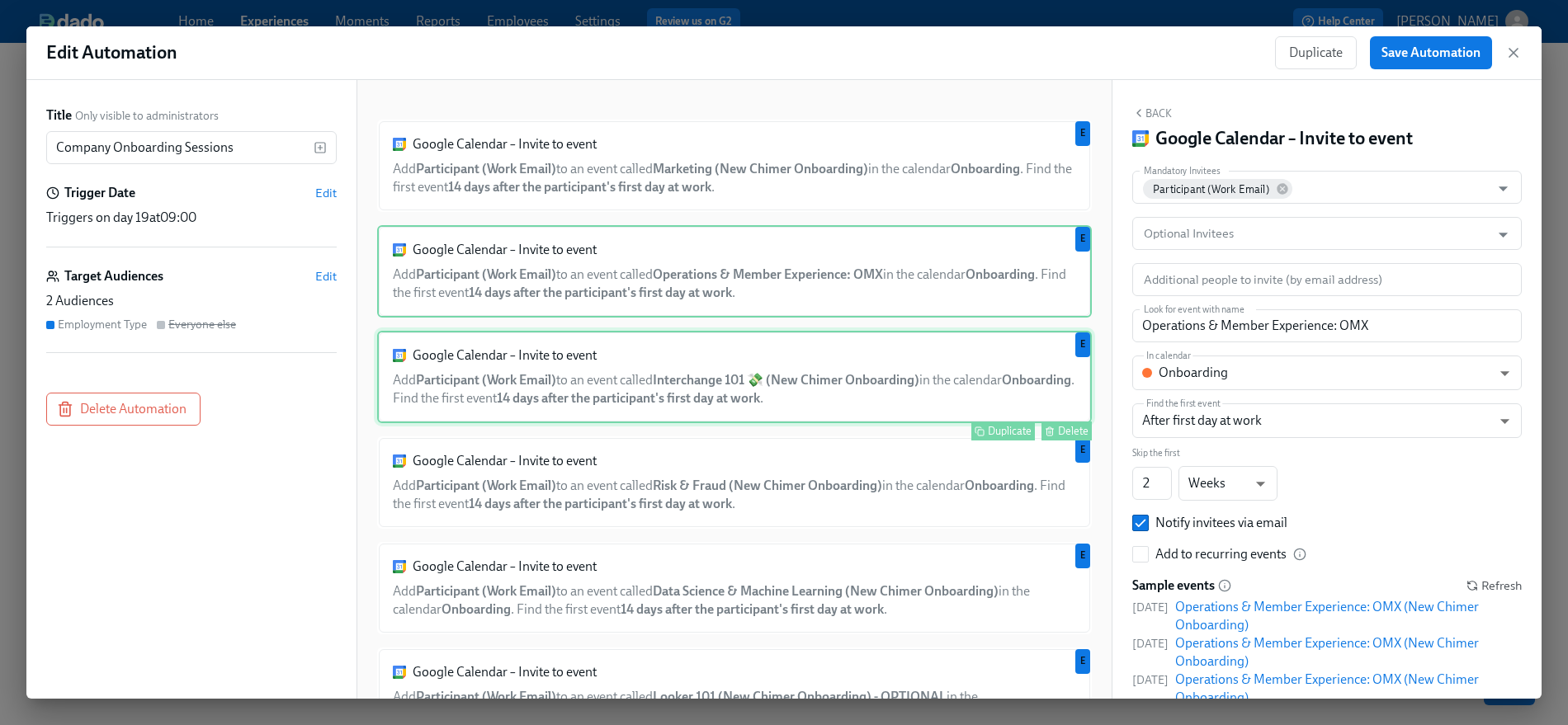
click at [886, 376] on div "Google Calendar – Invite to event Add Participant (Work Email) to an event call…" at bounding box center [734, 377] width 715 height 92
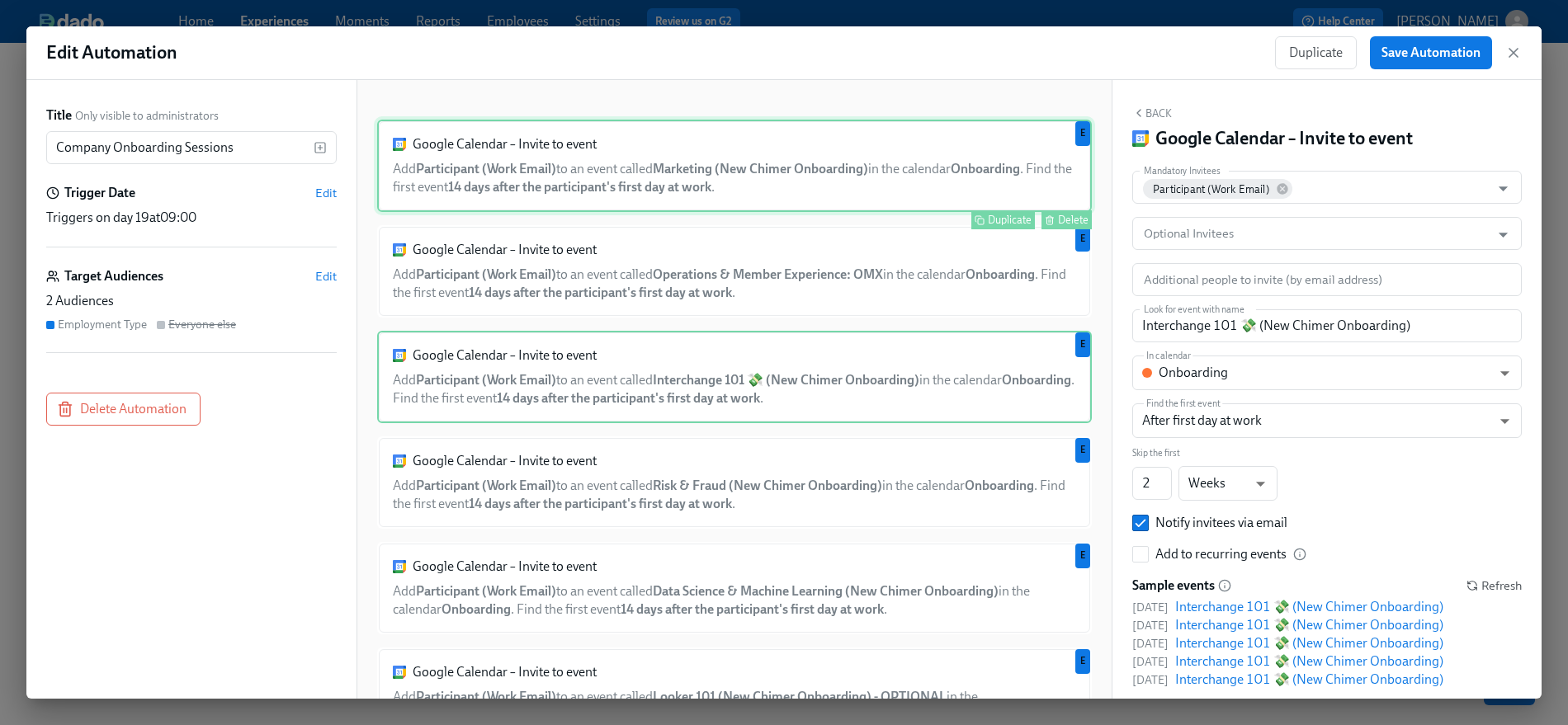
click at [940, 182] on div "Google Calendar – Invite to event Add Participant (Work Email) to an event call…" at bounding box center [734, 165] width 715 height 92
type input "Marketing (New Chimer Onboarding)"
checkbox input "false"
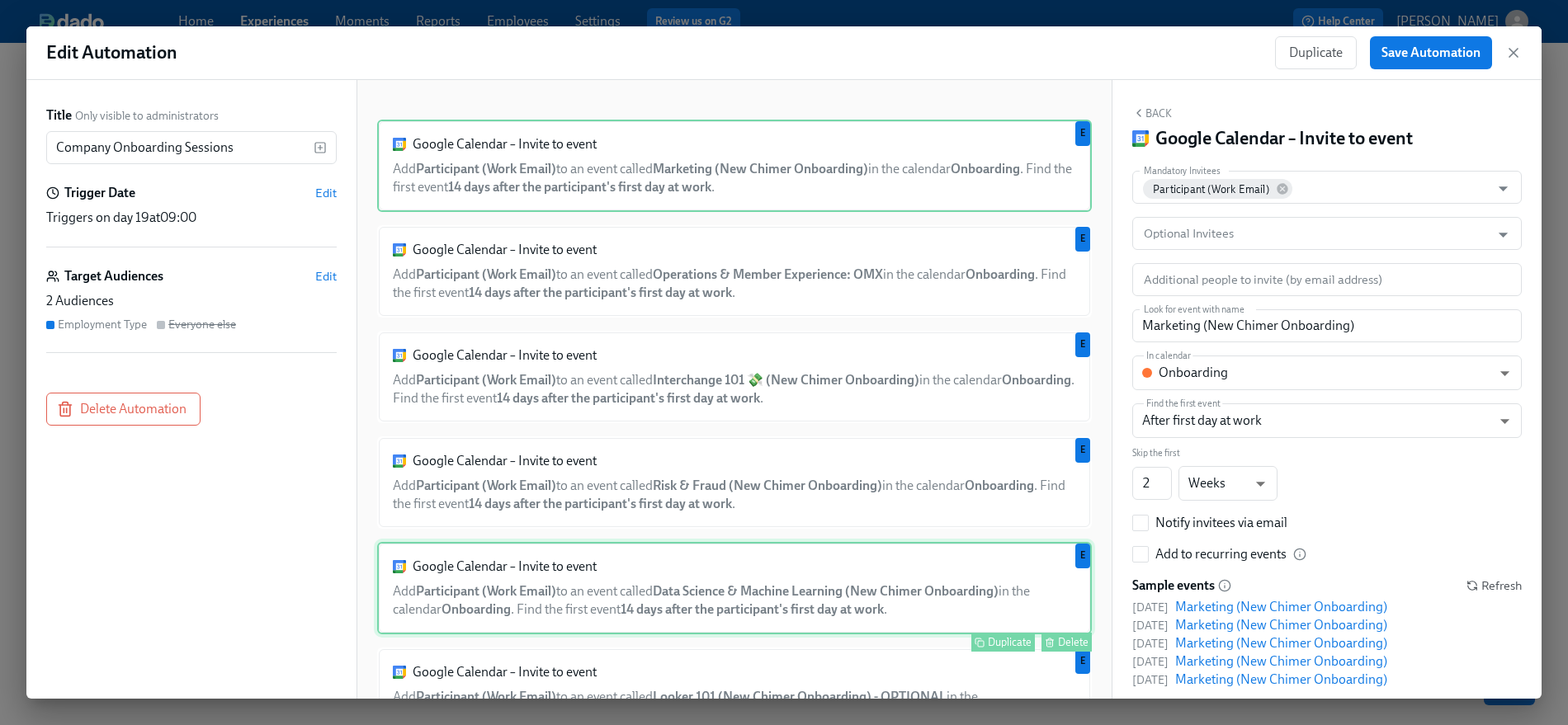
click at [957, 562] on div "Google Calendar – Invite to event Add Participant (Work Email) to an event call…" at bounding box center [734, 588] width 715 height 92
type input "Data Science & Machine Learning (New Chimer Onboarding)"
checkbox input "true"
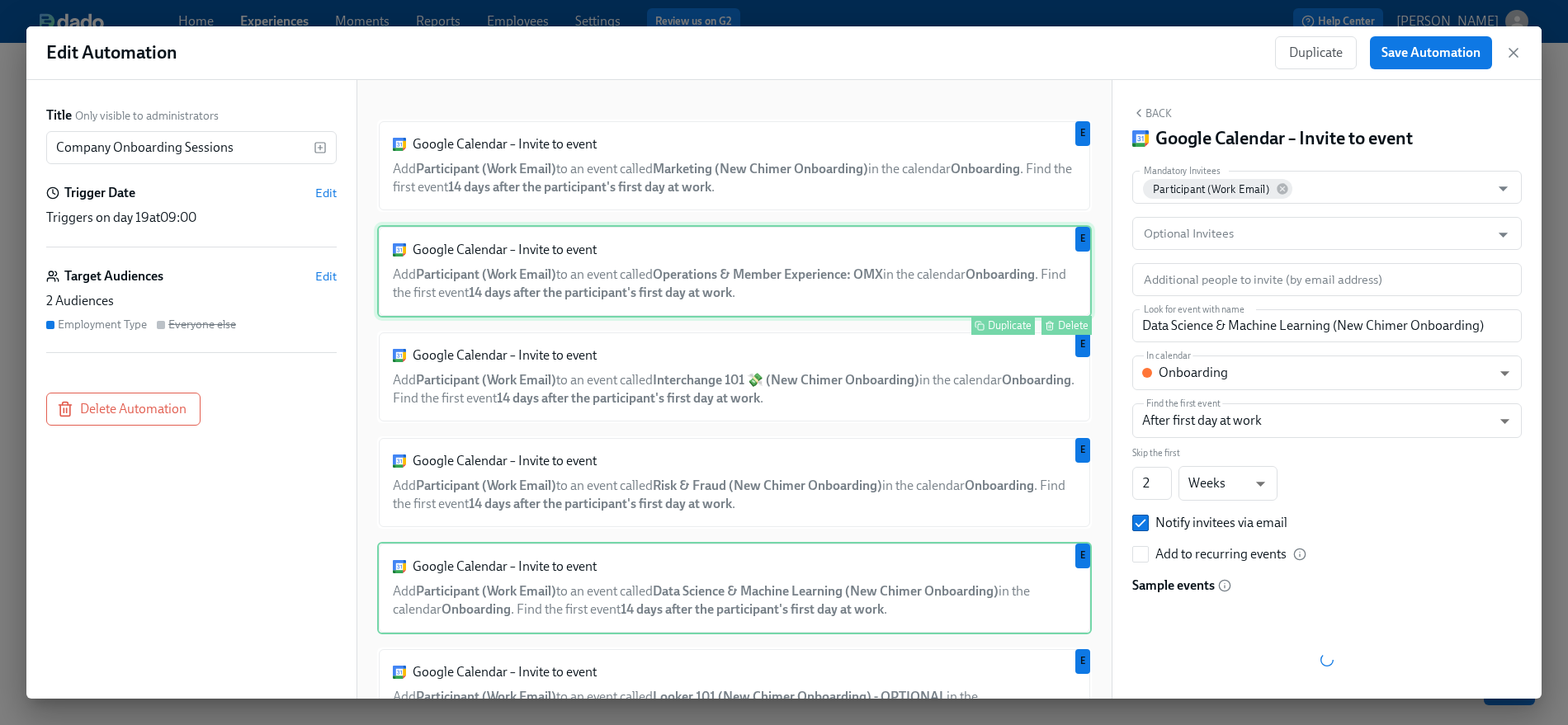
click at [915, 286] on div "Google Calendar – Invite to event Add Participant (Work Email) to an event call…" at bounding box center [734, 271] width 715 height 92
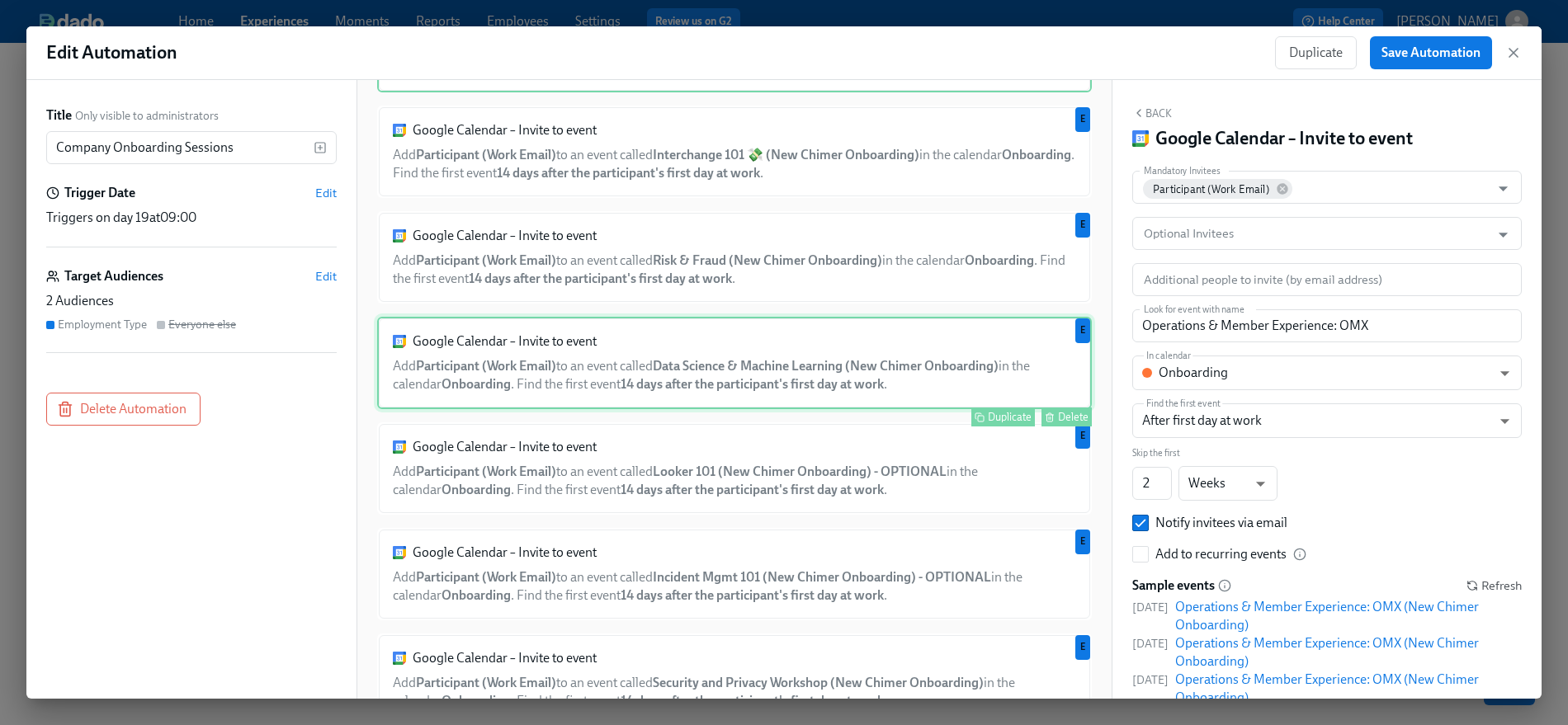
scroll to position [252, 0]
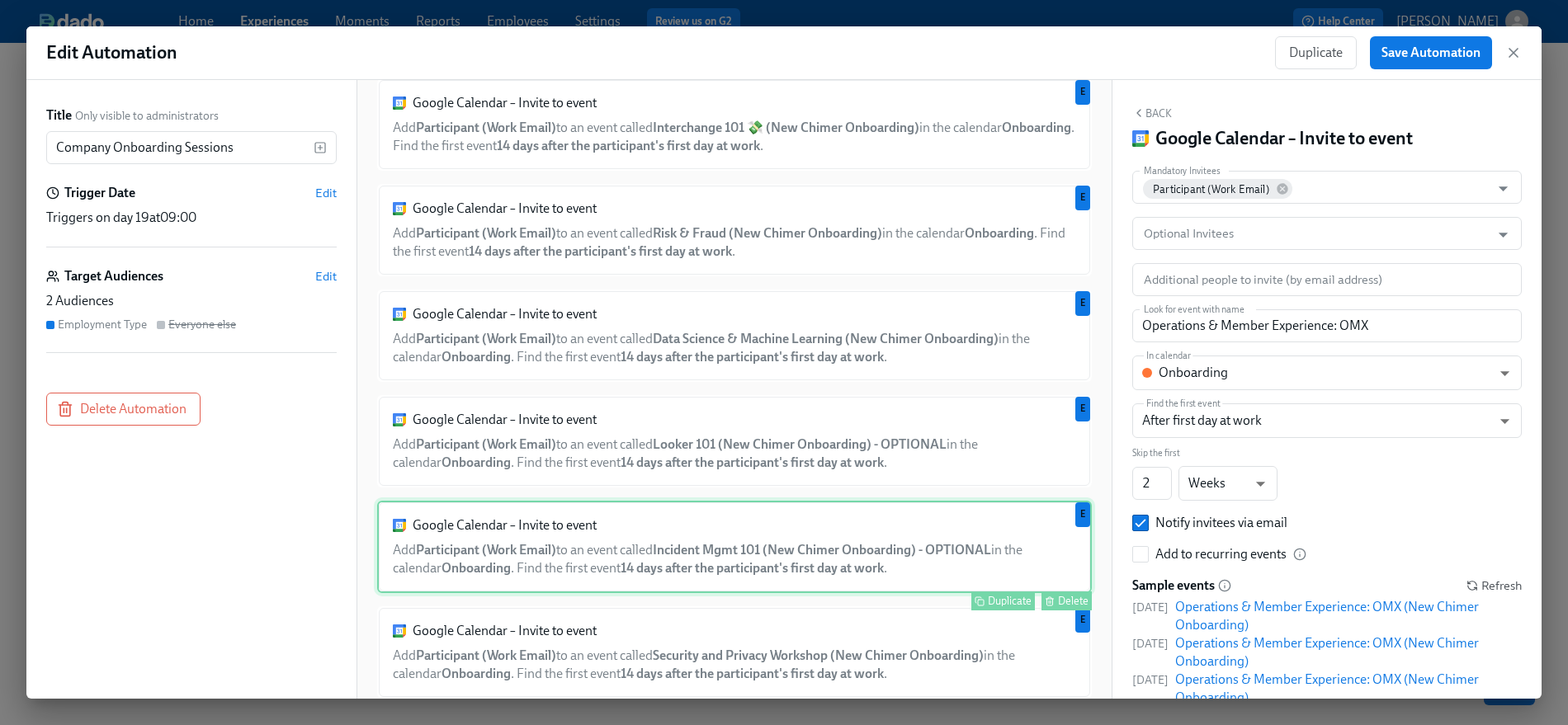
click at [923, 512] on div "Google Calendar – Invite to event Add Participant (Work Email) to an event call…" at bounding box center [734, 546] width 715 height 92
type input "Incident Mgmt 101 (New Chimer Onboarding) - OPTIONAL"
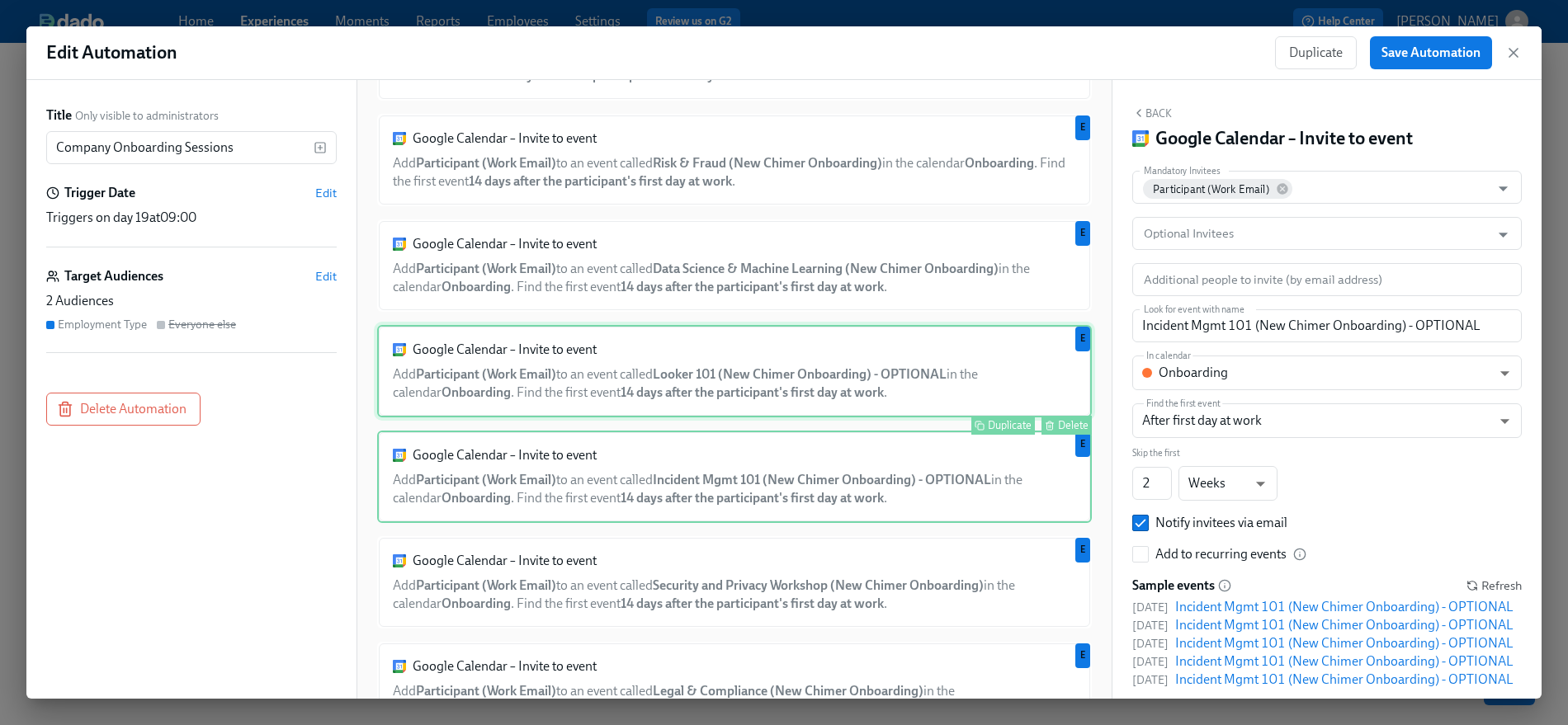
scroll to position [397, 0]
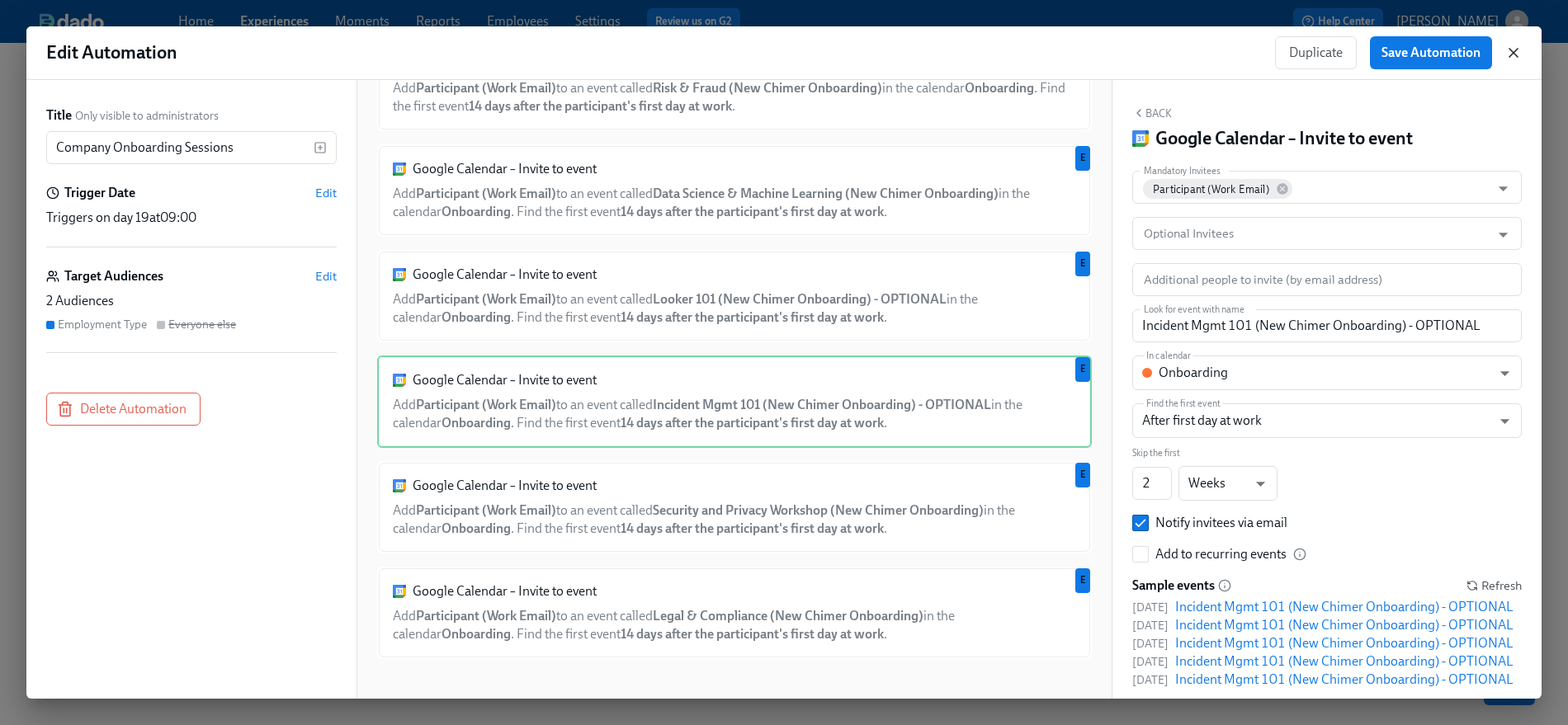
click at [1410, 46] on icon "button" at bounding box center [1513, 53] width 16 height 16
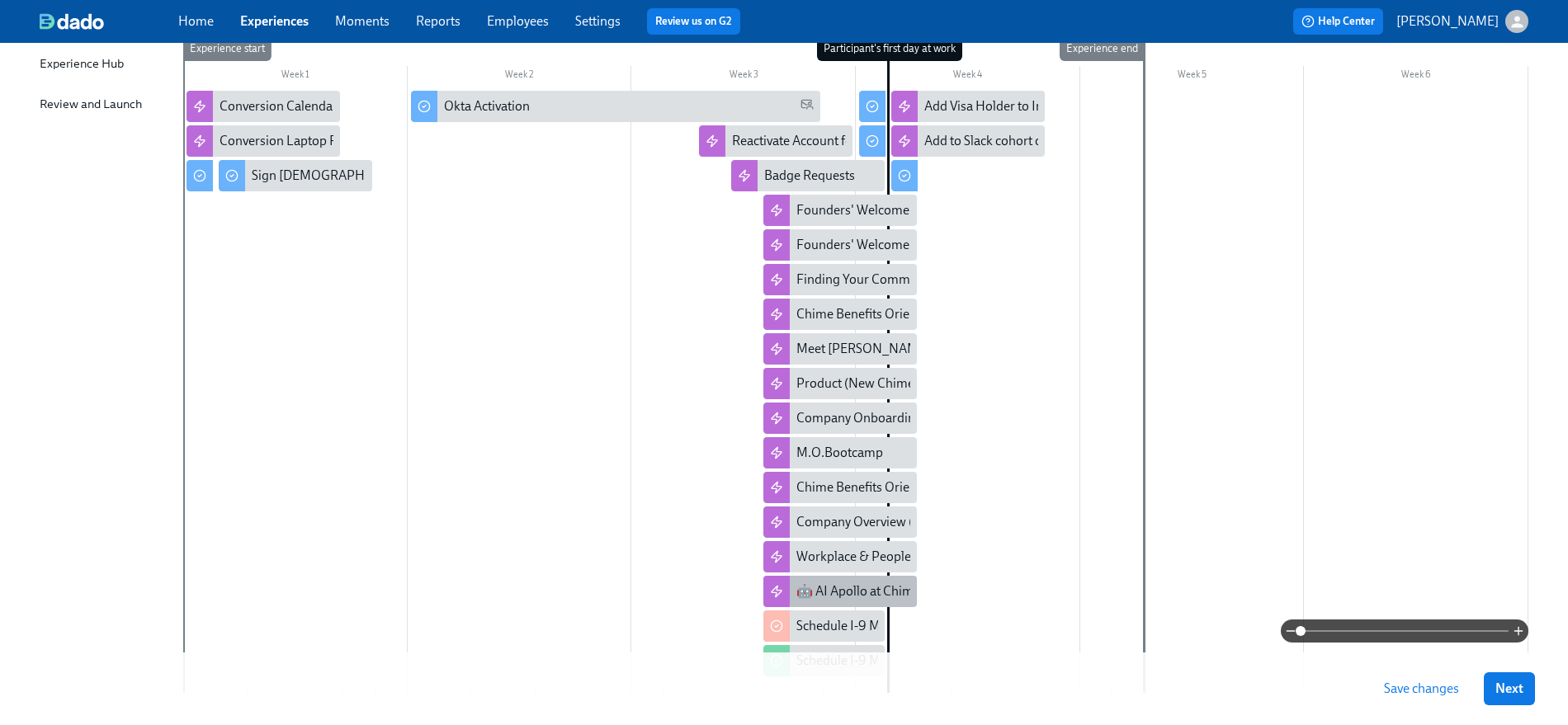
click at [852, 582] on div "🤖 AI Apollo at Chime (New Chimer Onboarding)" at bounding box center [934, 591] width 277 height 18
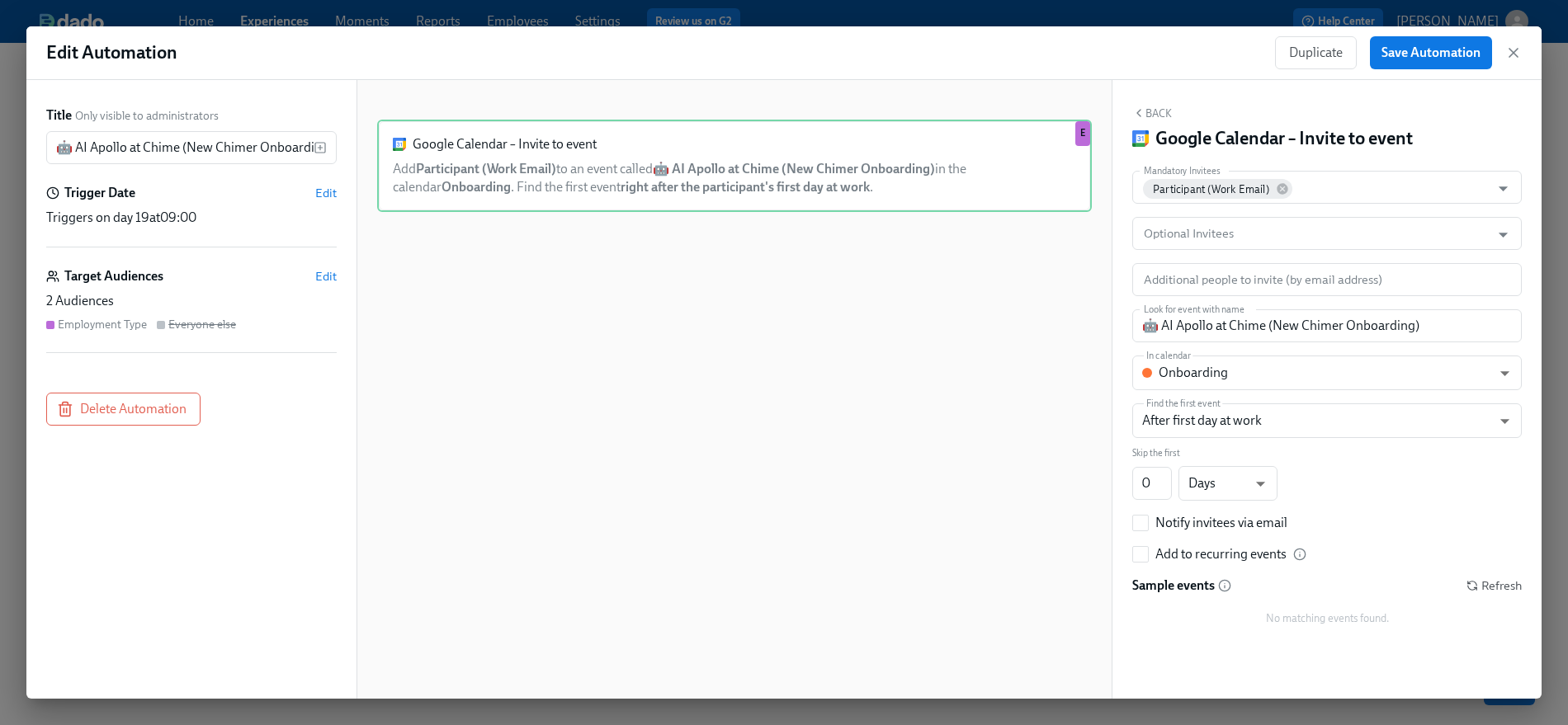
click at [1410, 582] on icon "button" at bounding box center [1472, 583] width 9 height 4
click at [1410, 49] on icon "button" at bounding box center [1513, 53] width 16 height 16
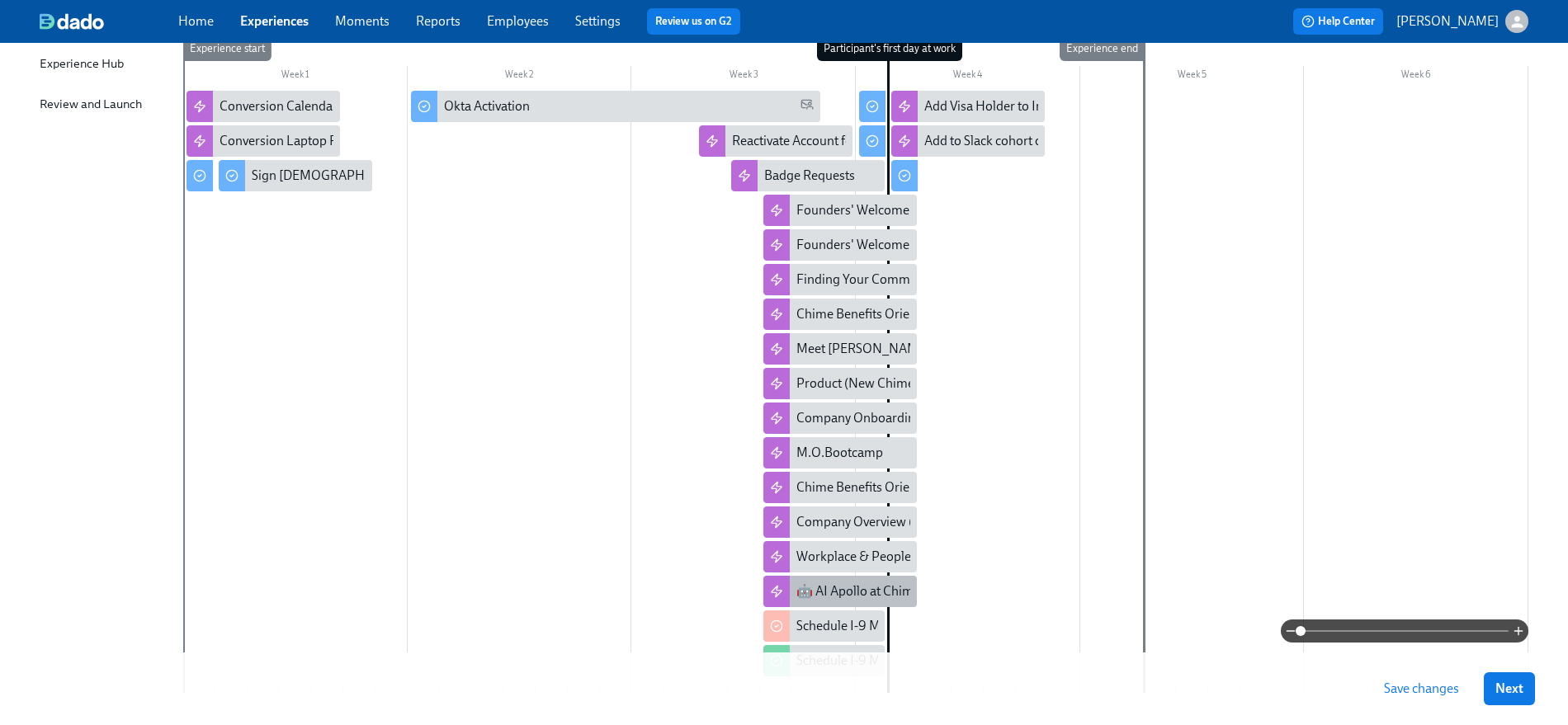
click at [876, 588] on div "🤖 AI Apollo at Chime (New Chimer Onboarding)" at bounding box center [934, 591] width 277 height 18
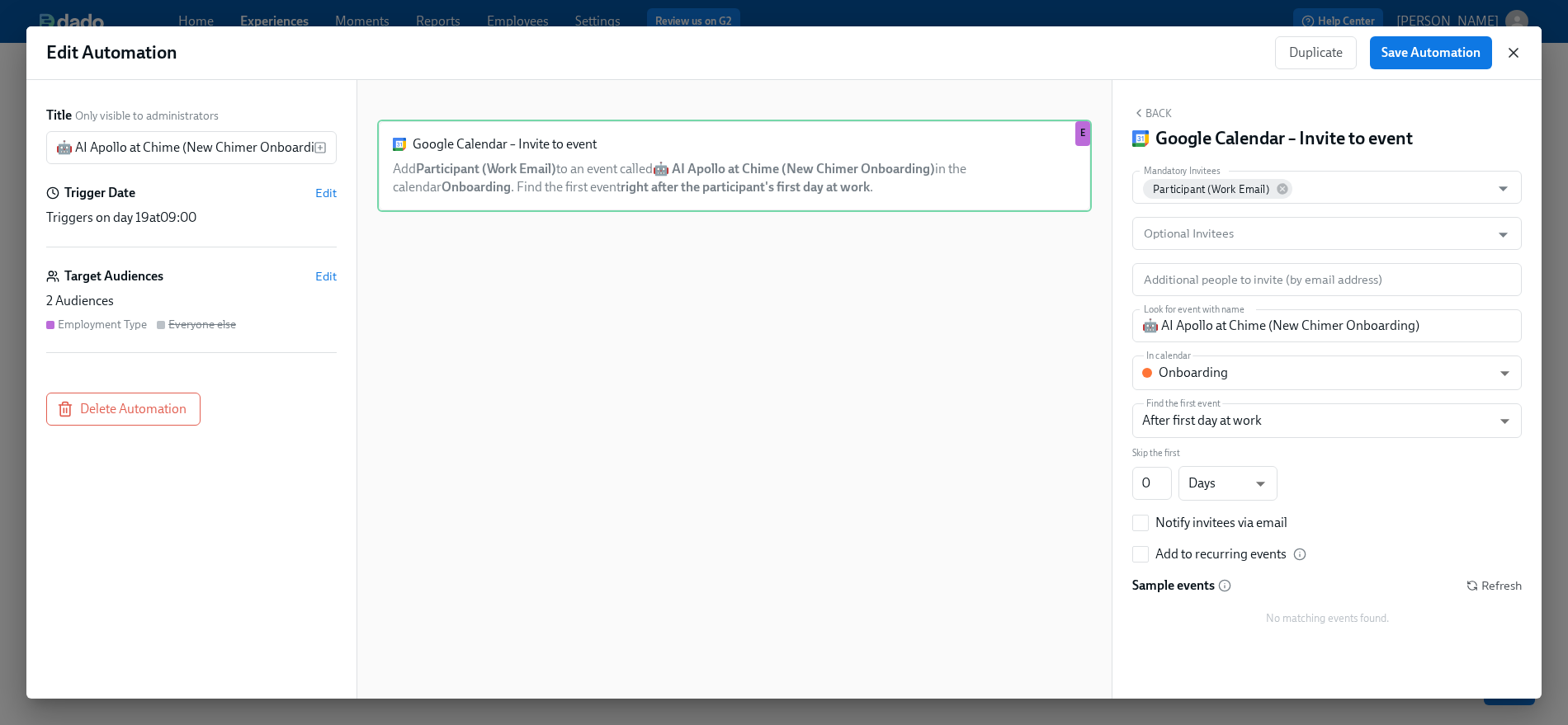
click at [1410, 54] on icon "button" at bounding box center [1514, 53] width 9 height 9
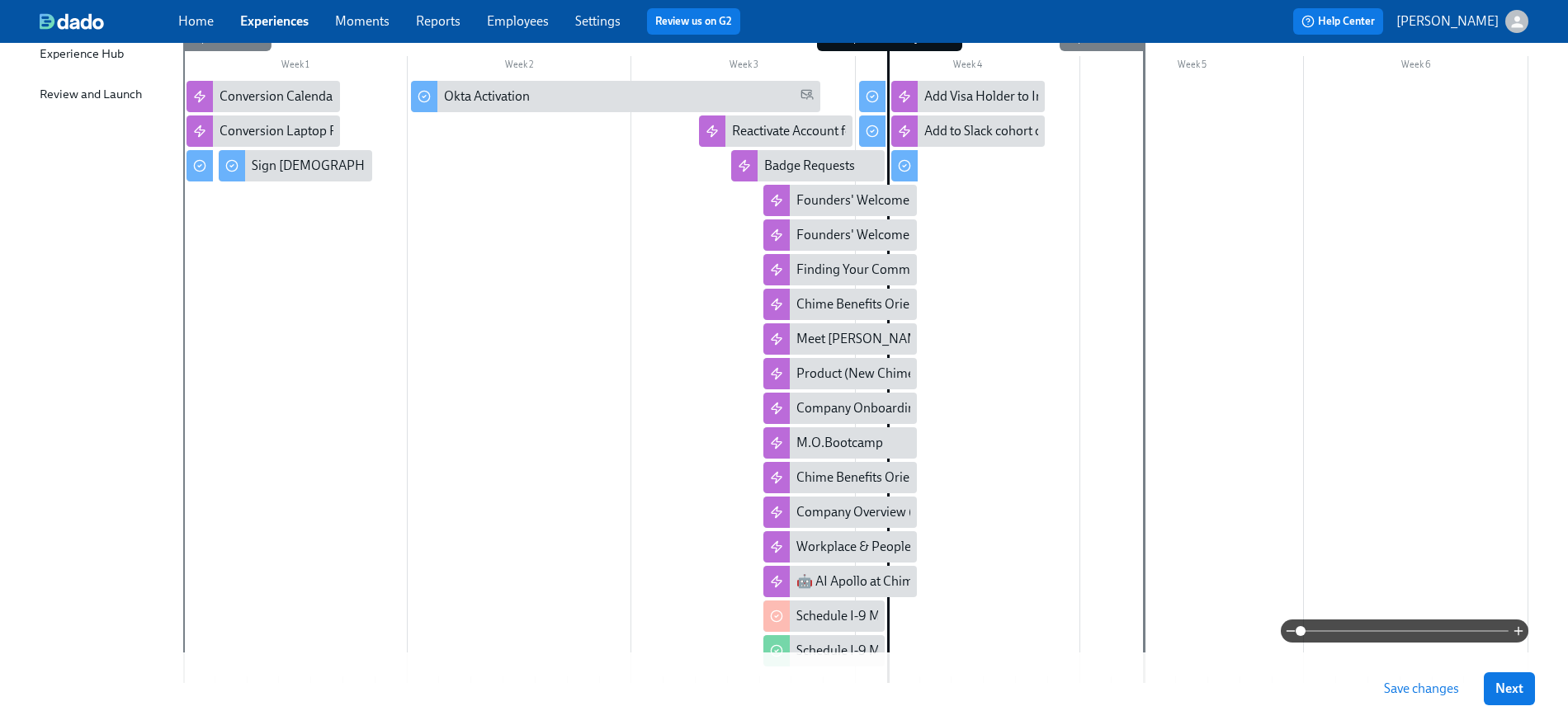
scroll to position [390, 0]
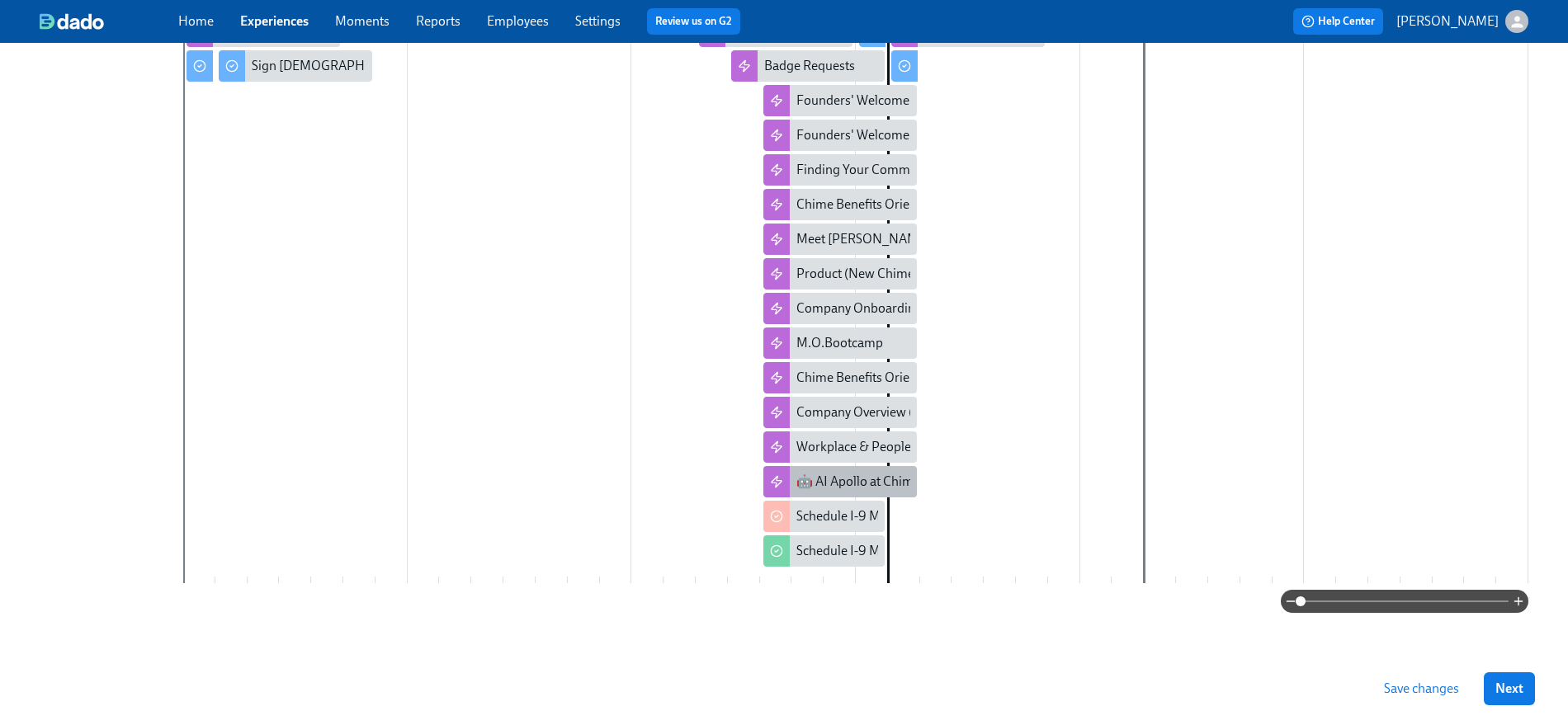
click at [860, 480] on div "🤖 AI Apollo at Chime (New Chimer Onboarding)" at bounding box center [934, 481] width 277 height 18
